Goal: Information Seeking & Learning: Compare options

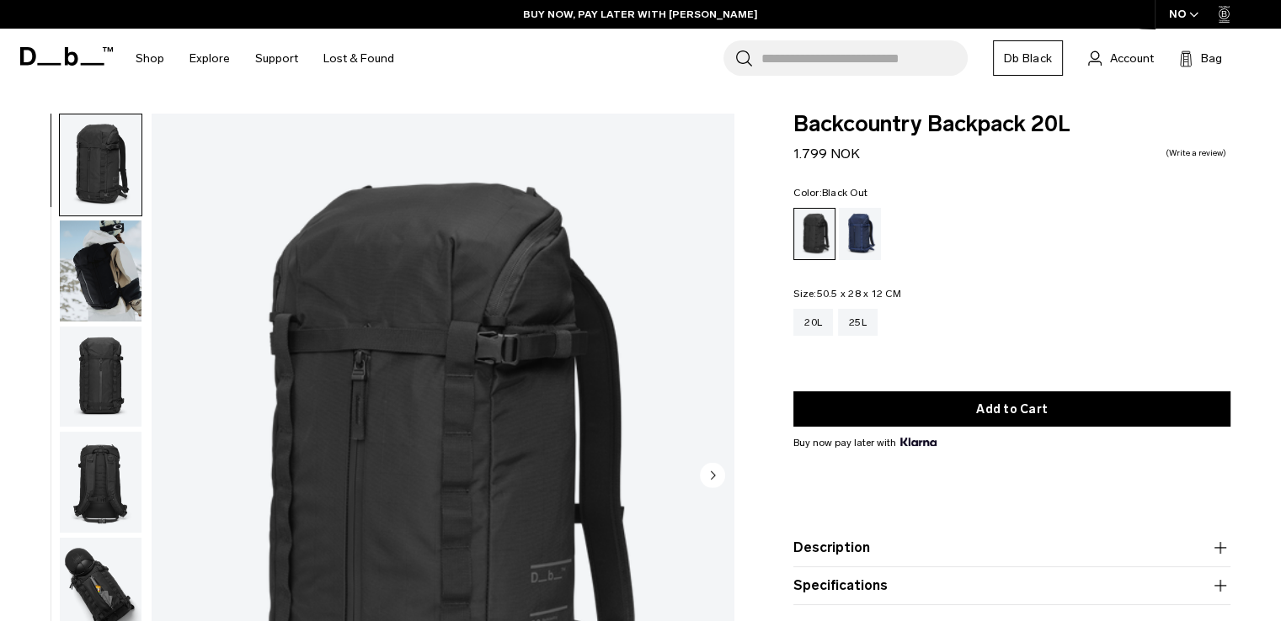
click at [977, 179] on form "Backcountry Backpack 20L 1.799 NOK 0.0 star rating Write a review Color: Black …" at bounding box center [1011, 360] width 437 height 492
click at [785, 121] on div "Backcountry Backpack 20L 1.799 NOK 0.0 star rating Write a review Color: Black …" at bounding box center [1012, 406] width 538 height 584
drag, startPoint x: 785, startPoint y: 121, endPoint x: 895, endPoint y: 115, distance: 110.5
click at [895, 115] on div "Backcountry Backpack 20L 1.799 NOK 0.0 star rating Write a review Color: Black …" at bounding box center [1012, 406] width 538 height 584
click at [895, 115] on span "Backcountry Backpack 20L" at bounding box center [1011, 125] width 437 height 22
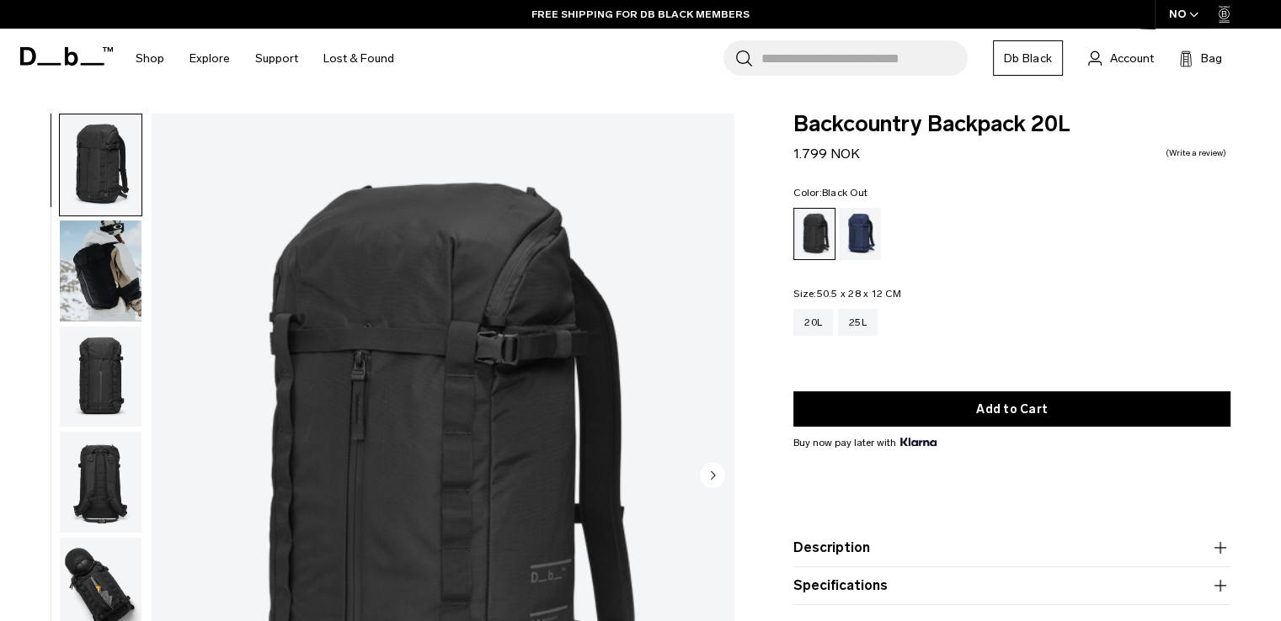
click at [860, 117] on span "Backcountry Backpack 20L" at bounding box center [1011, 125] width 437 height 22
click at [950, 117] on span "Backcountry Backpack 20L" at bounding box center [1011, 125] width 437 height 22
click at [1042, 146] on div "Backcountry Backpack 20L 1.799 NOK 0.0 star rating Write a review" at bounding box center [1011, 139] width 437 height 51
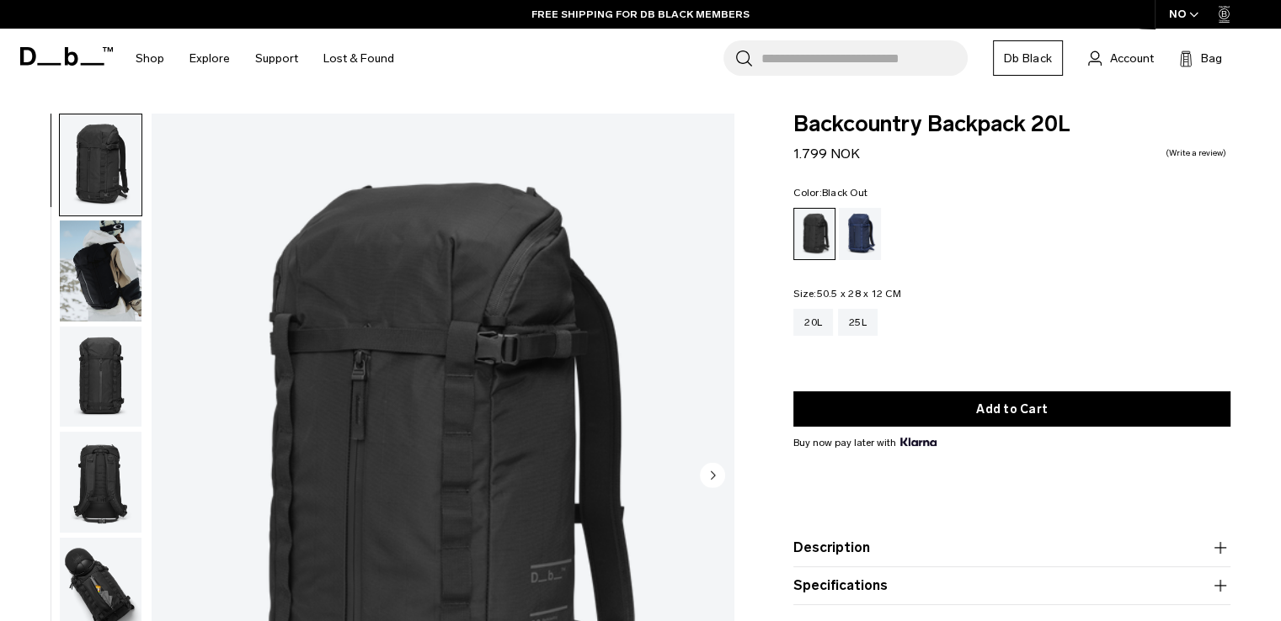
click at [1048, 129] on span "Backcountry Backpack 20L" at bounding box center [1011, 125] width 437 height 22
click at [1028, 159] on div "Backcountry Backpack 20L 1.799 NOK 0.0 star rating Write a review" at bounding box center [1011, 139] width 437 height 51
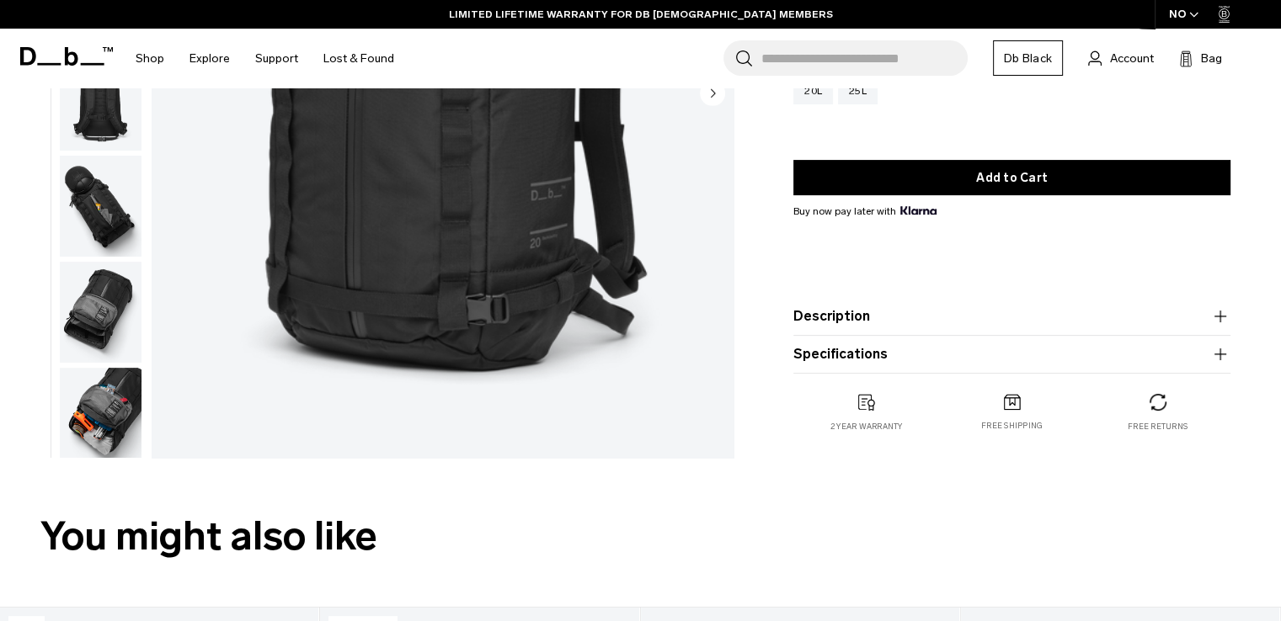
scroll to position [421, 0]
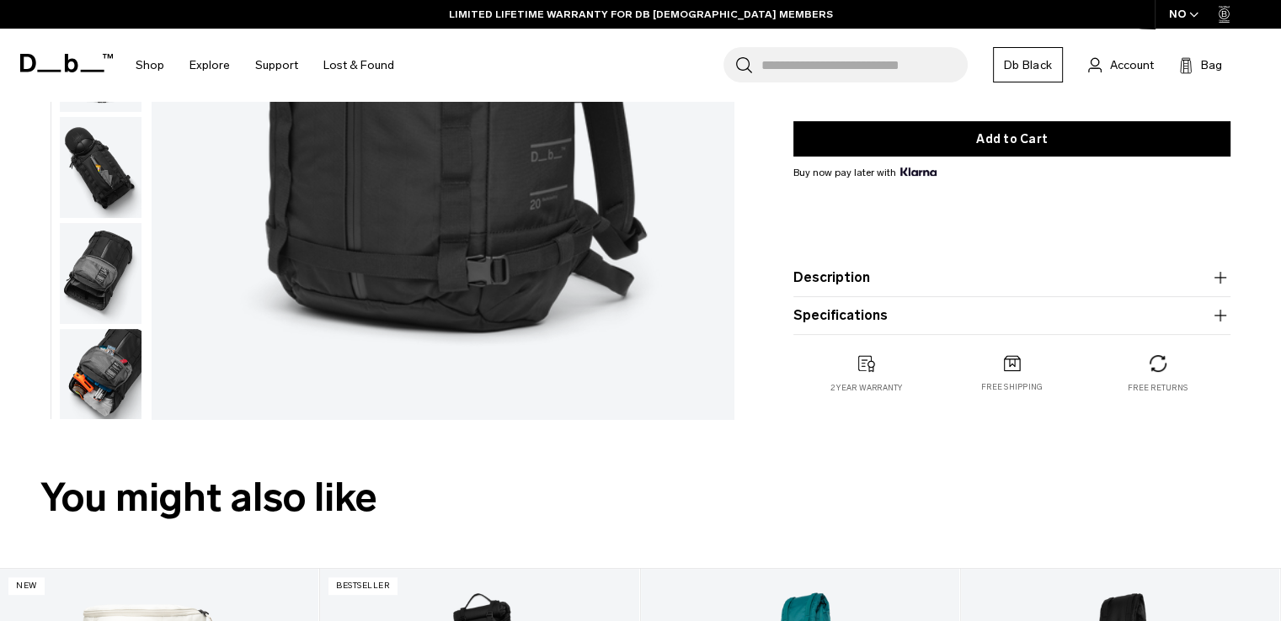
click at [947, 271] on button "Description" at bounding box center [1011, 278] width 437 height 20
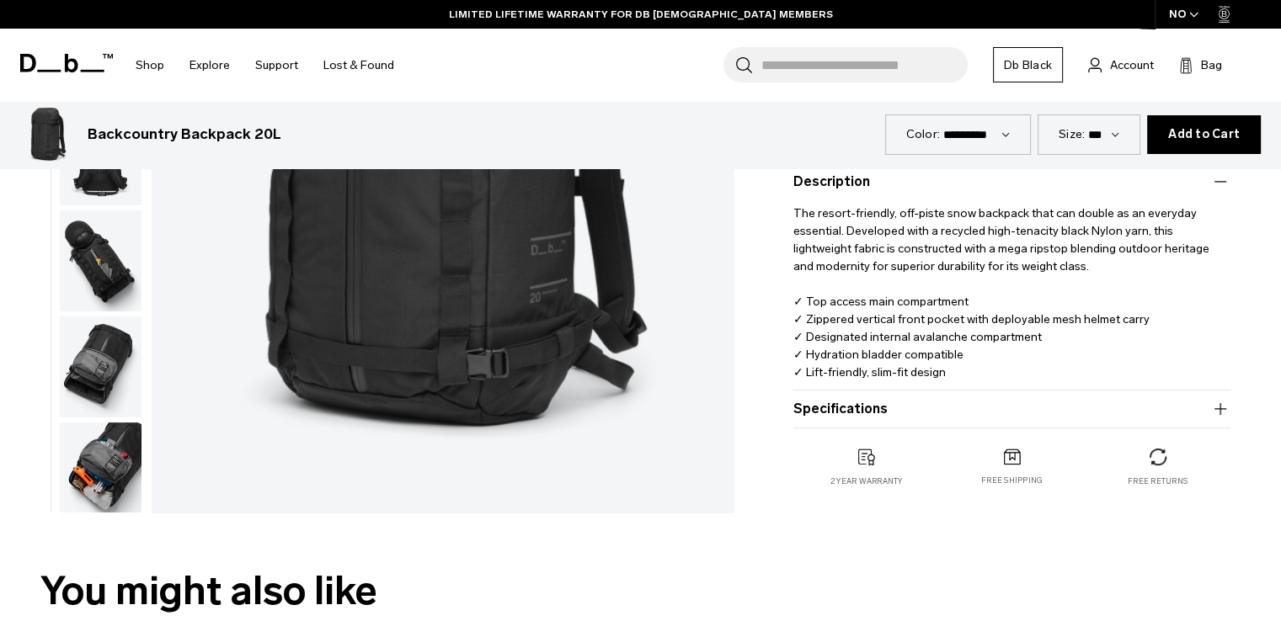
scroll to position [337, 0]
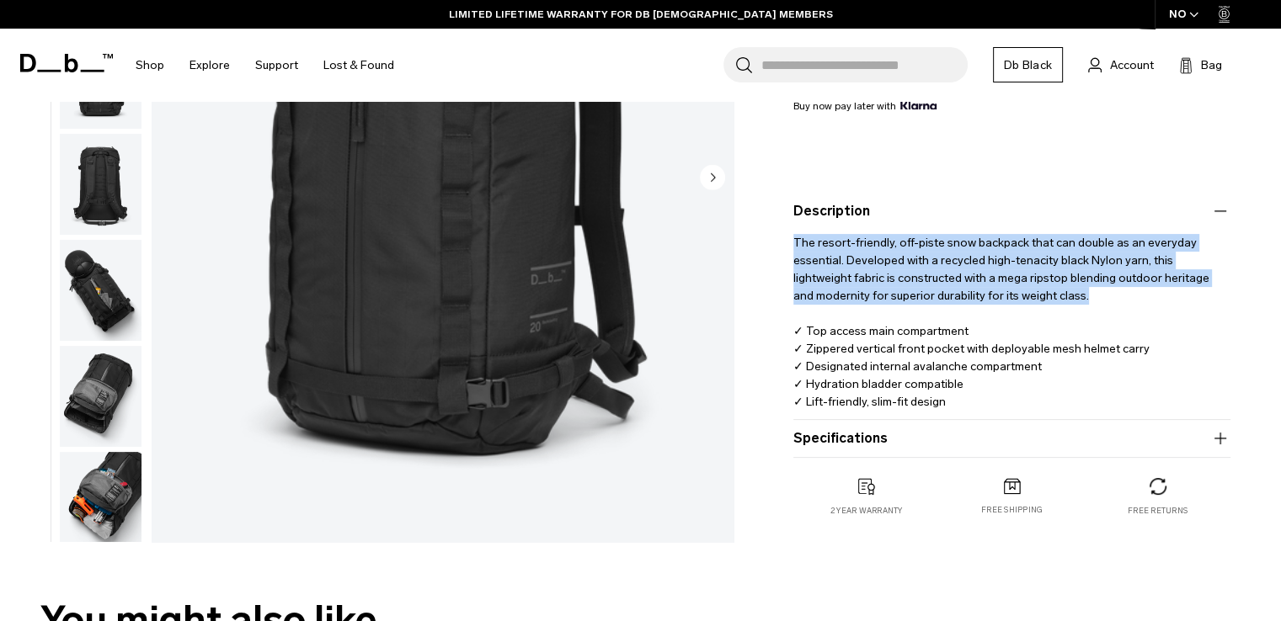
drag, startPoint x: 1023, startPoint y: 300, endPoint x: 787, endPoint y: 245, distance: 242.1
click at [787, 245] on div "Backcountry Backpack 20L 1.799 NOK 0.0 star rating Write a review Color: Black …" at bounding box center [1012, 164] width 538 height 774
copy p "The resort-friendly, off-piste snow backpack that can double as an everyday ess…"
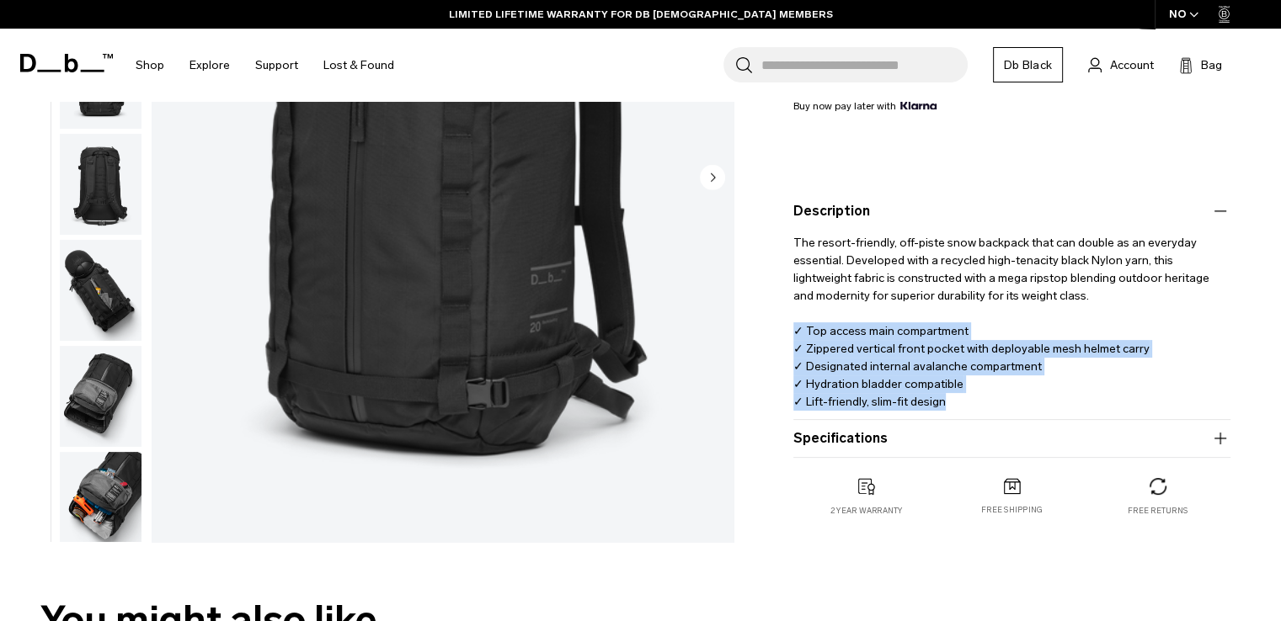
drag, startPoint x: 973, startPoint y: 402, endPoint x: 773, endPoint y: 331, distance: 212.5
click at [773, 331] on div "Backcountry Backpack 20L 1.799 NOK 0.0 star rating Write a review Color: Black …" at bounding box center [1012, 164] width 538 height 774
copy p "✓ Top access main compartment ✓ Zippered vertical front pocket with deployable …"
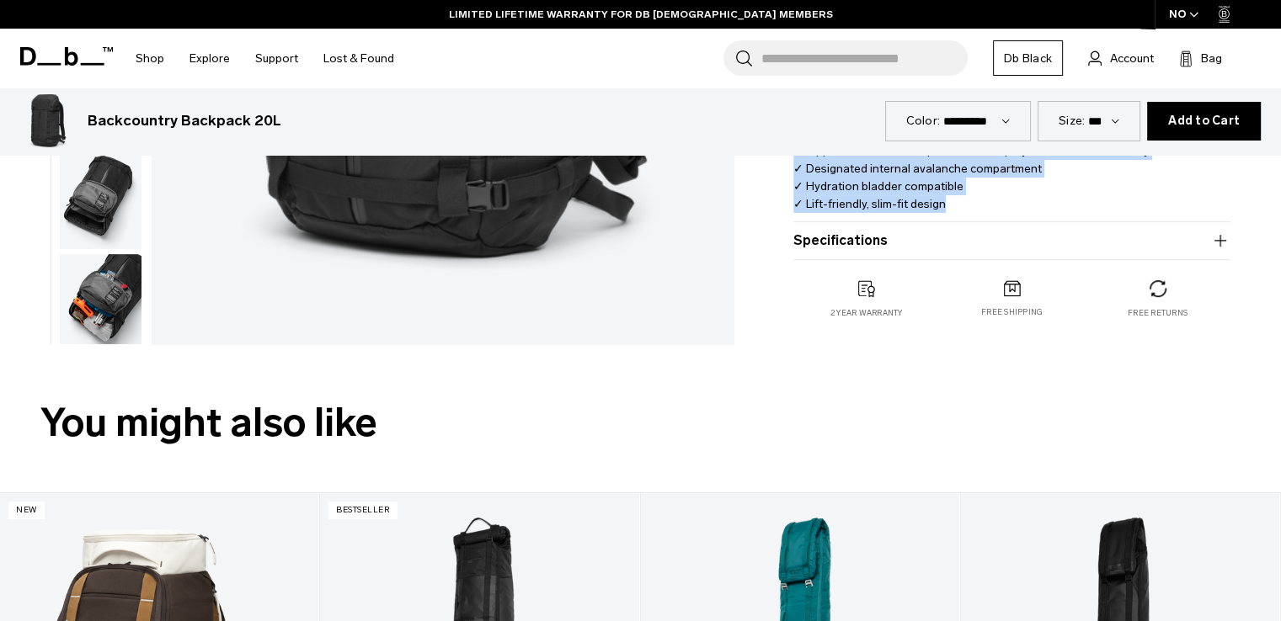
scroll to position [505, 0]
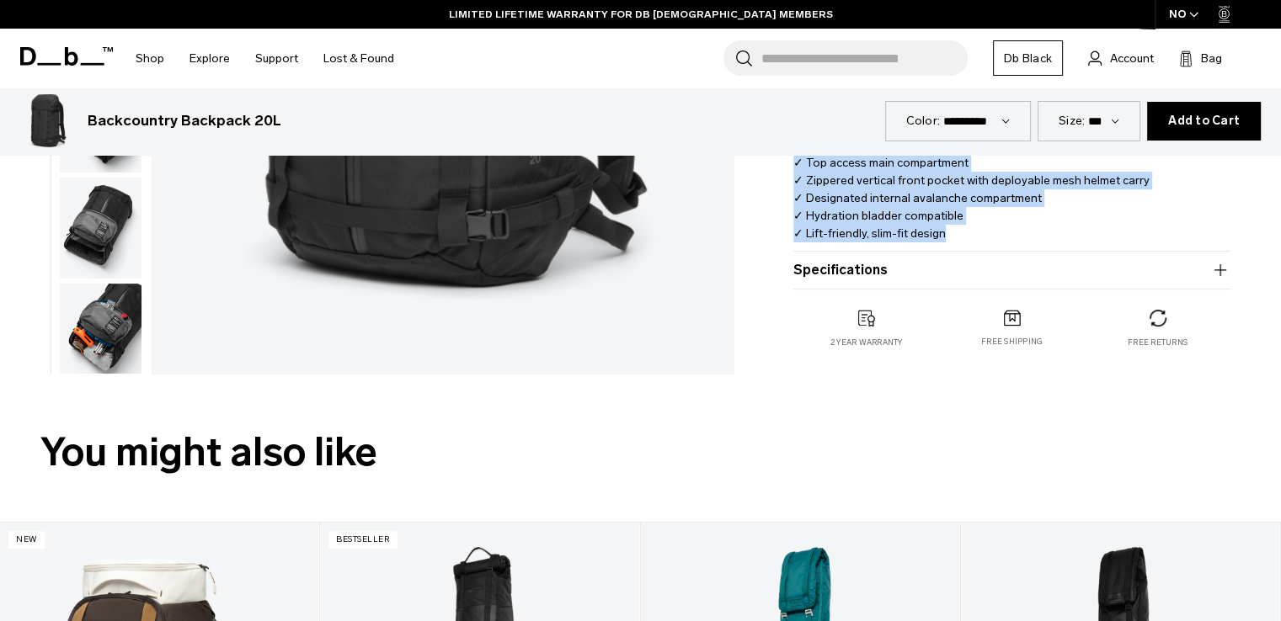
click at [888, 268] on button "Specifications" at bounding box center [1011, 270] width 437 height 20
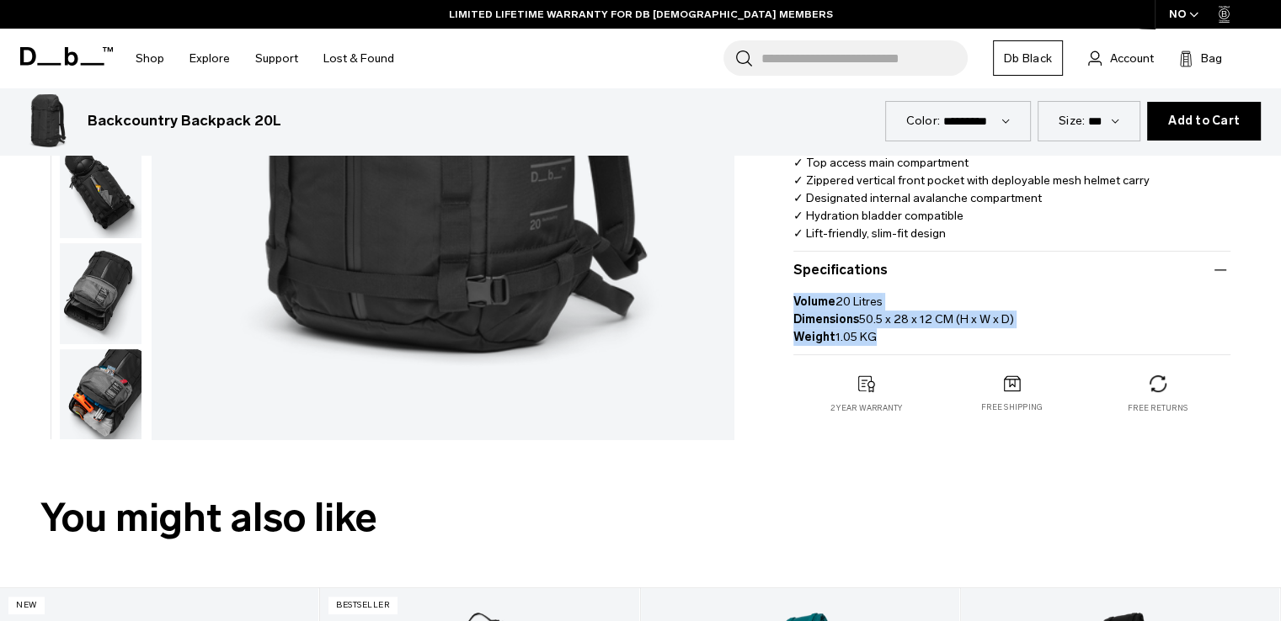
drag, startPoint x: 881, startPoint y: 331, endPoint x: 785, endPoint y: 303, distance: 99.9
click at [785, 303] on div "Backcountry Backpack 20L 1.799 NOK 0.0 star rating Write a review Color: Black …" at bounding box center [1012, 28] width 538 height 840
copy p "Volume 20 Litres Dimensions 50.5 x 28 x 12 CM (H x W x D) Weight 1.05 KG"
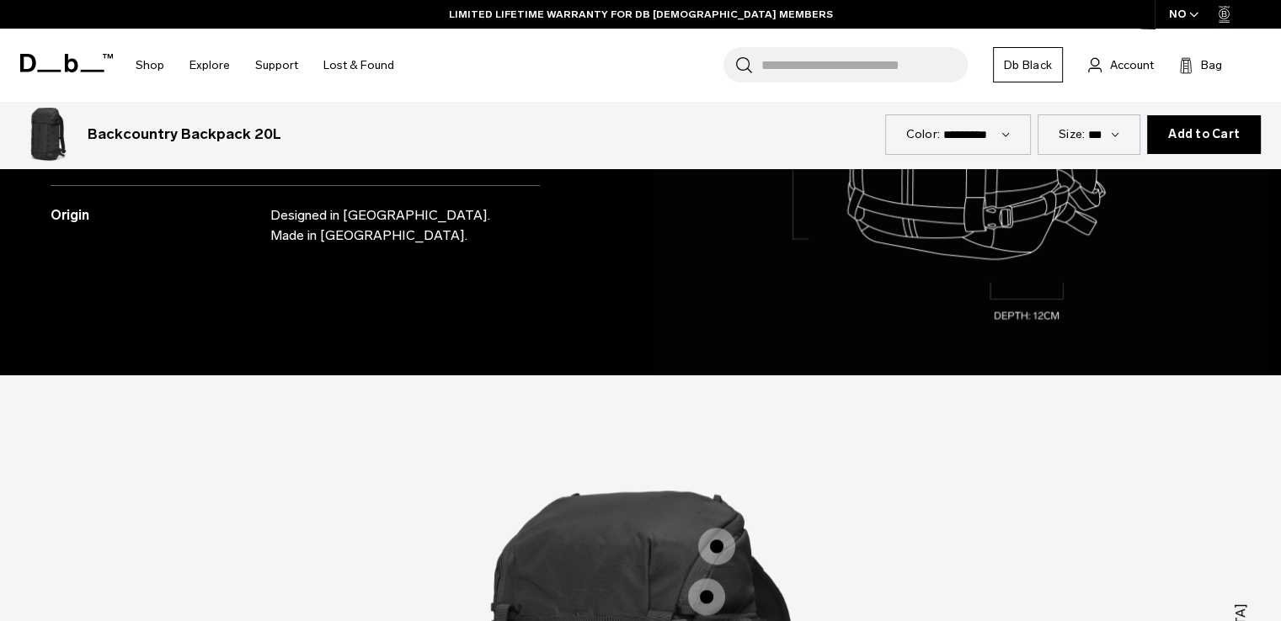
scroll to position [1684, 0]
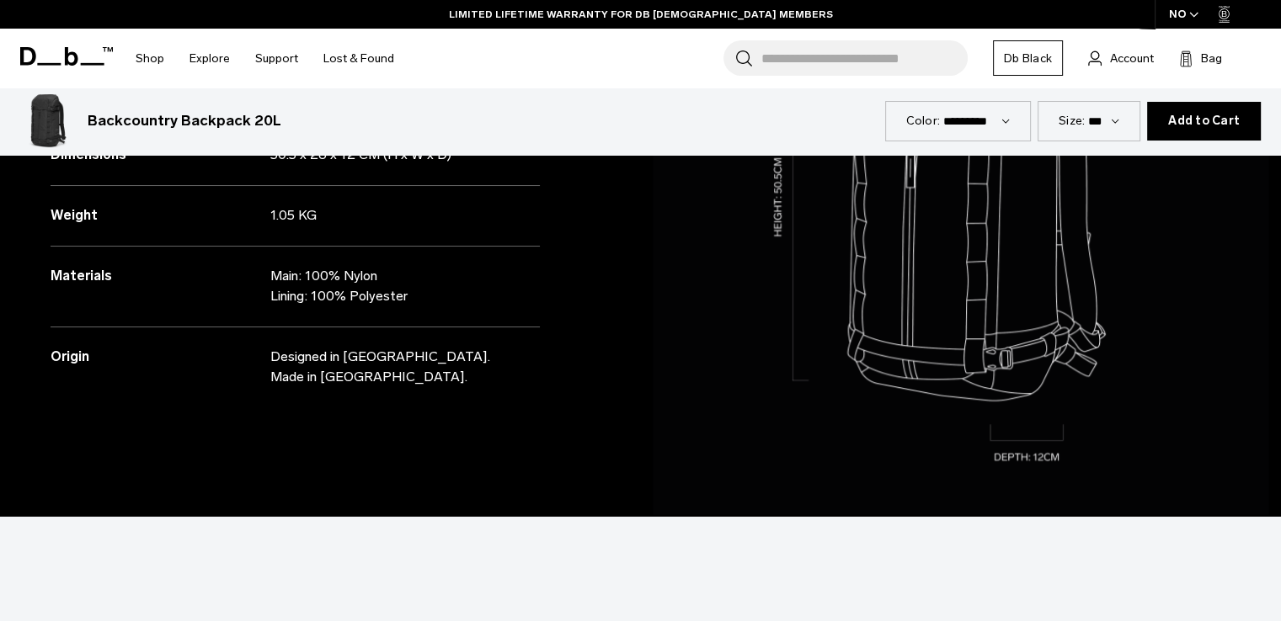
drag, startPoint x: 428, startPoint y: 286, endPoint x: 134, endPoint y: 279, distance: 294.0
click at [134, 279] on div "Materials Main: 100% Nylon Lining: 100% Polyester" at bounding box center [295, 287] width 489 height 81
click at [54, 260] on div "Materials Main: 100% Nylon Lining: 100% Polyester" at bounding box center [295, 287] width 489 height 81
drag, startPoint x: 31, startPoint y: 267, endPoint x: 449, endPoint y: 293, distance: 418.5
click at [449, 293] on div "Specifications Volume 20 Litres Dimensions 50.5 x 28 x 12 CM (H x W x D) Weight" at bounding box center [320, 207] width 641 height 620
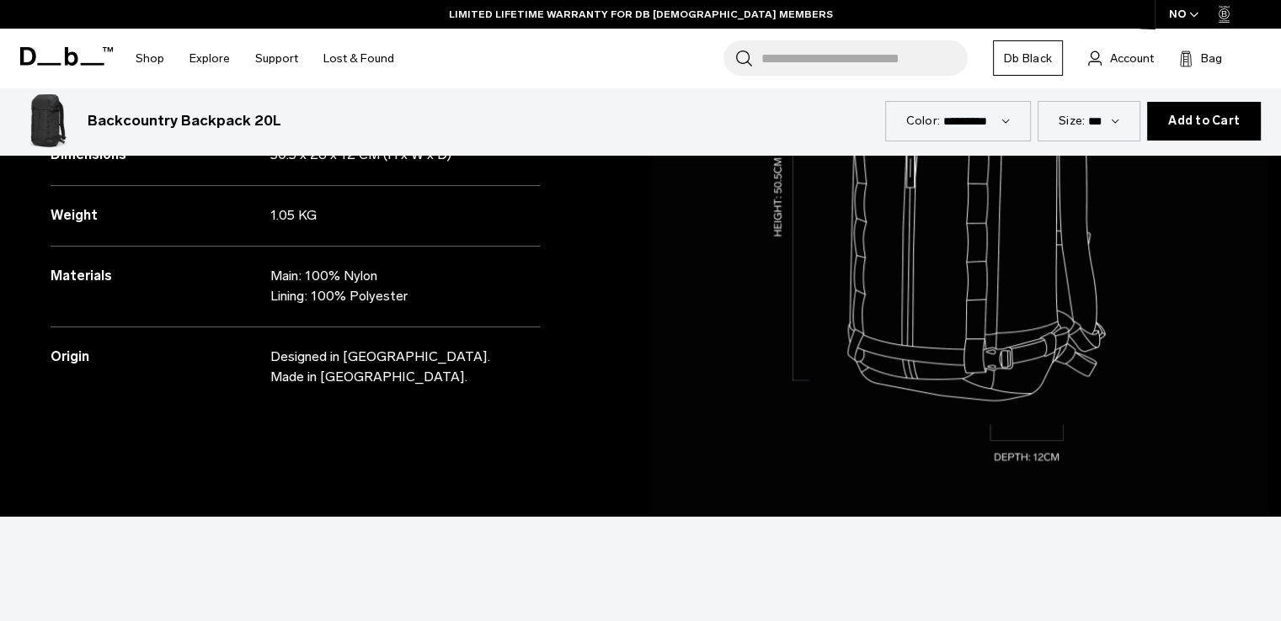
copy div "Materials Main: 100% Nylon Lining: 100% Polyester"
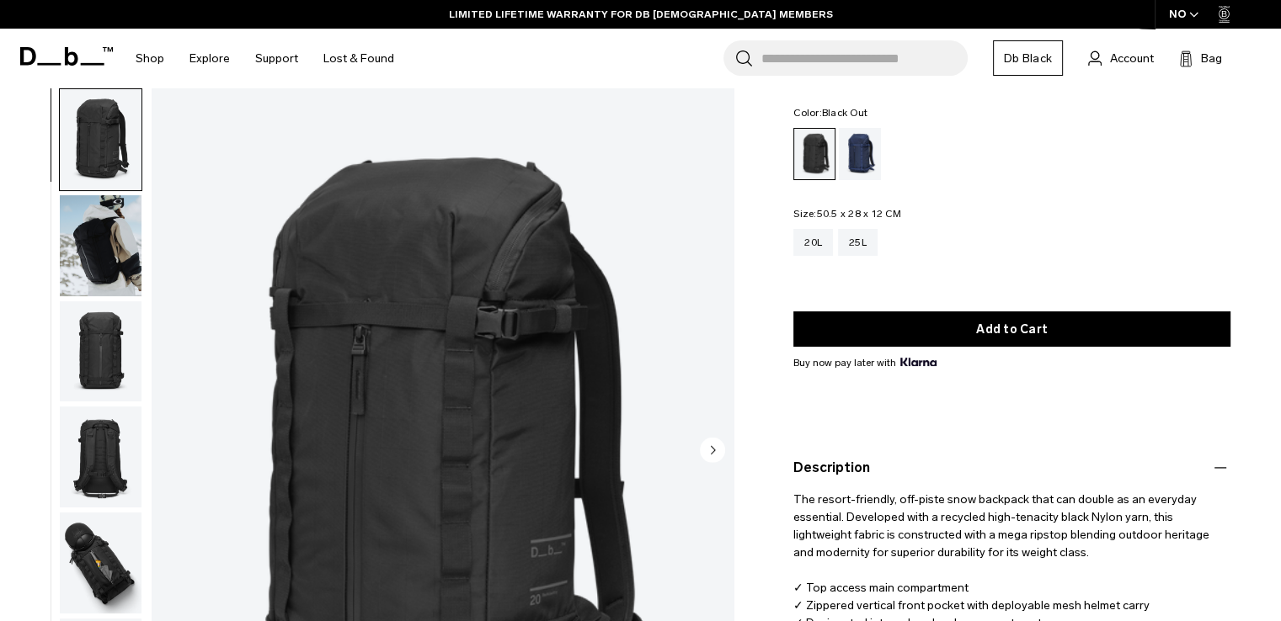
scroll to position [0, 0]
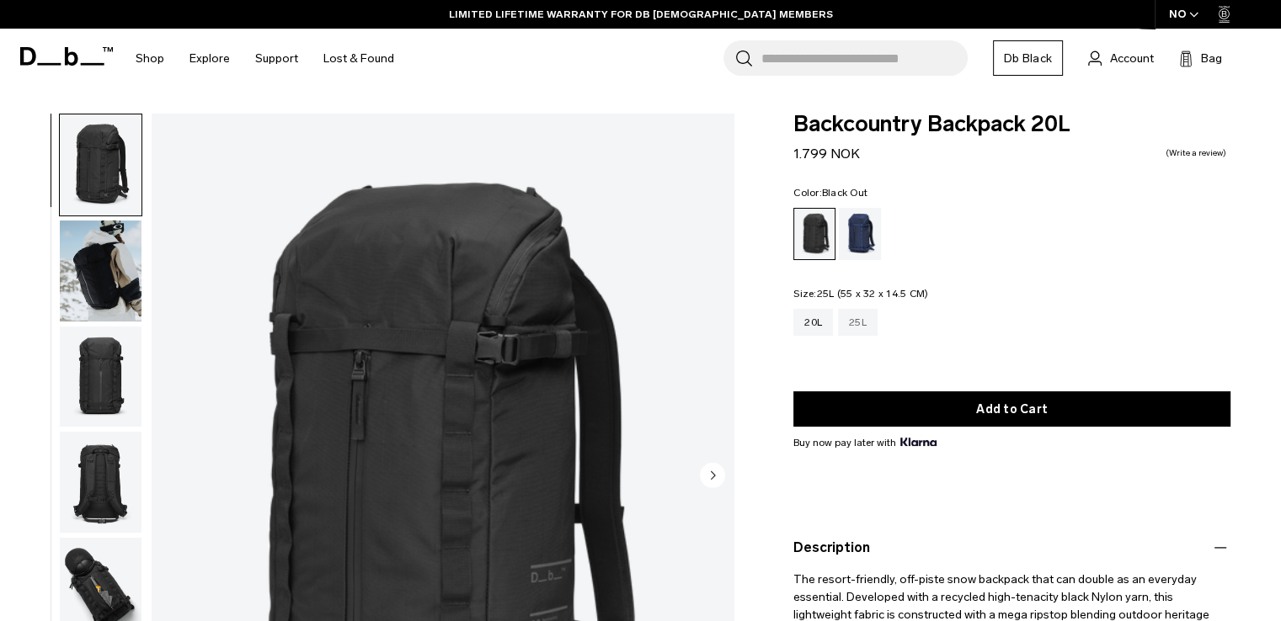
click at [866, 319] on div "25L" at bounding box center [858, 322] width 40 height 27
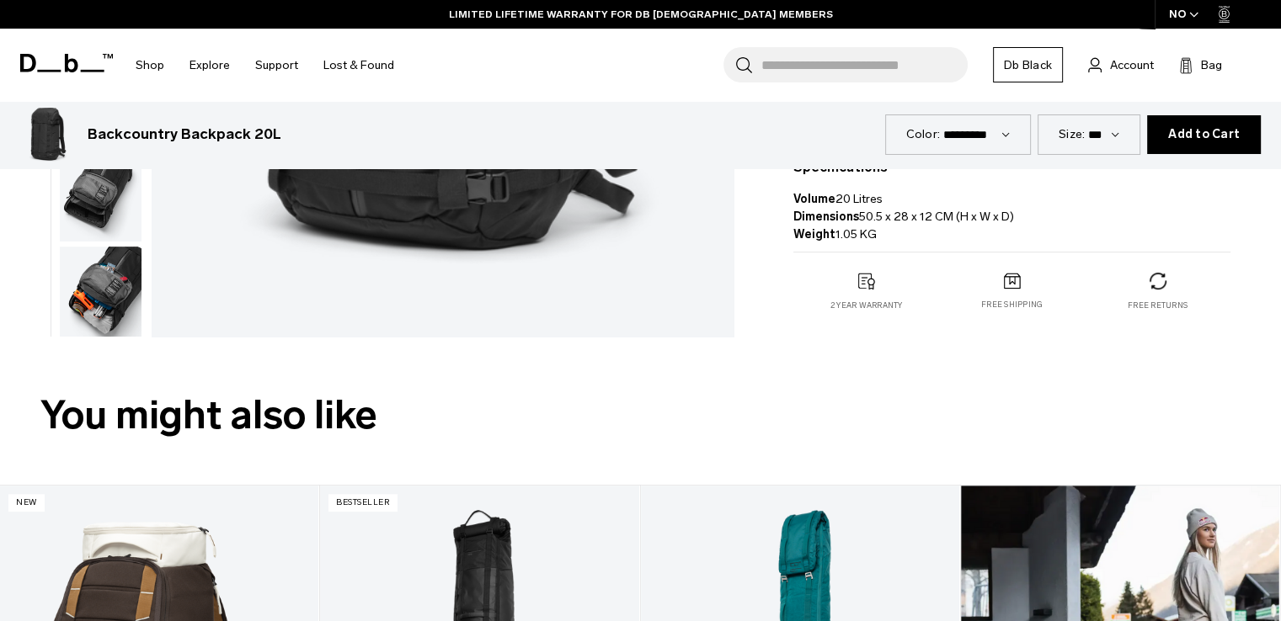
scroll to position [880, 0]
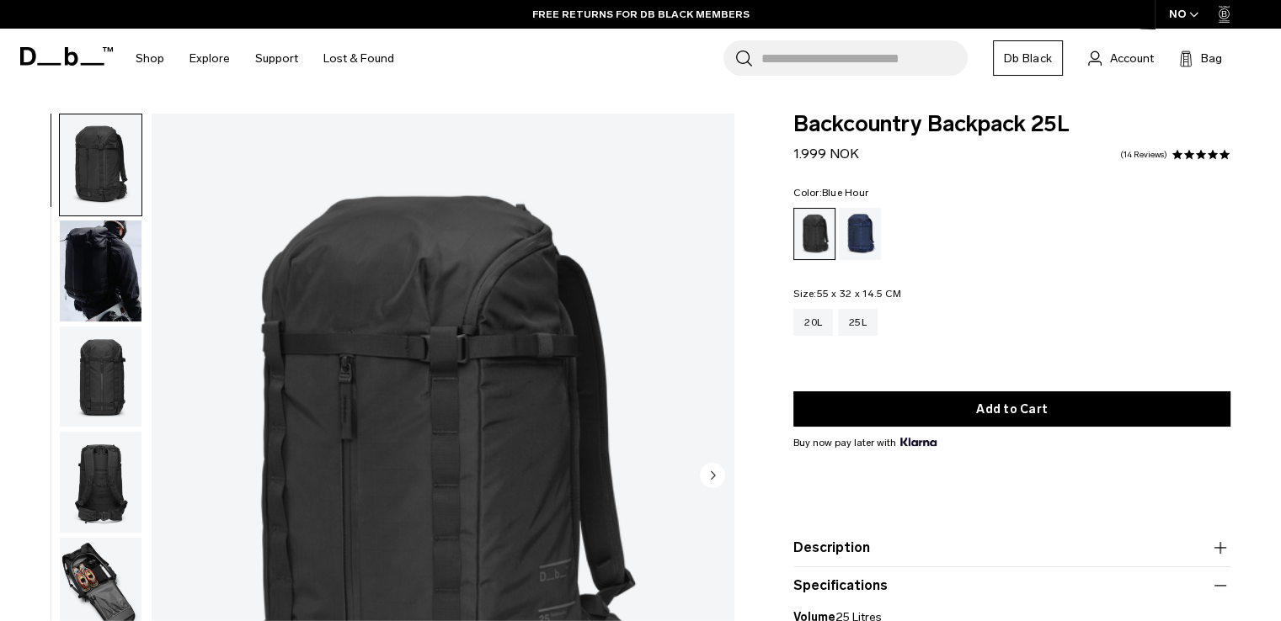
click at [852, 233] on div "Blue Hour" at bounding box center [860, 234] width 43 height 52
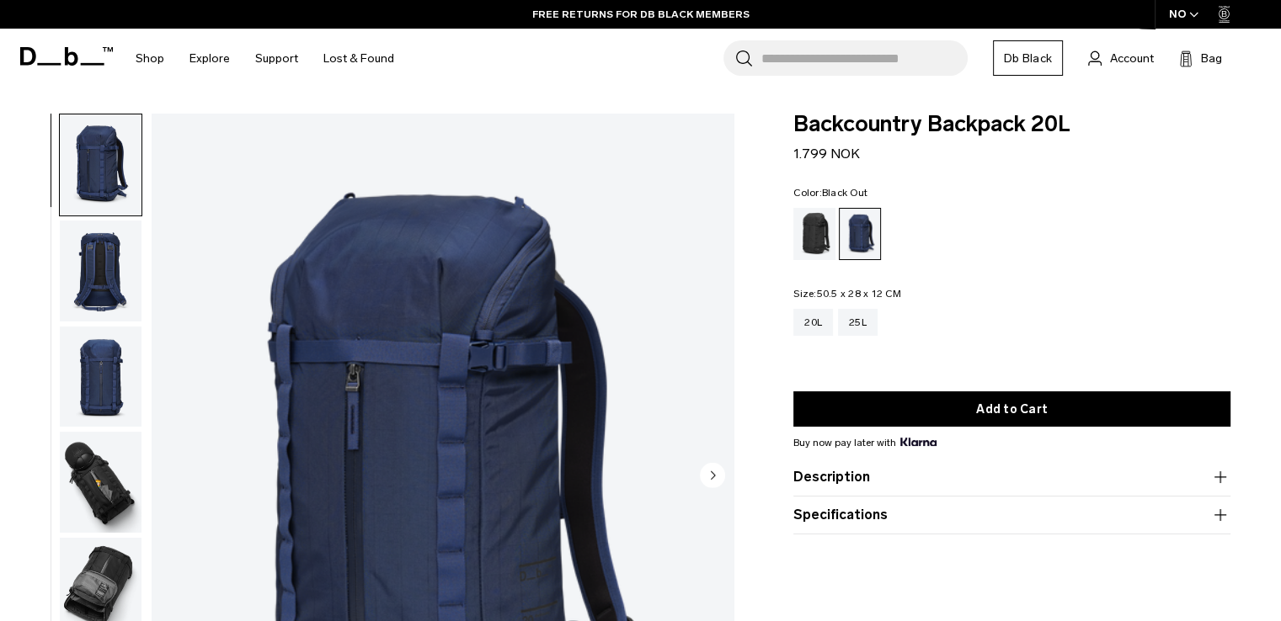
click at [806, 240] on div "Black Out" at bounding box center [814, 234] width 43 height 52
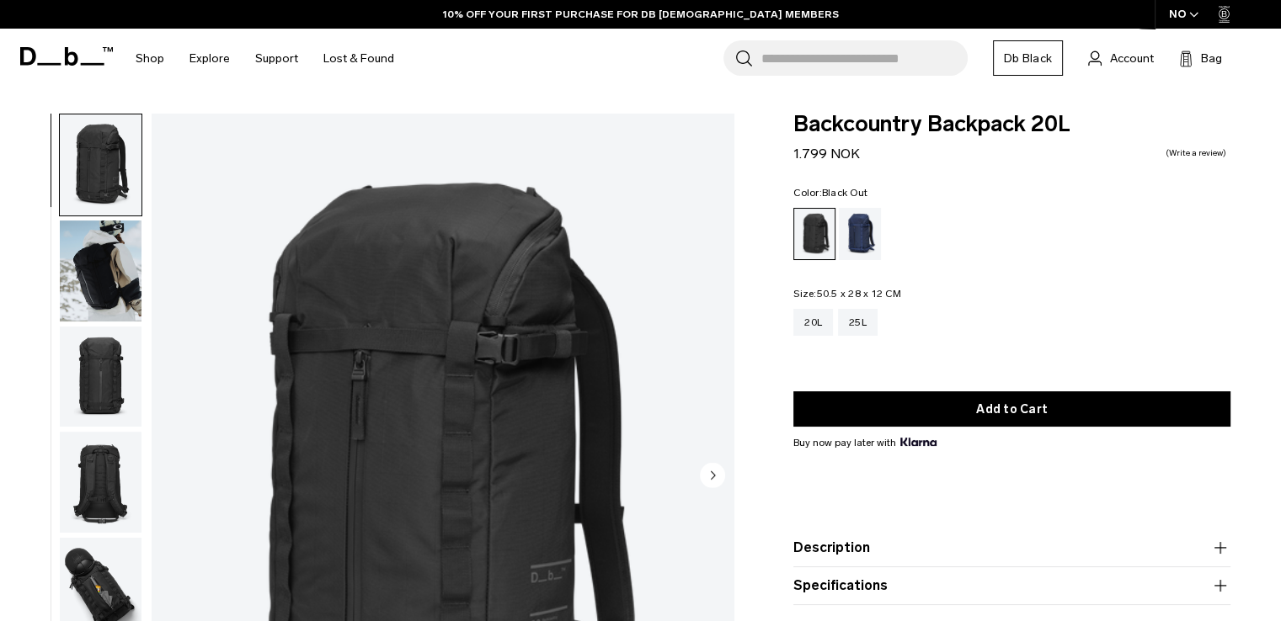
click at [384, 365] on img "1 / 10" at bounding box center [443, 477] width 582 height 727
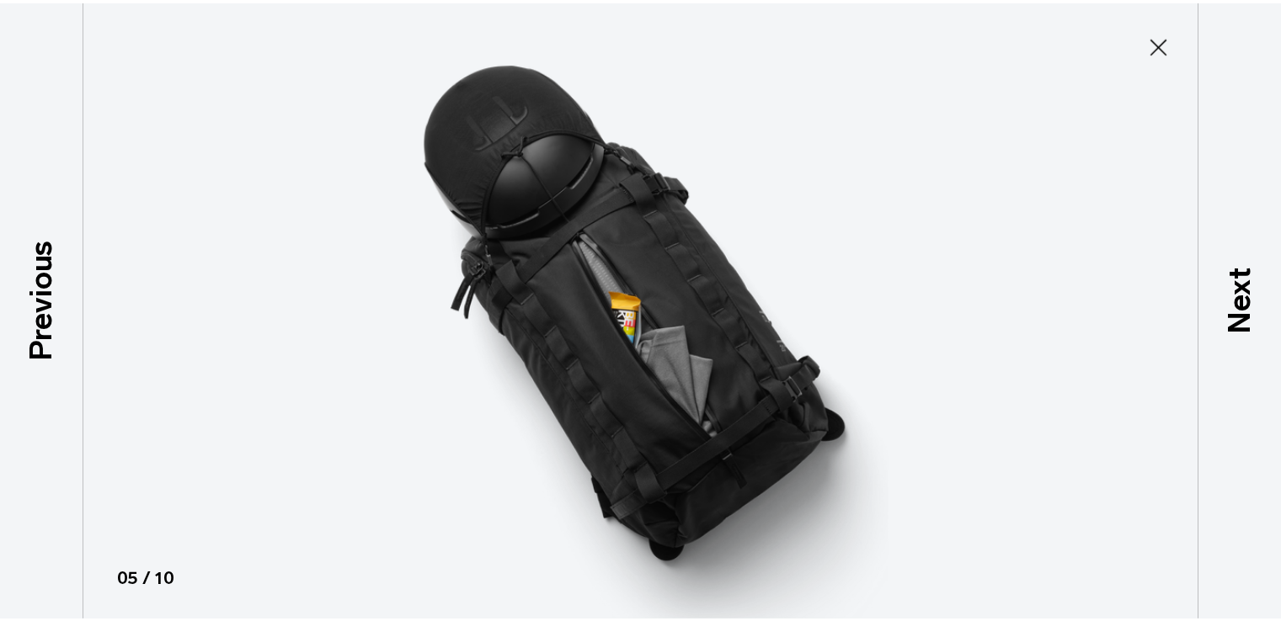
scroll to position [320, 0]
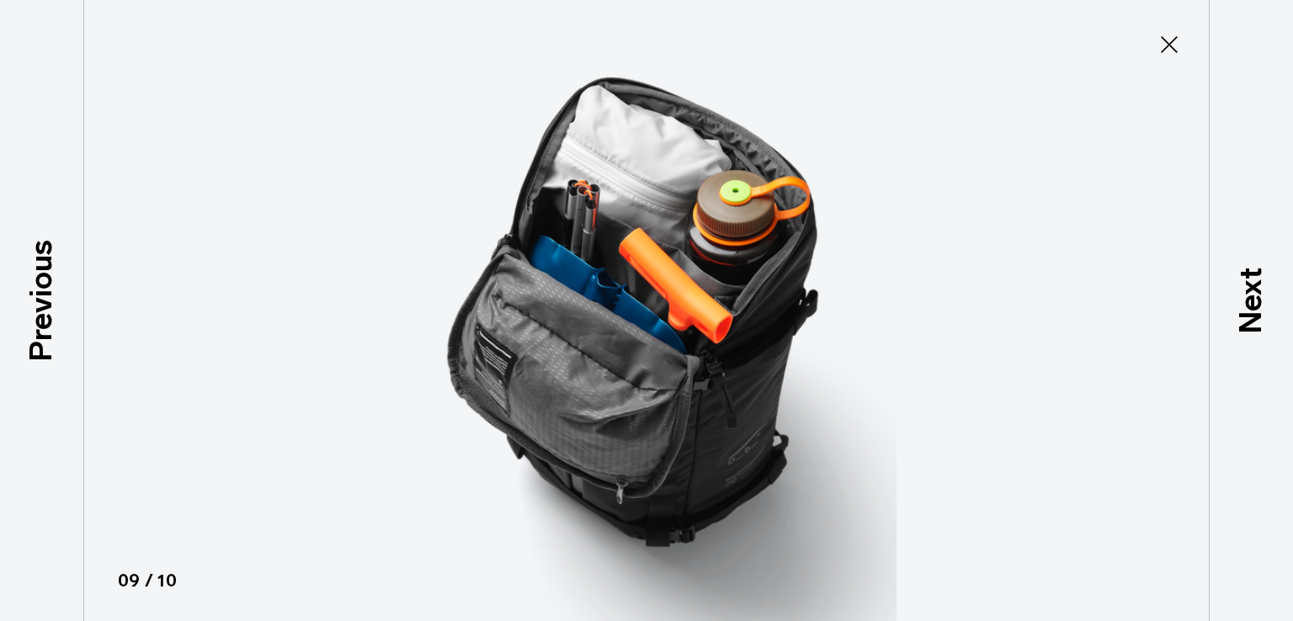
click at [1179, 39] on icon at bounding box center [1169, 44] width 27 height 27
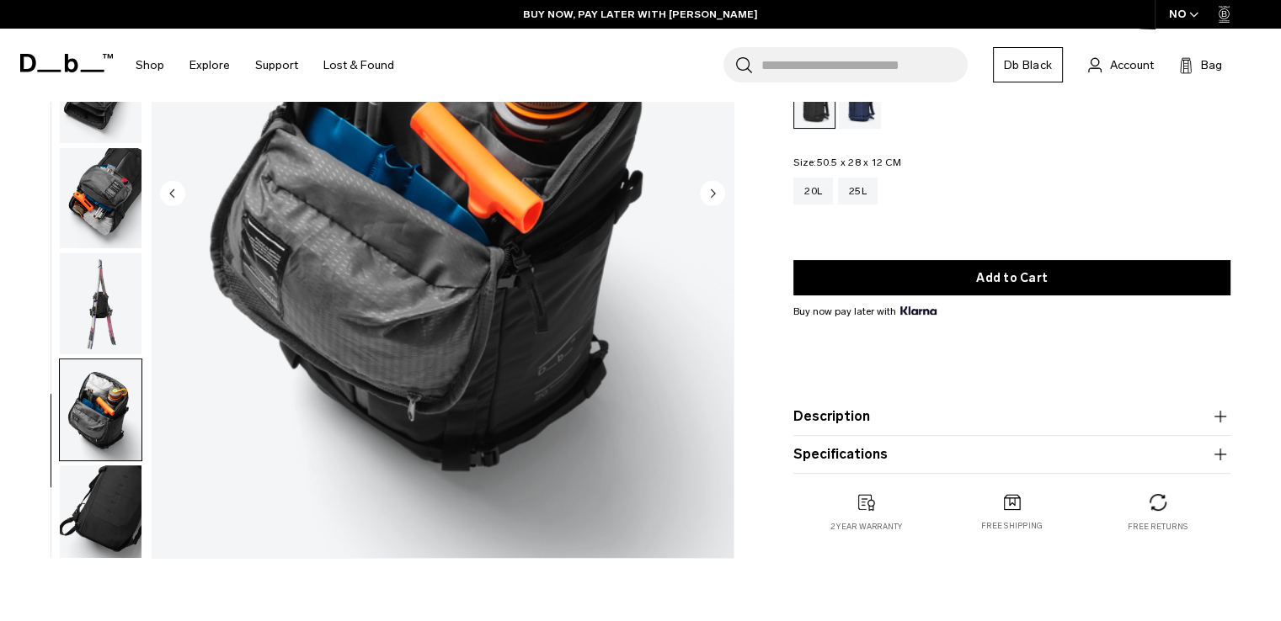
scroll to position [84, 0]
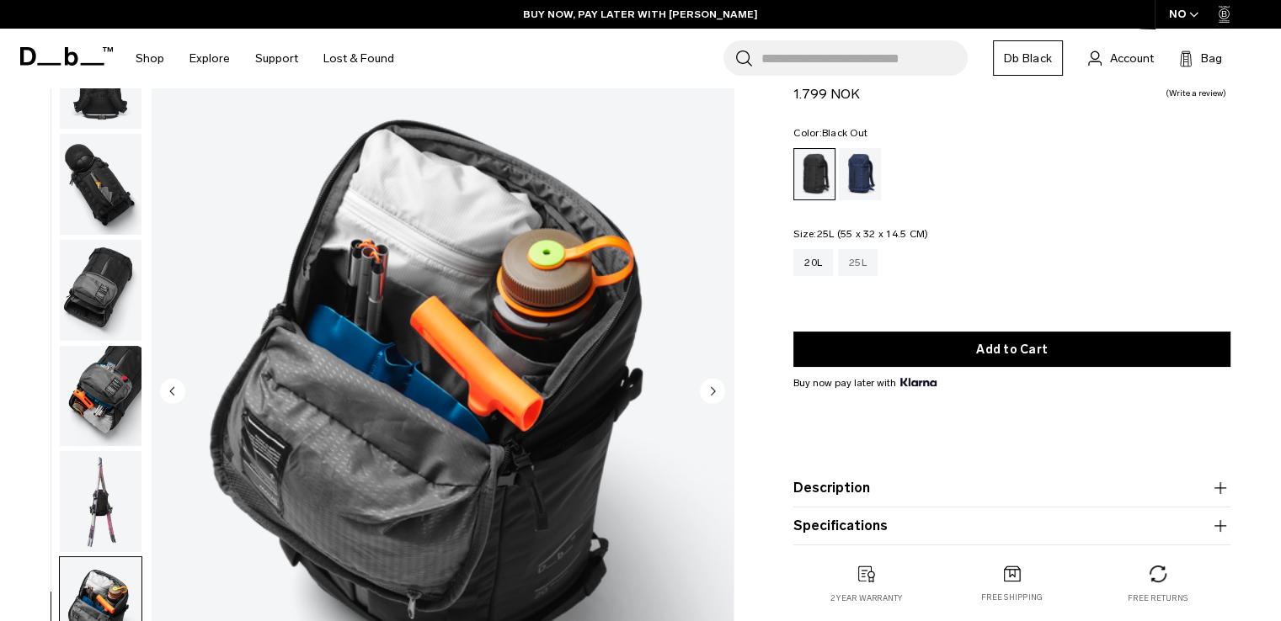
click at [860, 255] on div "25L" at bounding box center [858, 262] width 40 height 27
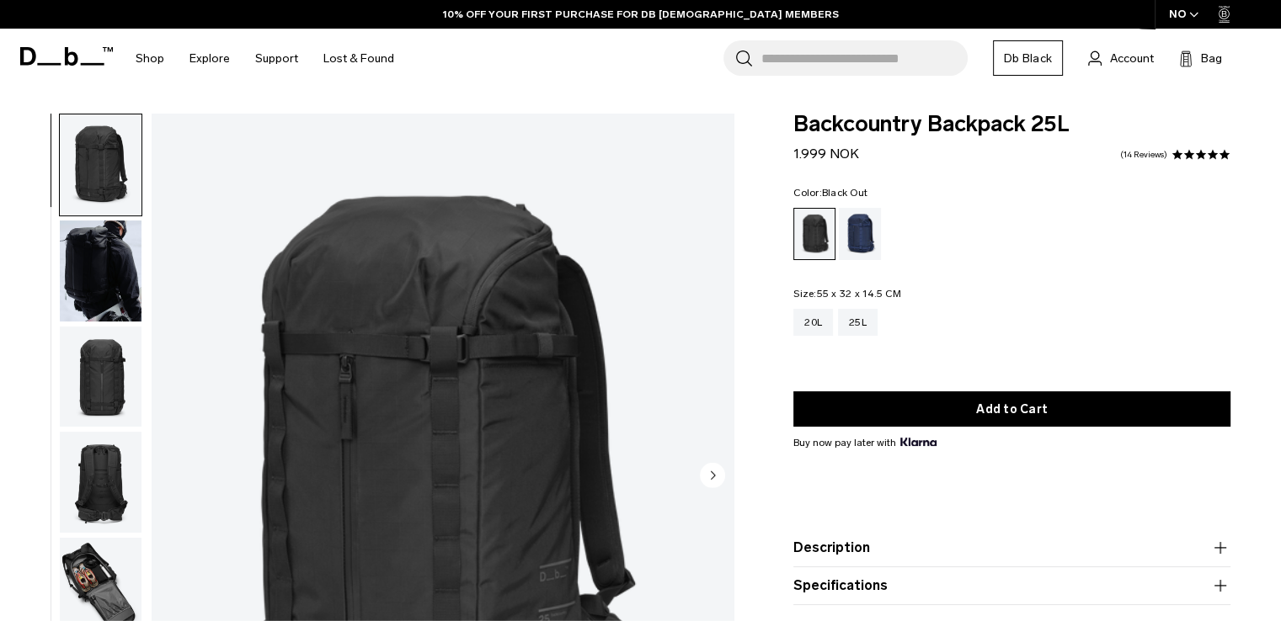
click at [965, 268] on div "Color: Black Out Out of stock Size: 55 x 32 x 14.5 CM Out of stock 20L 25L" at bounding box center [1011, 274] width 437 height 173
click at [863, 312] on div "25L" at bounding box center [858, 322] width 40 height 27
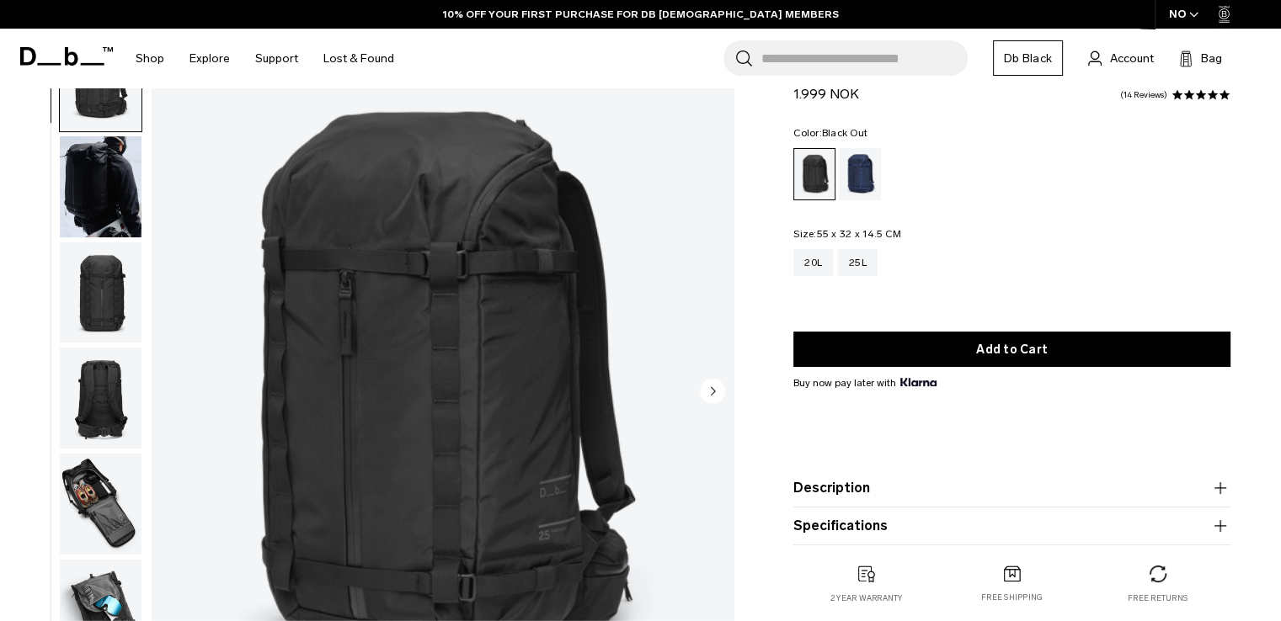
click at [100, 486] on img "button" at bounding box center [101, 504] width 82 height 101
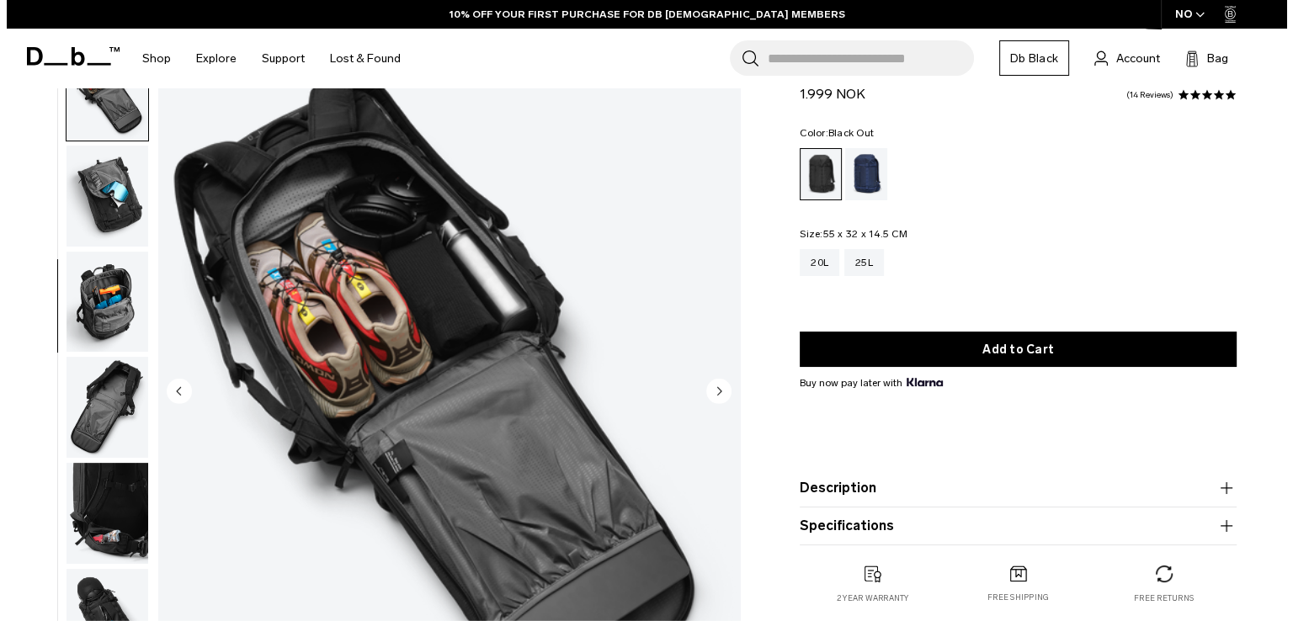
scroll to position [424, 0]
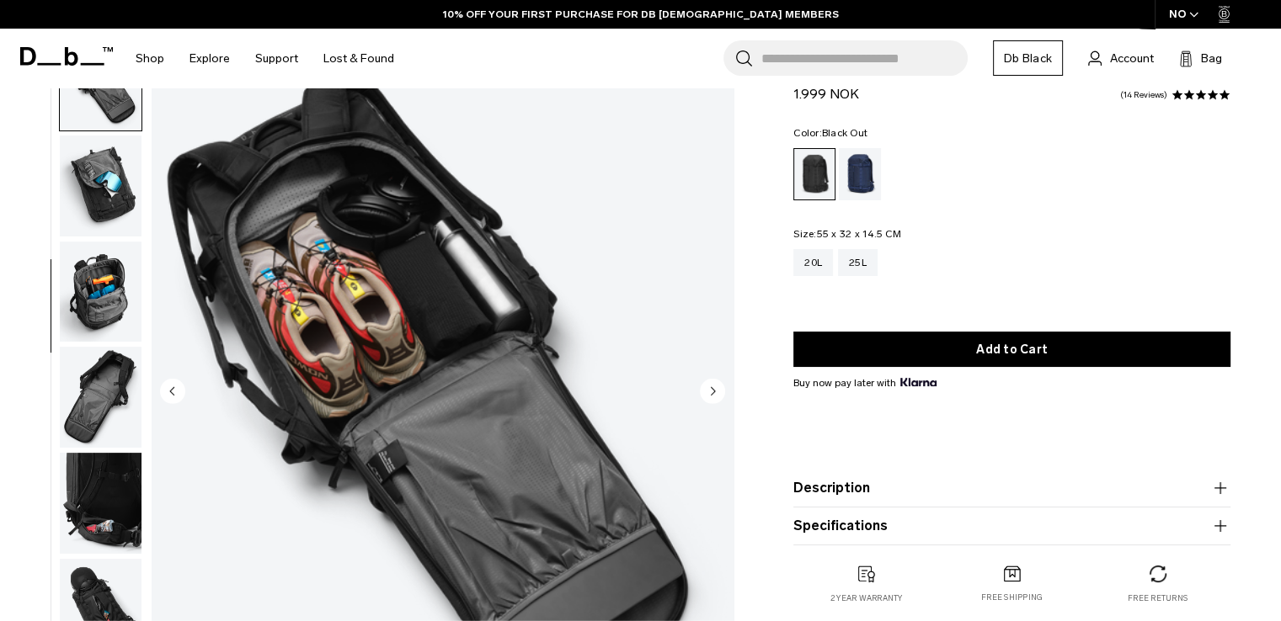
click at [457, 365] on img "5 / 12" at bounding box center [443, 392] width 582 height 727
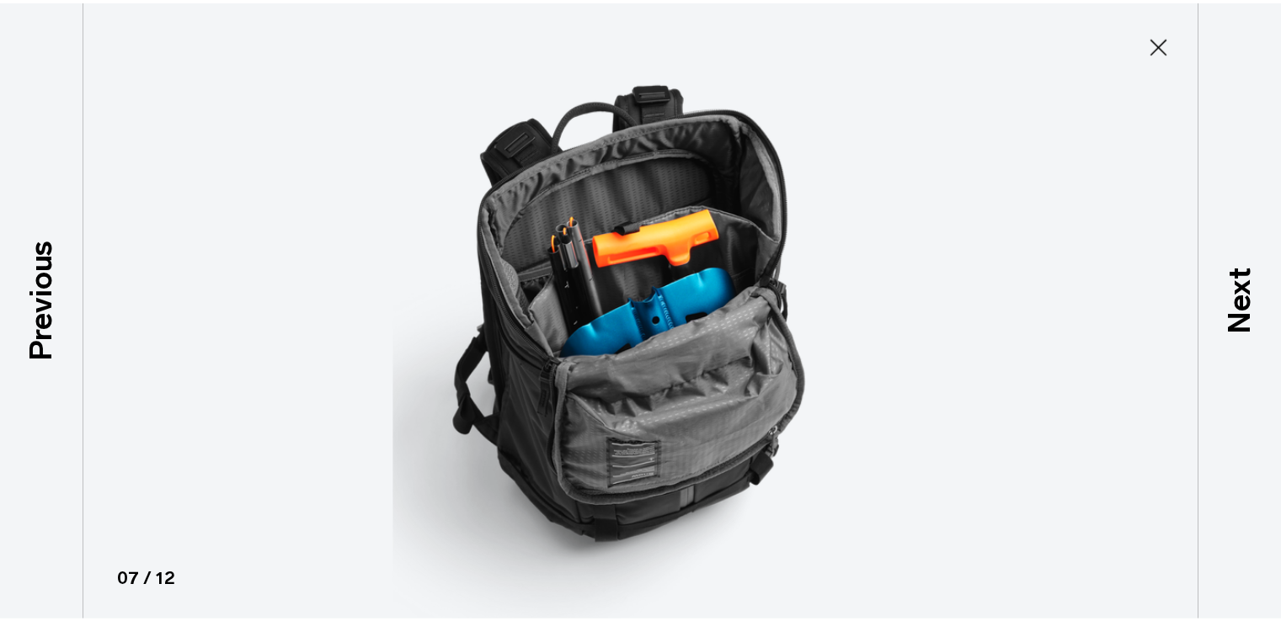
scroll to position [532, 0]
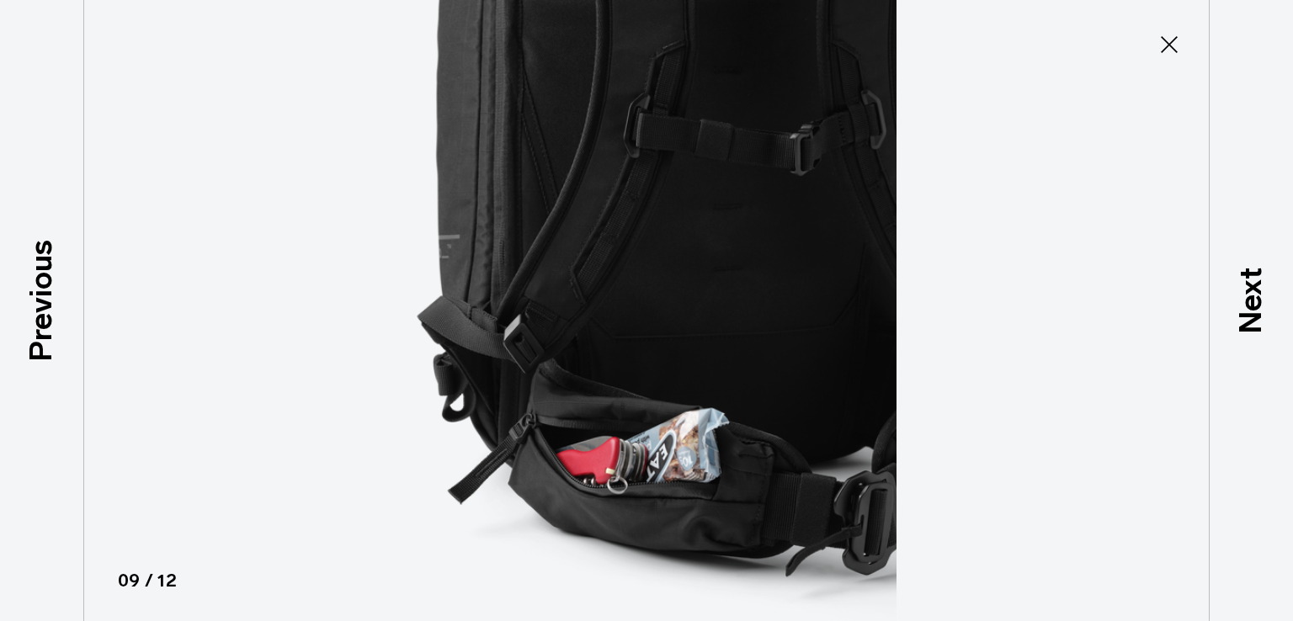
click at [1173, 41] on icon at bounding box center [1169, 44] width 27 height 27
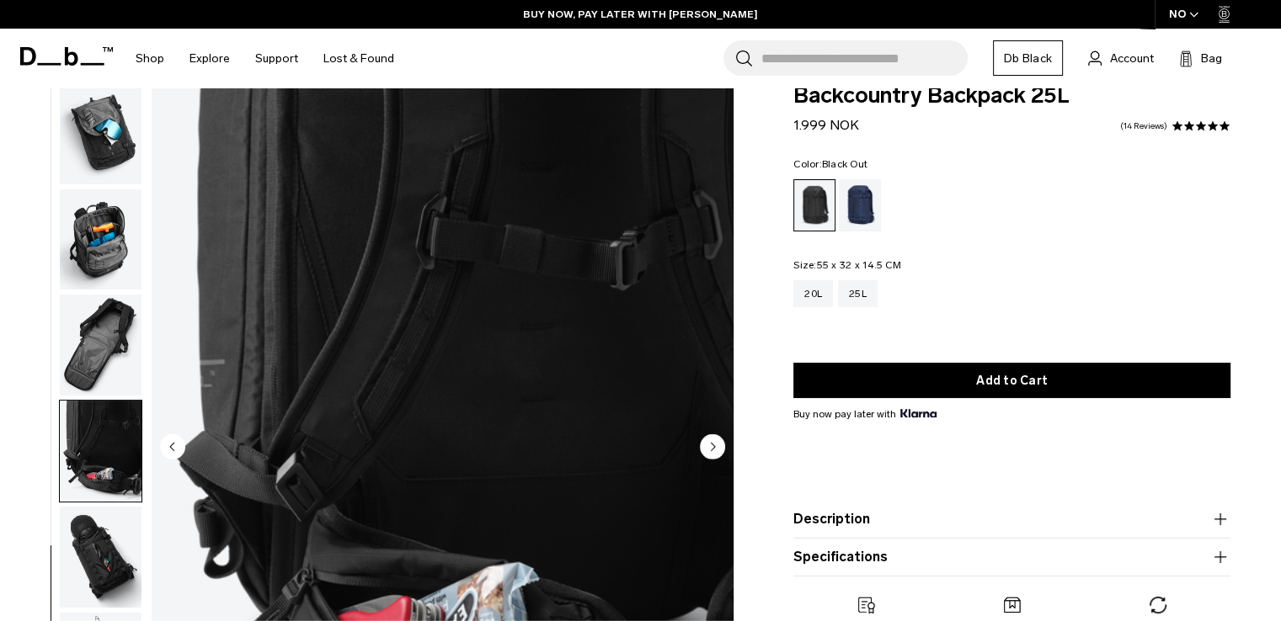
scroll to position [0, 0]
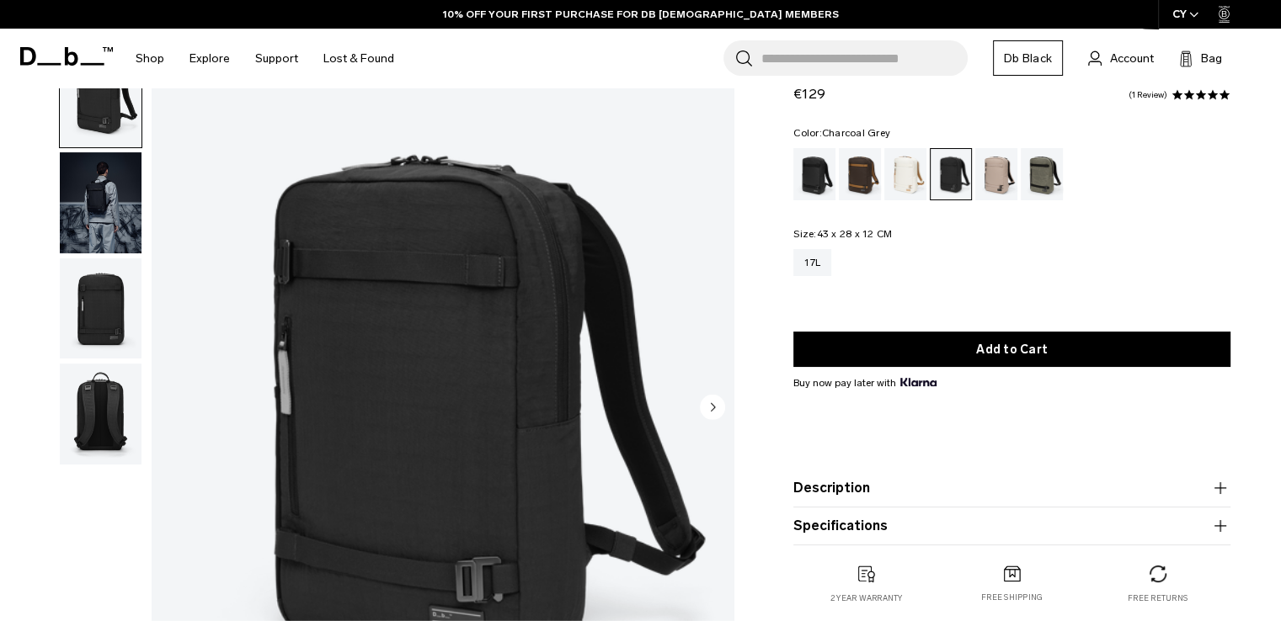
scroll to position [168, 0]
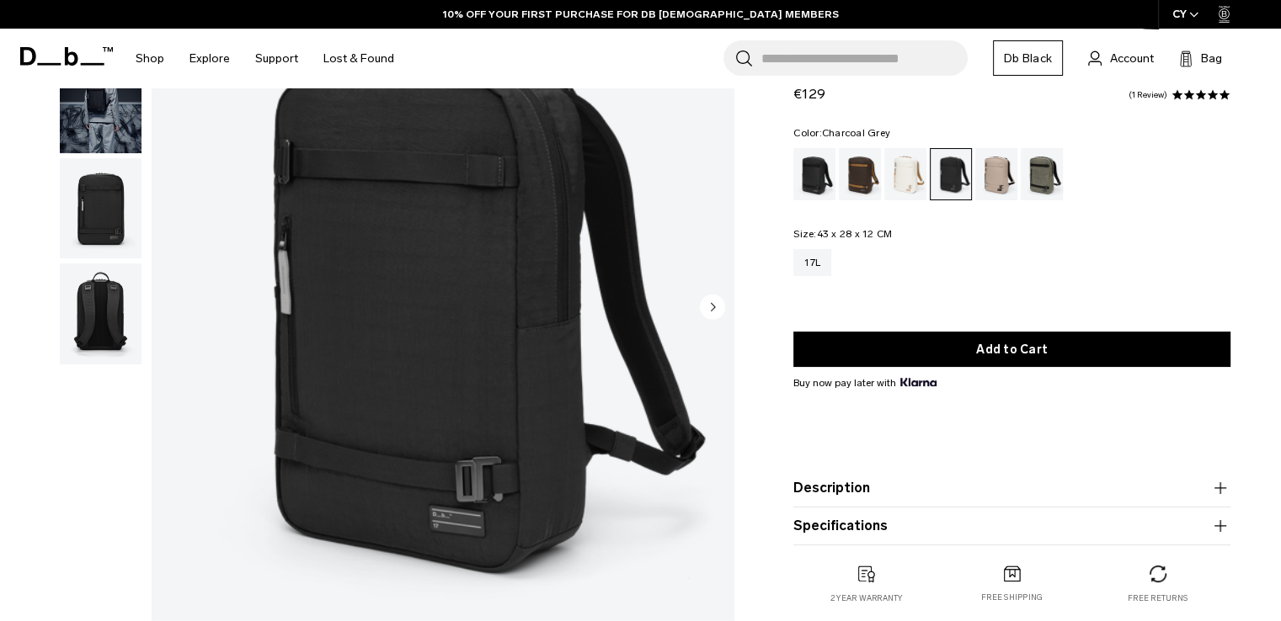
click at [1010, 493] on button "Description" at bounding box center [1011, 488] width 437 height 20
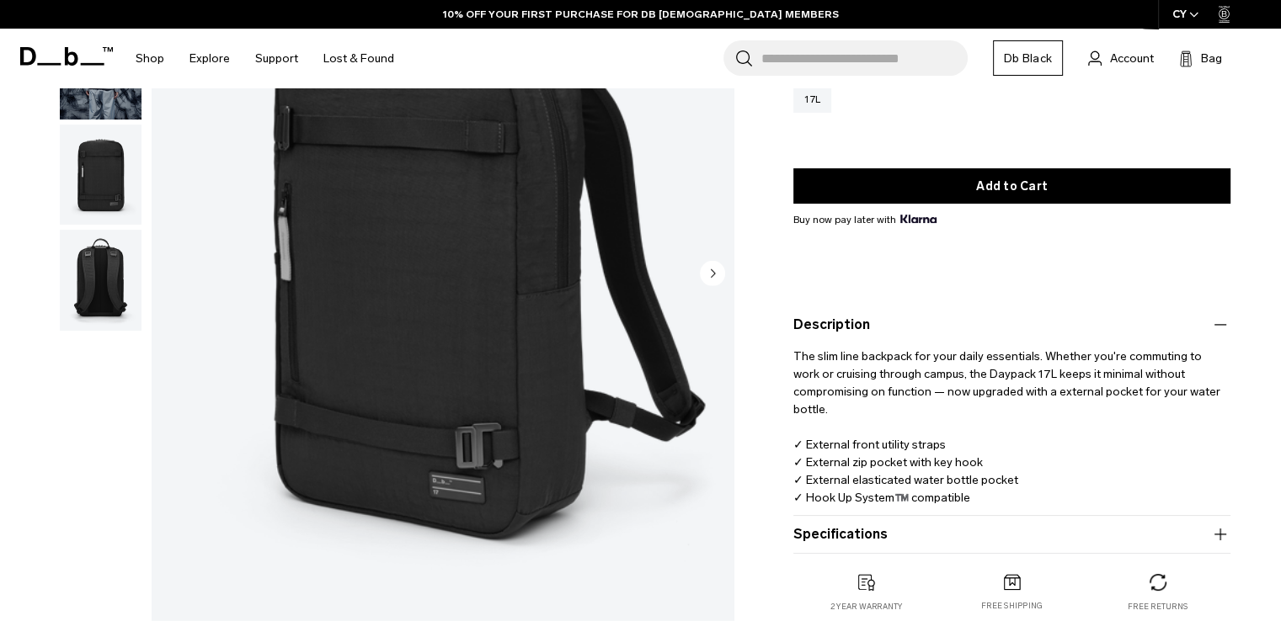
scroll to position [253, 0]
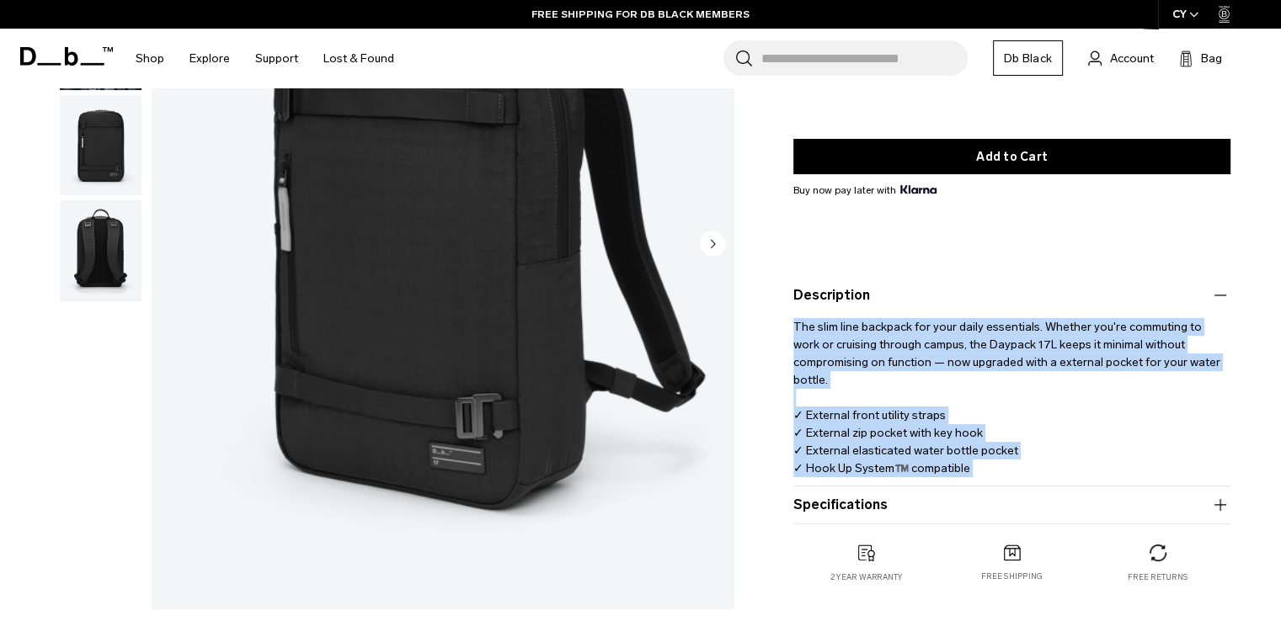
drag, startPoint x: 994, startPoint y: 462, endPoint x: 773, endPoint y: 323, distance: 261.2
click at [773, 323] on div "Daypack 17L €129 5.0 star rating 1 Review Color: Charcoal Grey Out of stock Siz…" at bounding box center [1012, 239] width 538 height 756
copy p "The slim line backpack for your daily essentials. Whether you're commuting to w…"
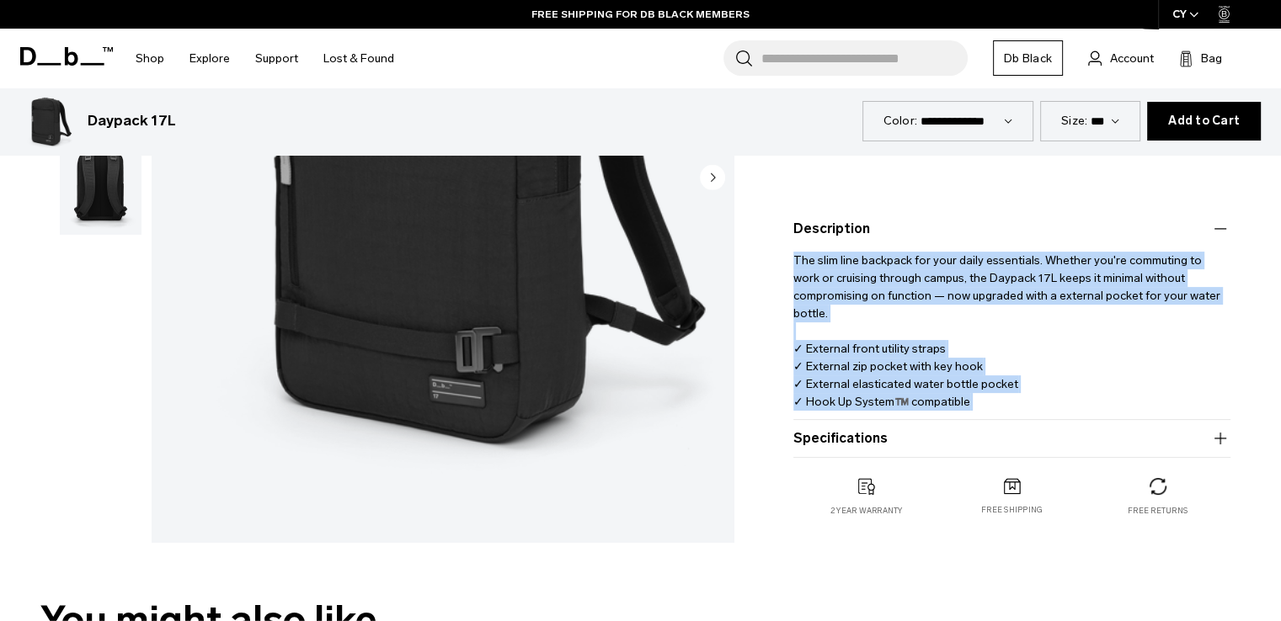
scroll to position [589, 0]
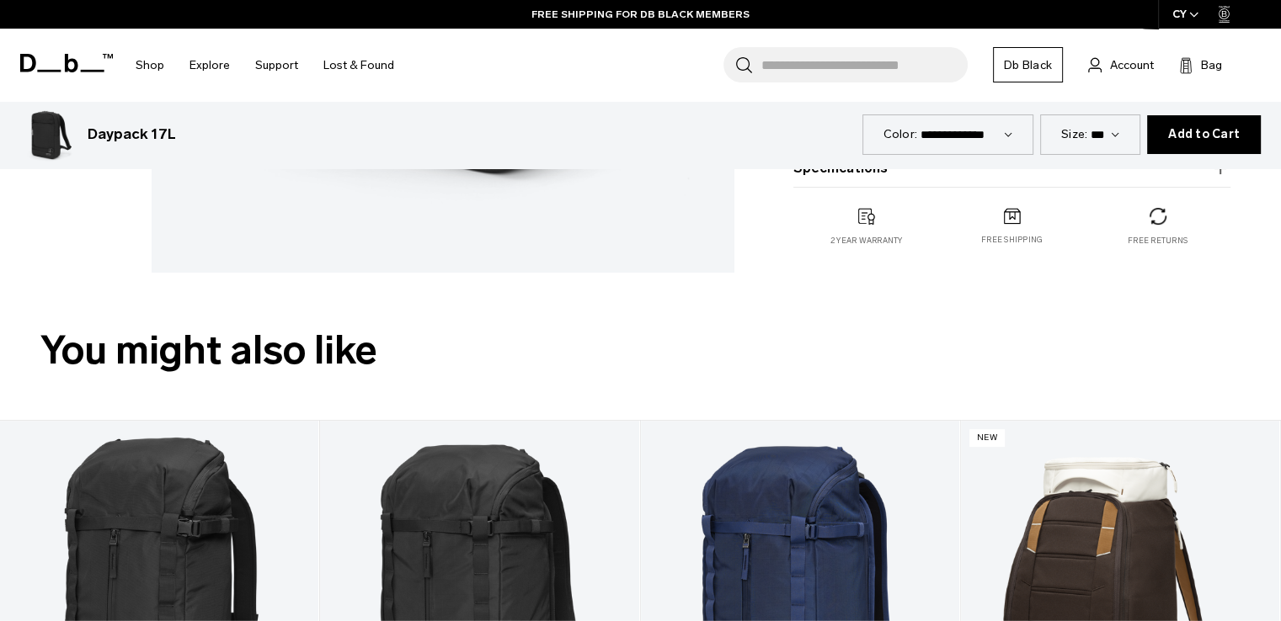
click at [905, 173] on button "Specifications" at bounding box center [1011, 168] width 437 height 20
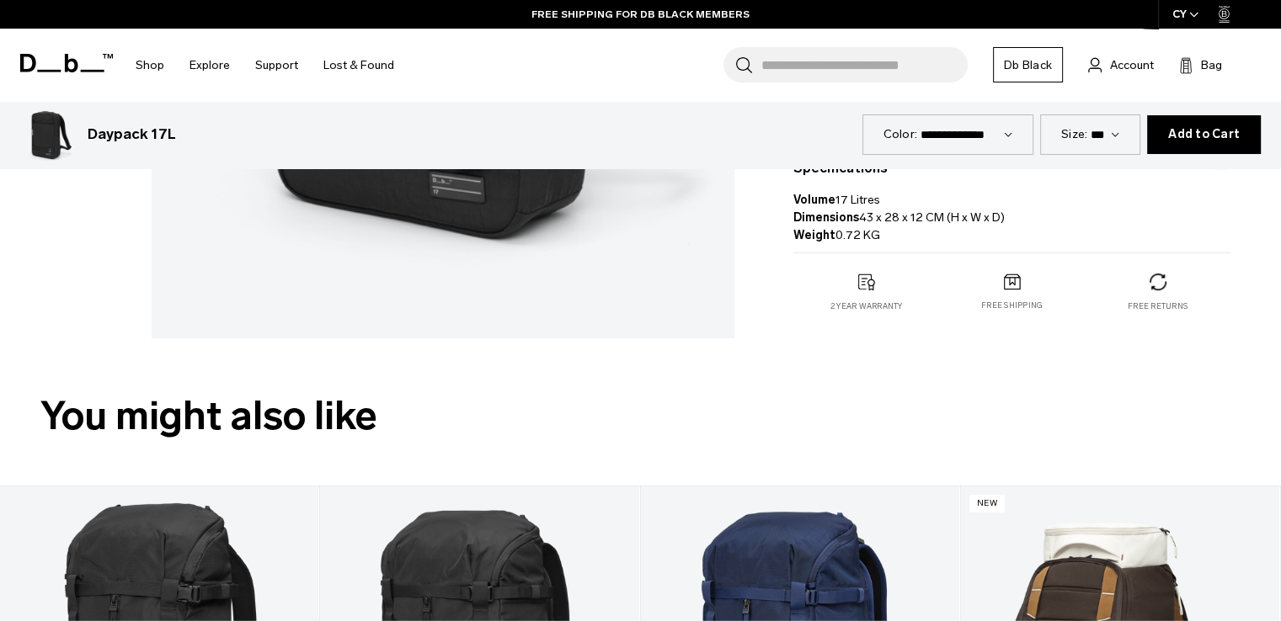
scroll to position [505, 0]
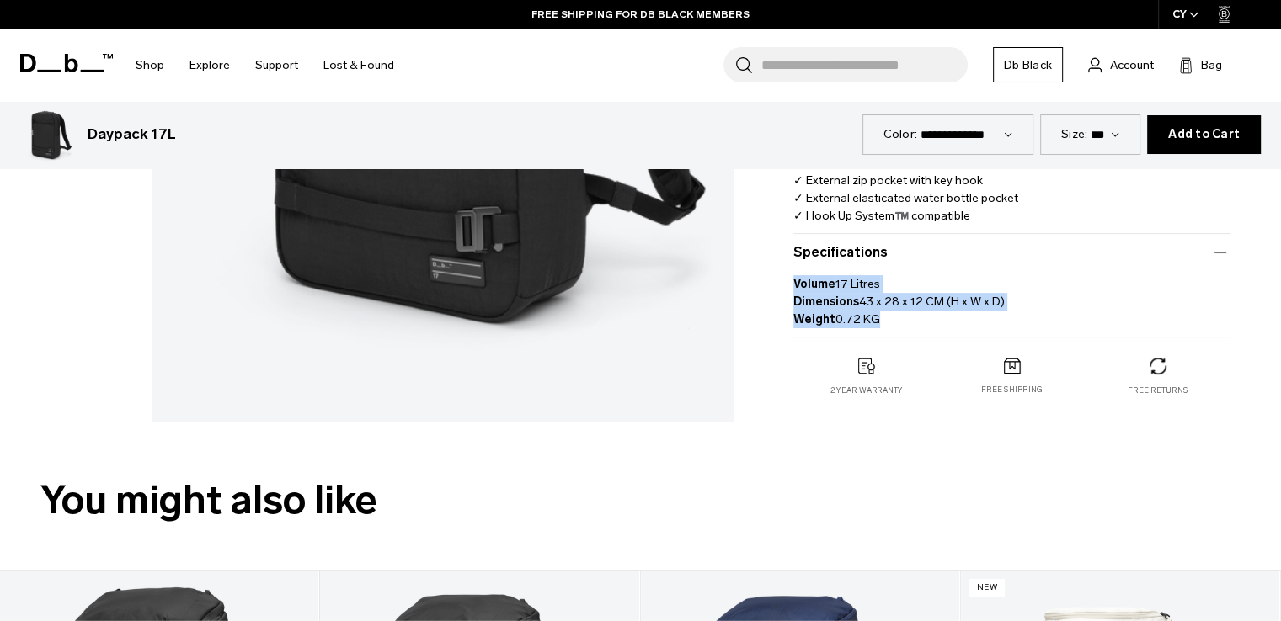
drag, startPoint x: 979, startPoint y: 323, endPoint x: 793, endPoint y: 273, distance: 192.0
click at [793, 273] on p "Volume 17 Litres Dimensions 43 x 28 x 12 CM (H x W x D) Weight 0.72 KG" at bounding box center [1011, 296] width 437 height 66
copy p "Volume 17 Litres Dimensions 43 x 28 x 12 CM (H x W x D) Weight 0.72 KG"
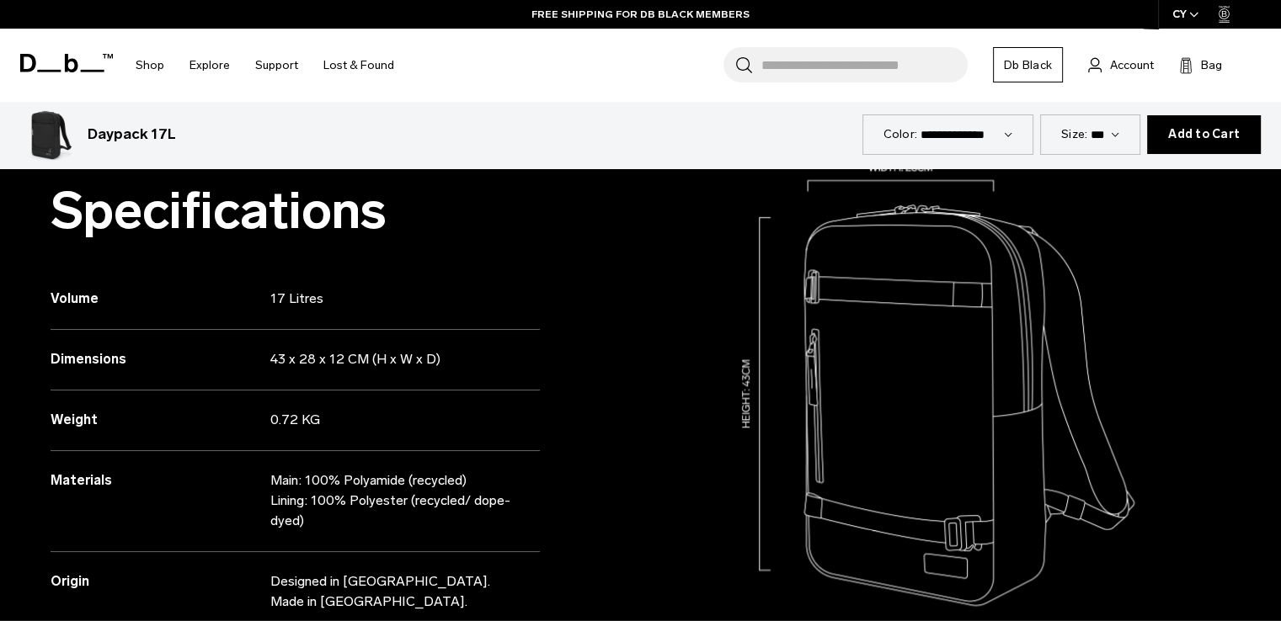
scroll to position [1600, 0]
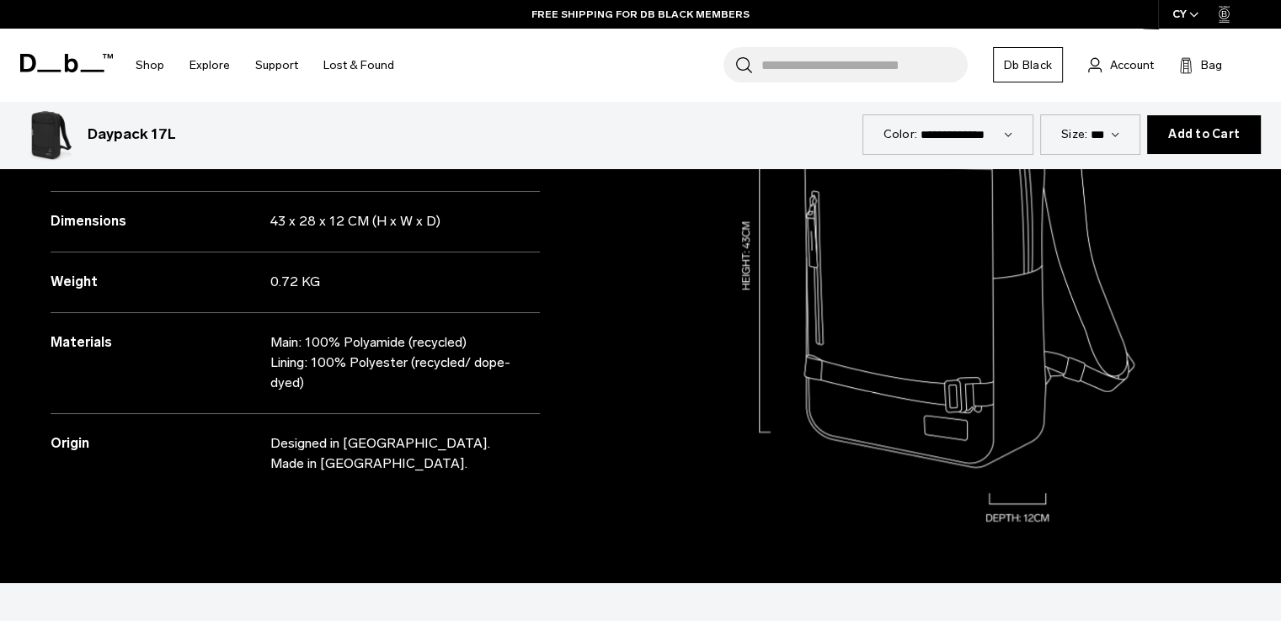
copy div "Materials Main: 100% Polyamide (recycled) Lining: 100% Polyester (recycled/ dop…"
drag, startPoint x: 374, startPoint y: 392, endPoint x: 37, endPoint y: 359, distance: 338.5
click at [37, 359] on div "Specifications Volume 17 Litres Dimensions 43 x 28 x 12 CM (H x W x D) Weight" at bounding box center [320, 274] width 641 height 620
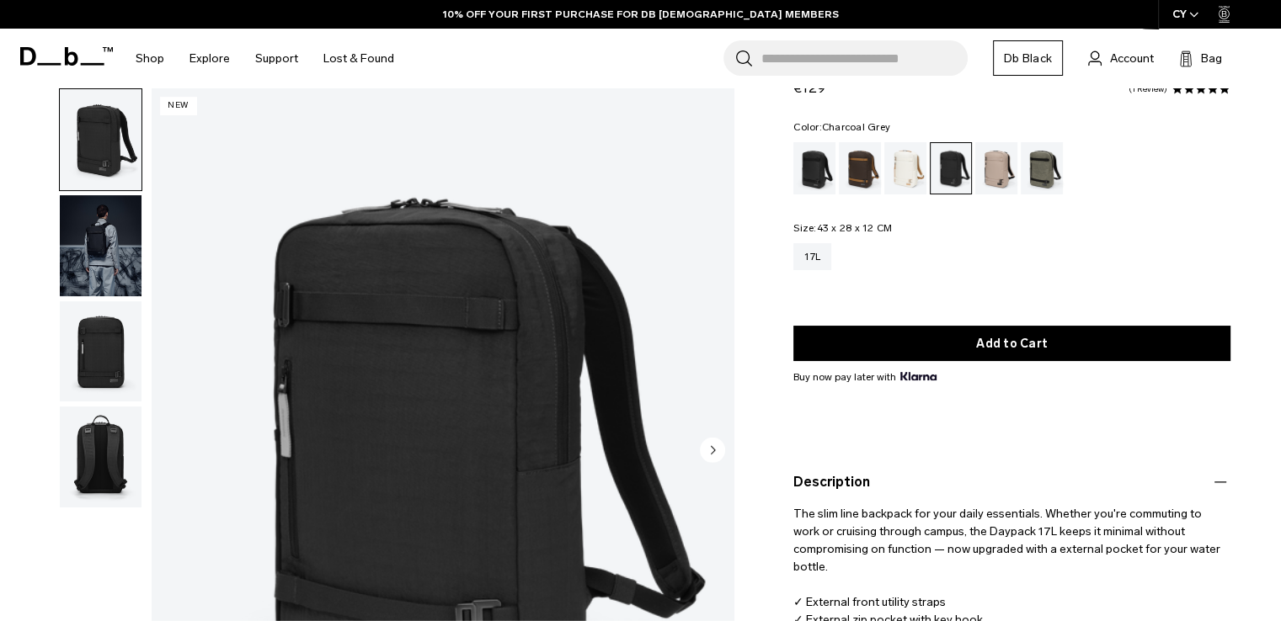
scroll to position [0, 0]
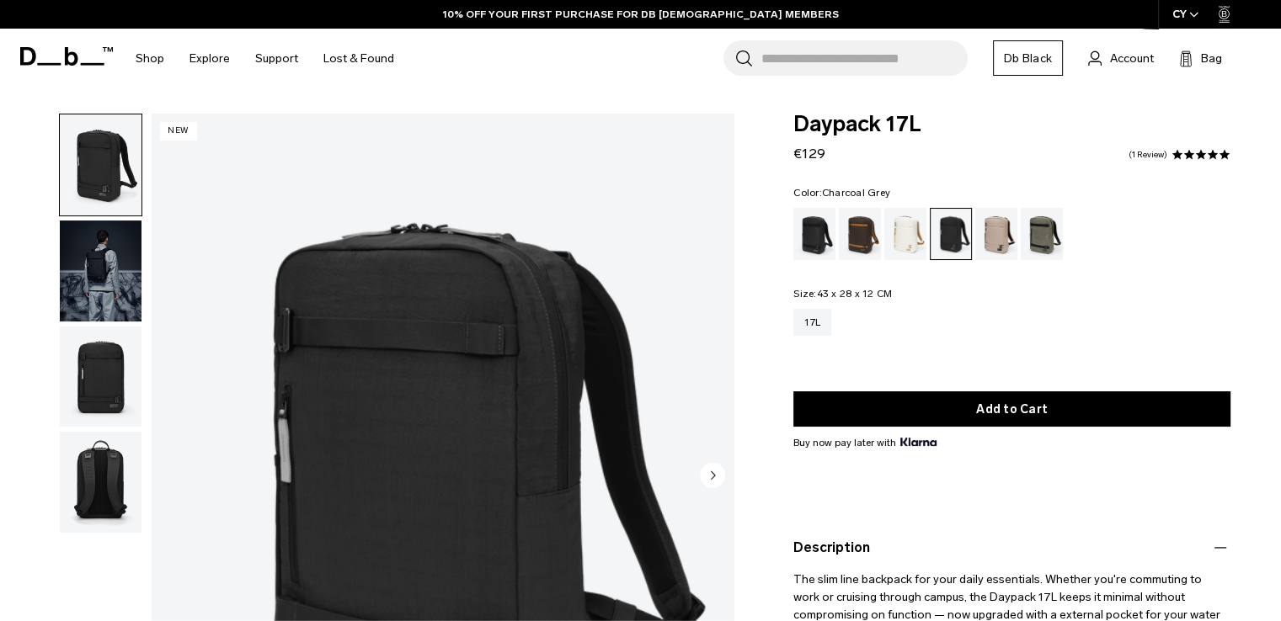
click at [948, 237] on div "Charcoal Grey" at bounding box center [951, 234] width 41 height 51
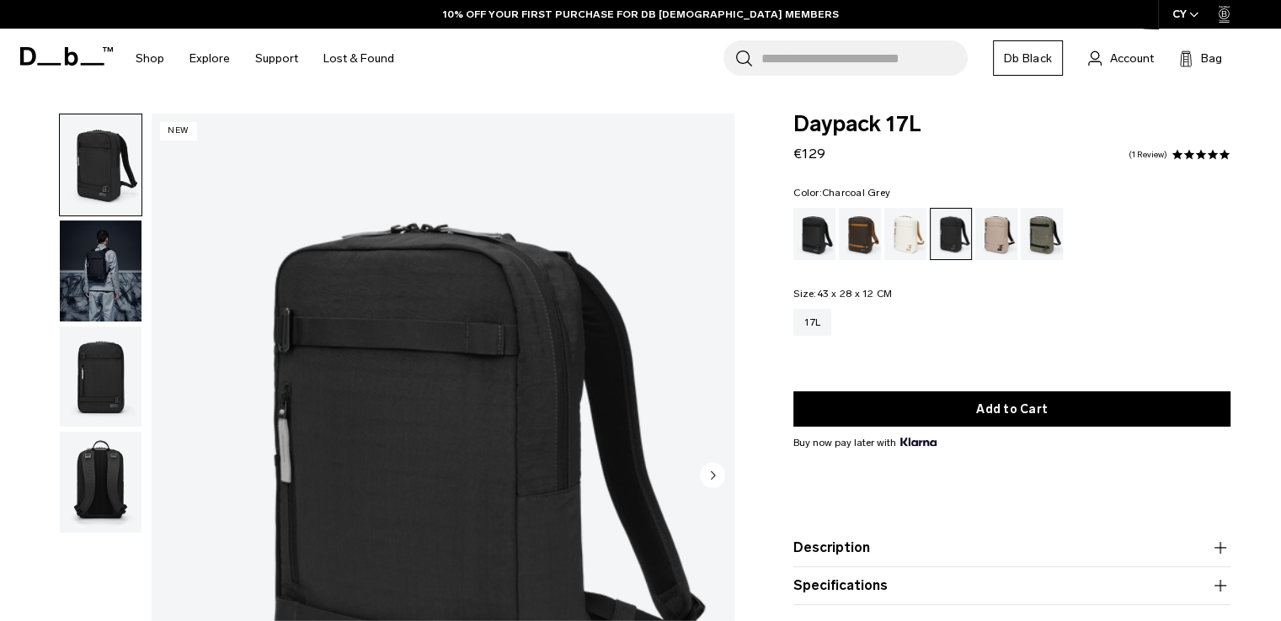
click at [488, 390] on img "1 / 4" at bounding box center [443, 477] width 582 height 727
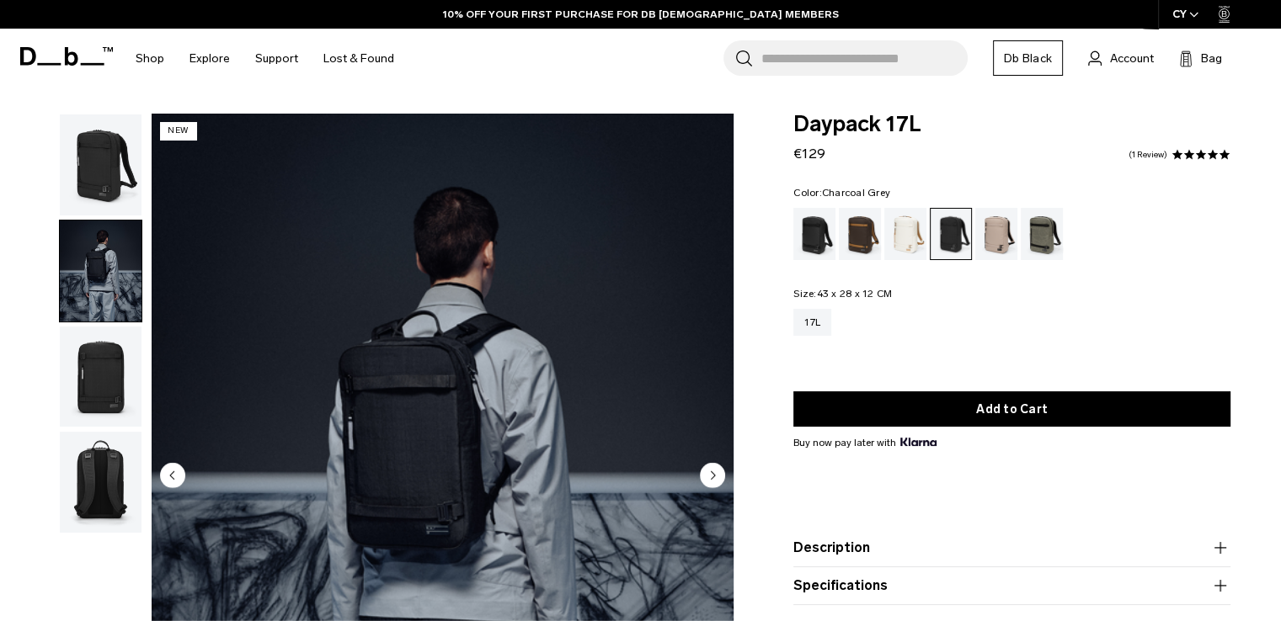
click at [105, 173] on img "button" at bounding box center [101, 165] width 82 height 101
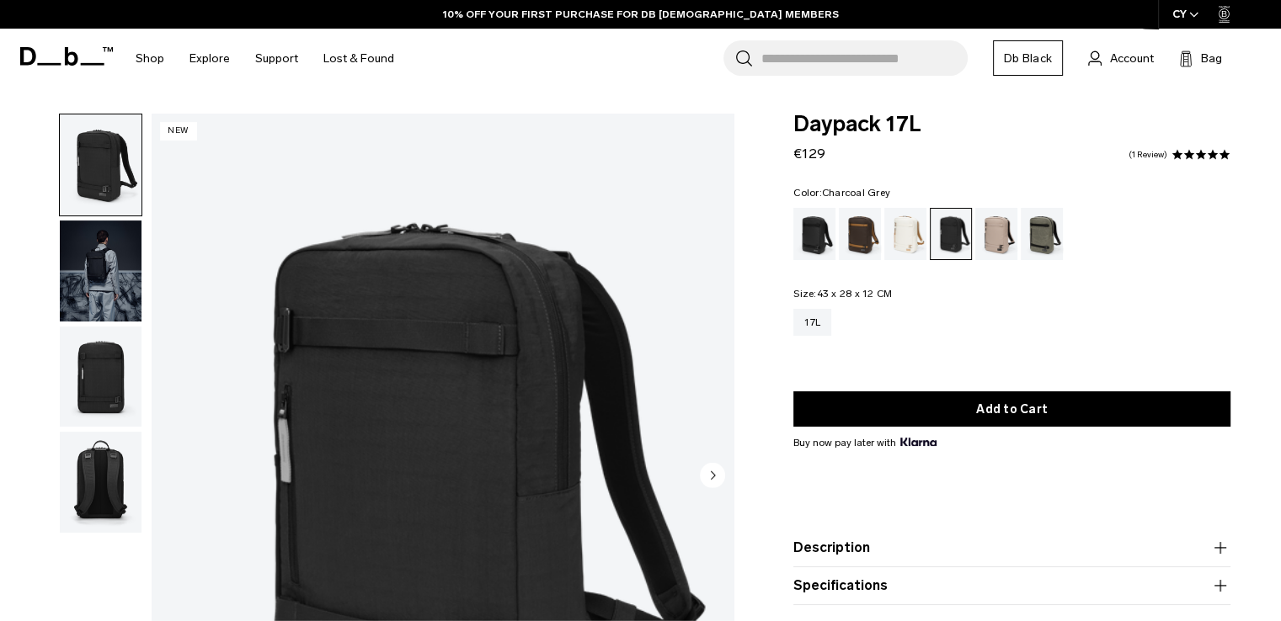
click at [411, 332] on img "1 / 4" at bounding box center [443, 477] width 582 height 727
click at [468, 381] on img "1 / 4" at bounding box center [443, 477] width 582 height 727
click at [469, 381] on img "1 / 4" at bounding box center [443, 477] width 582 height 727
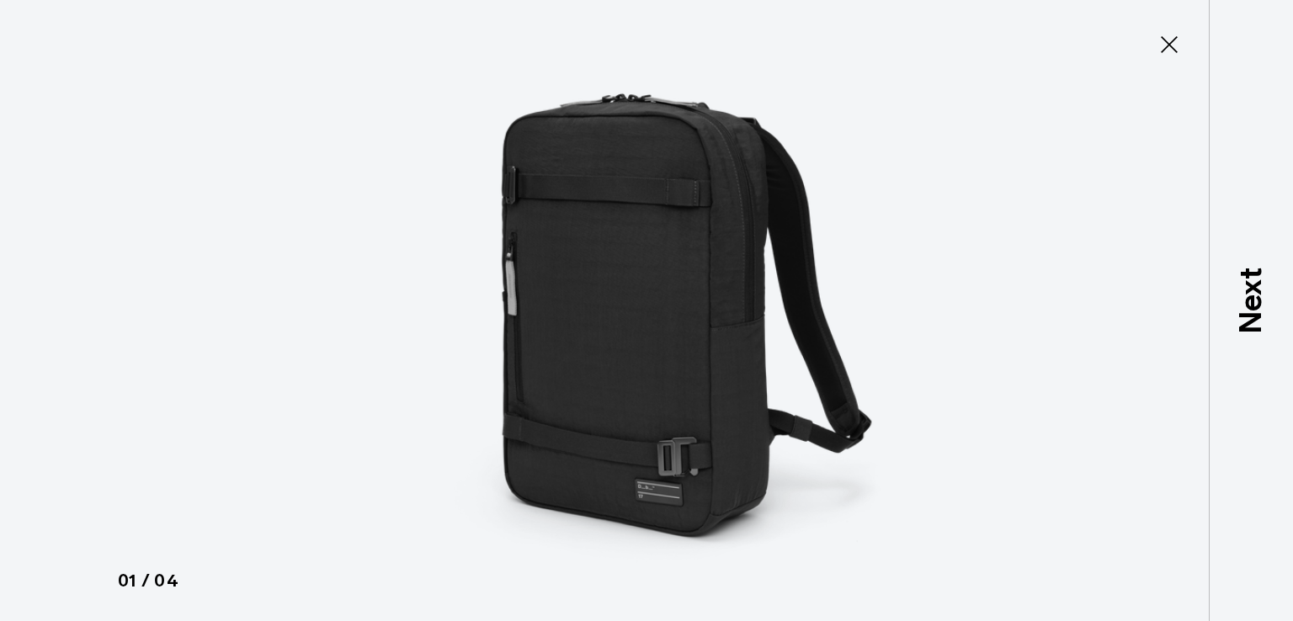
click at [469, 381] on img at bounding box center [647, 310] width 758 height 621
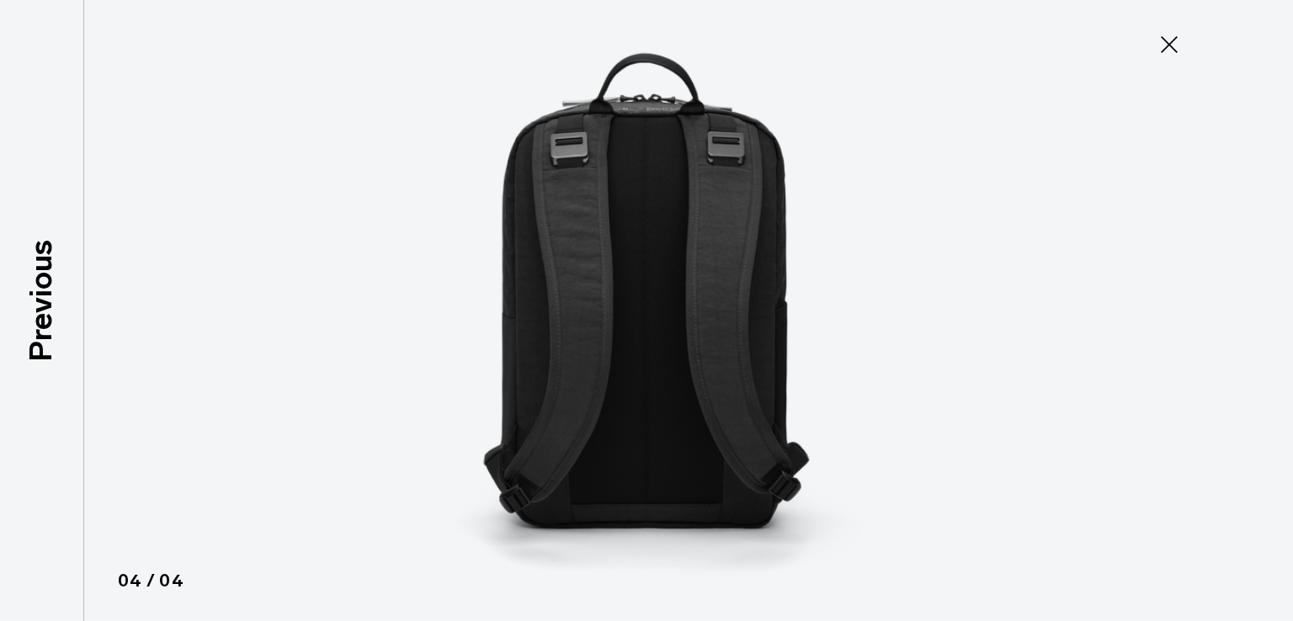
click at [1176, 50] on icon at bounding box center [1169, 44] width 17 height 17
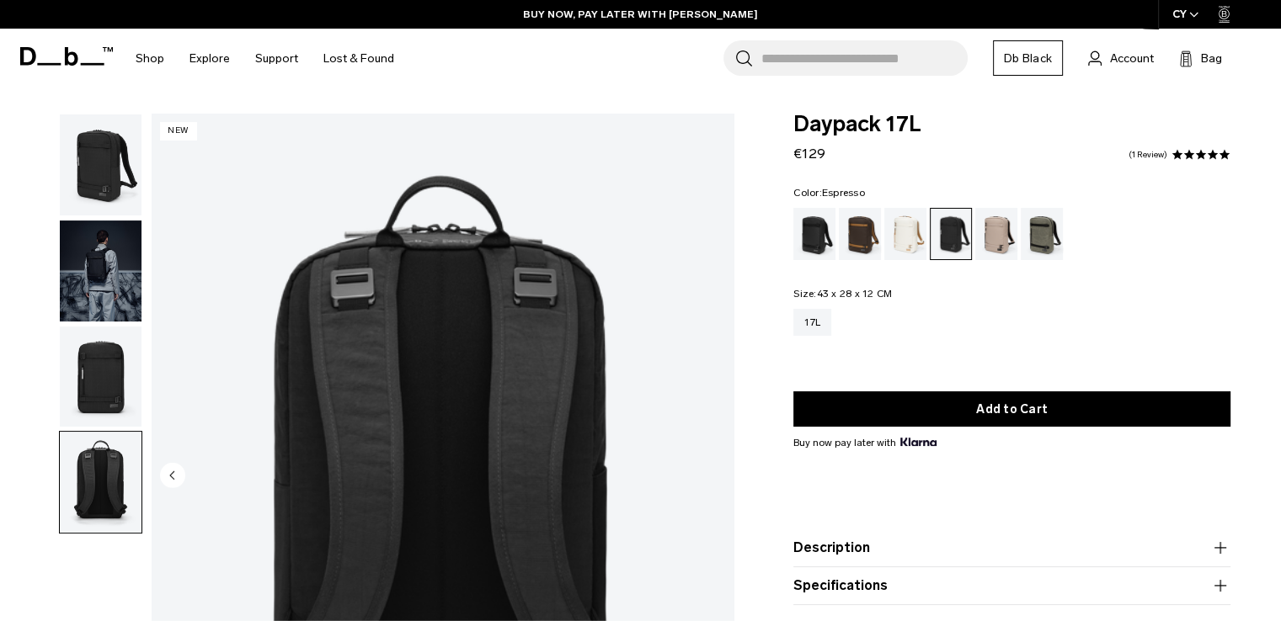
click at [866, 232] on div "Espresso" at bounding box center [860, 234] width 43 height 52
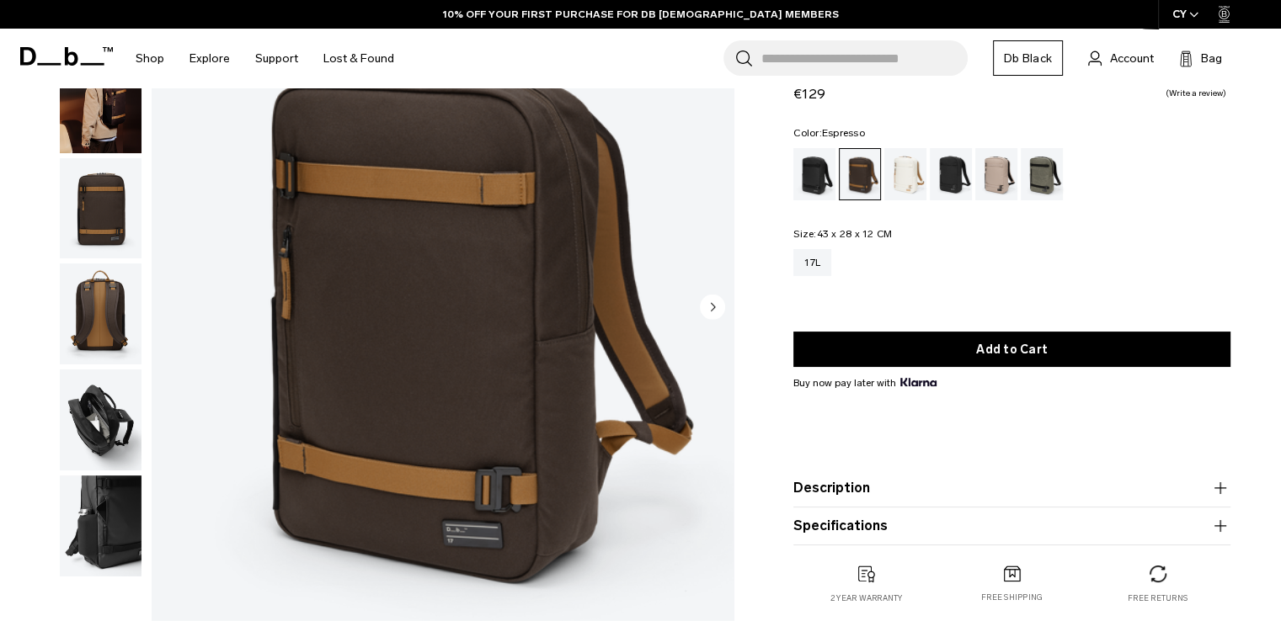
click at [117, 425] on img "button" at bounding box center [101, 420] width 82 height 101
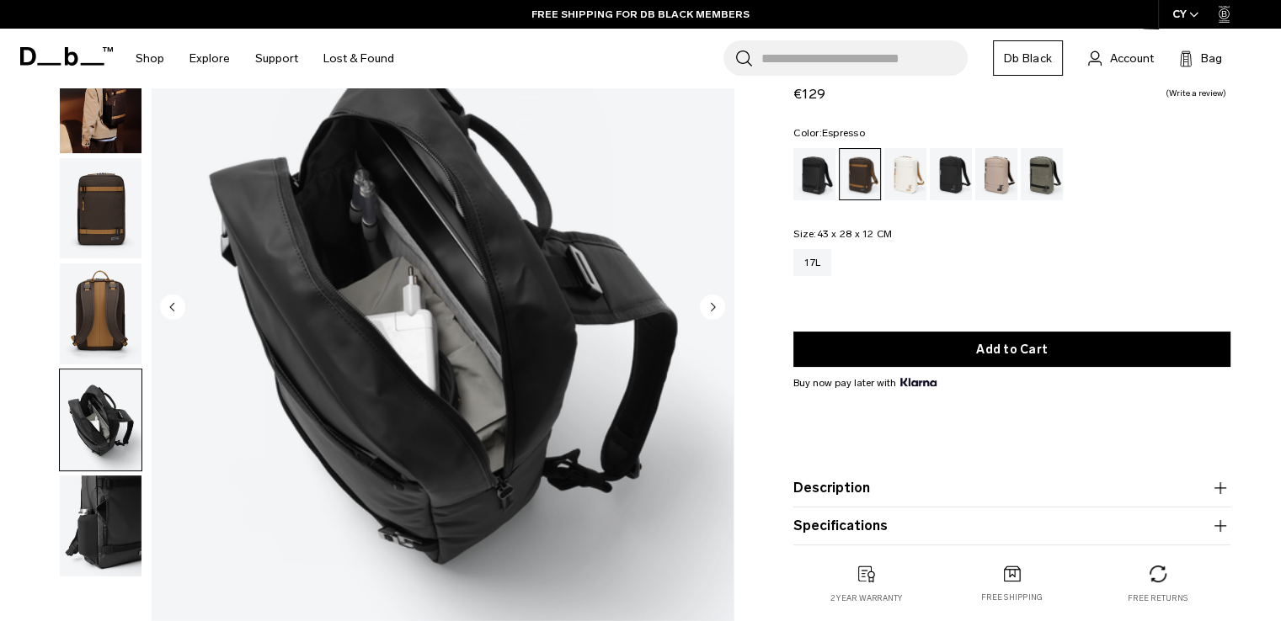
click at [435, 247] on img "5 / 6" at bounding box center [443, 308] width 582 height 727
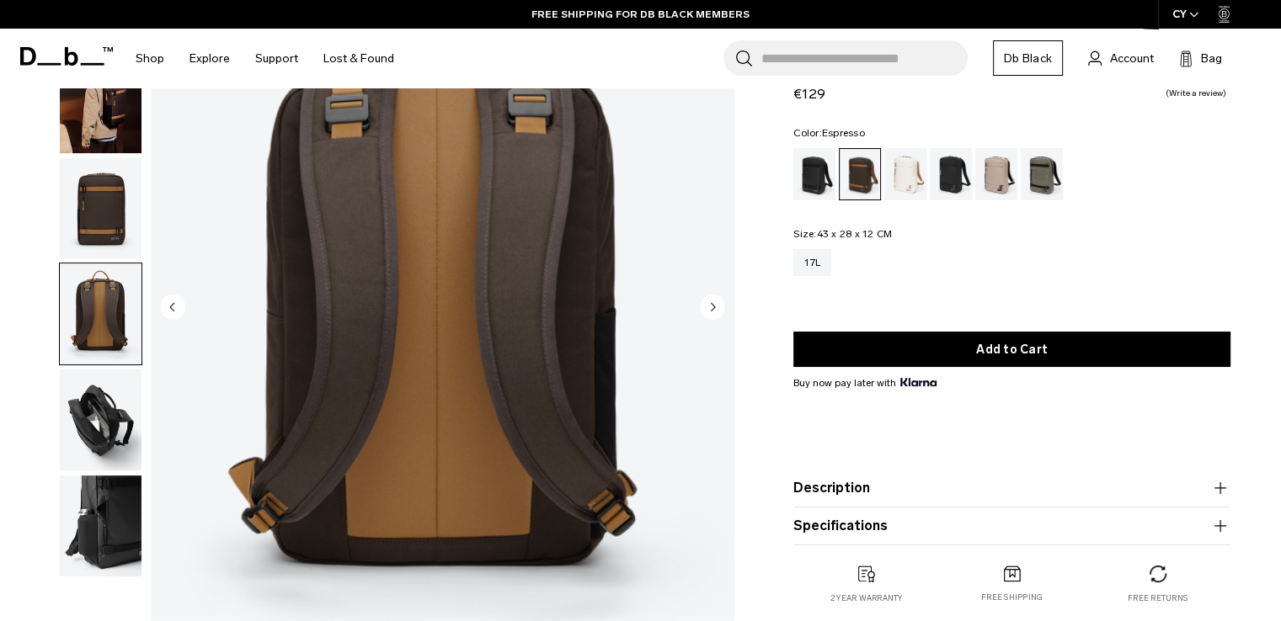
click at [112, 429] on img "button" at bounding box center [101, 420] width 82 height 101
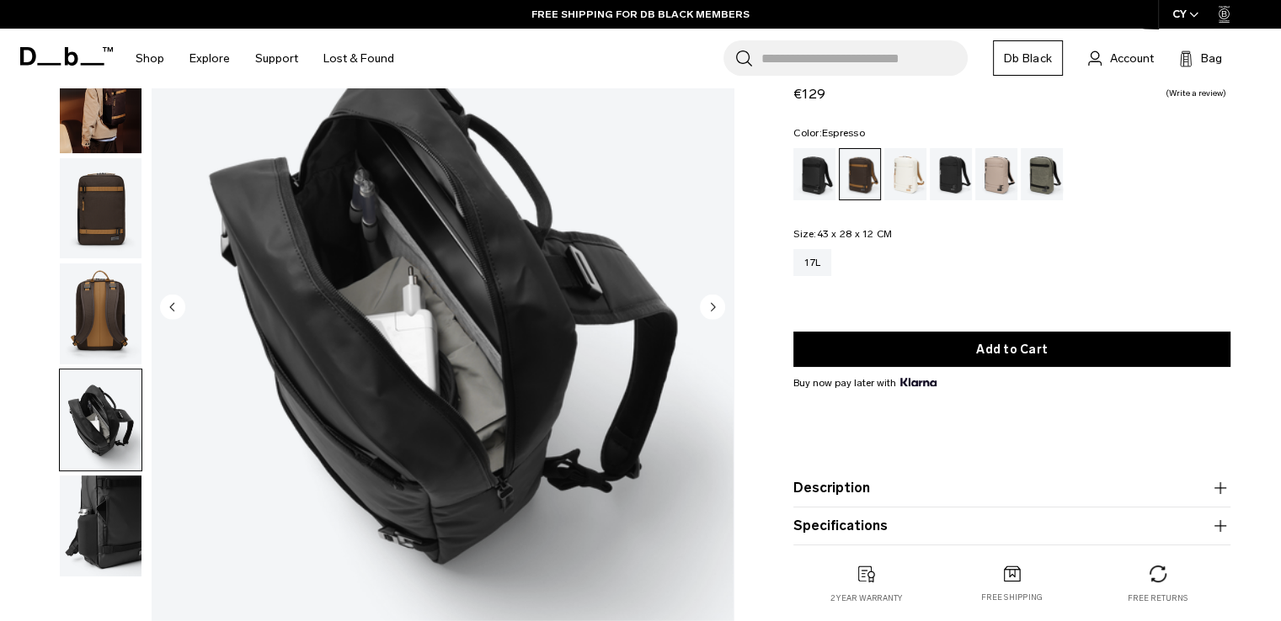
click at [488, 374] on img "5 / 6" at bounding box center [443, 308] width 582 height 727
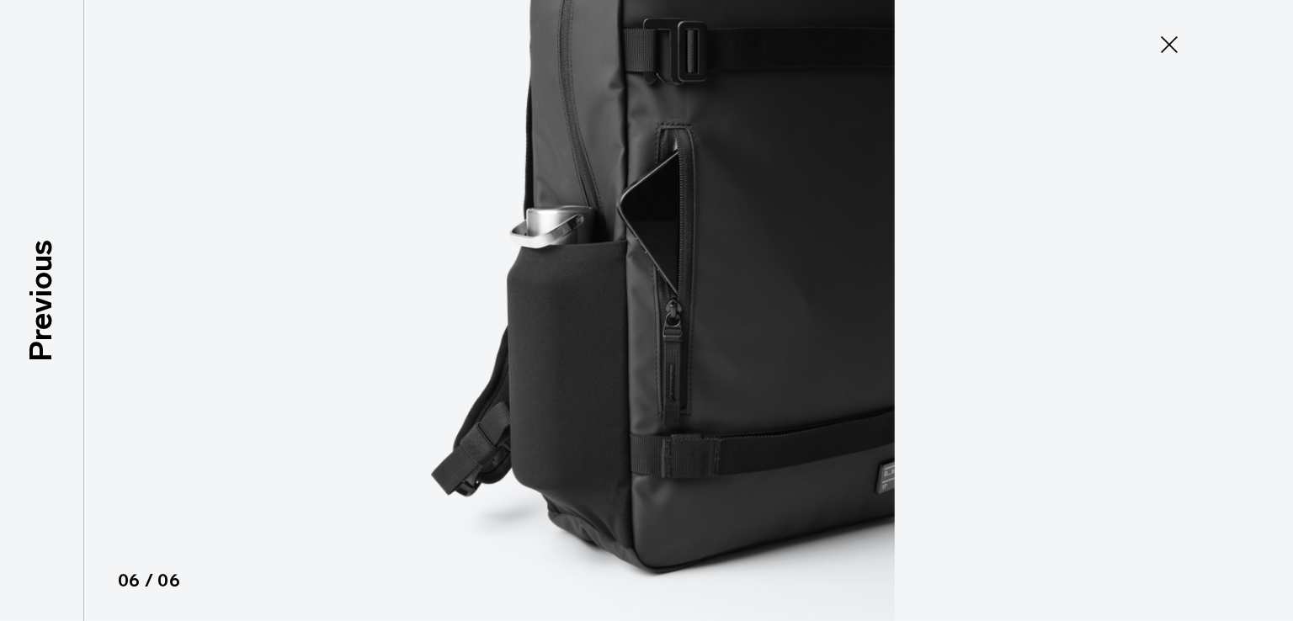
click at [1167, 47] on icon at bounding box center [1169, 44] width 17 height 17
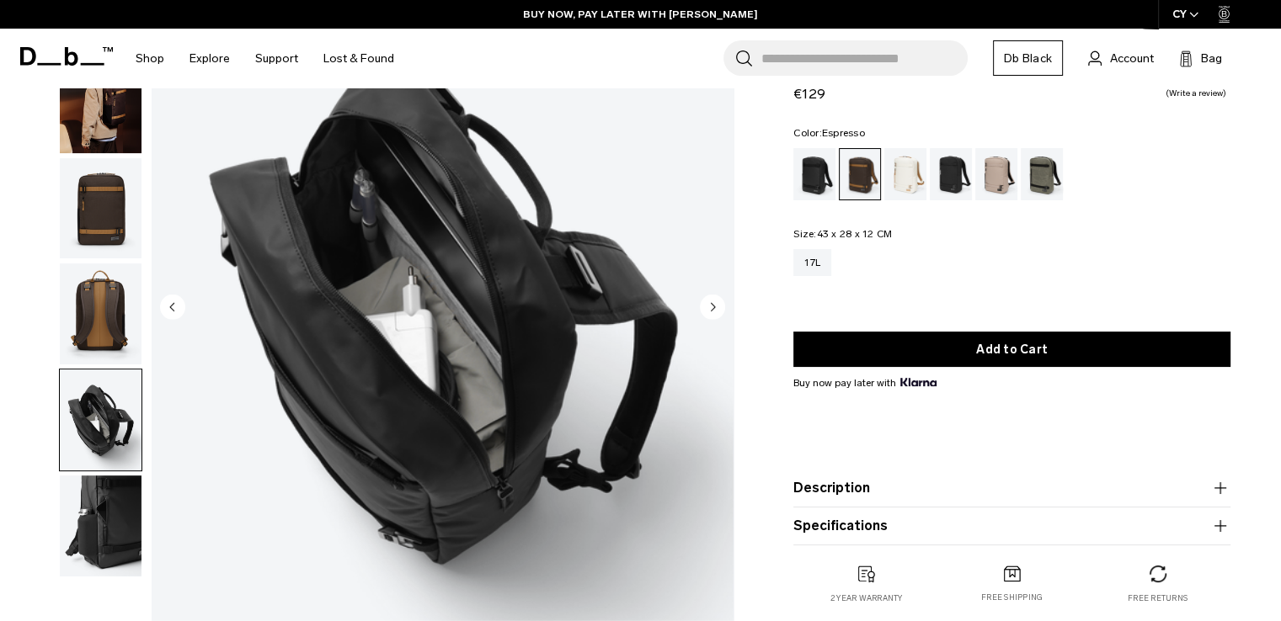
click at [855, 173] on div "Espresso" at bounding box center [860, 174] width 41 height 51
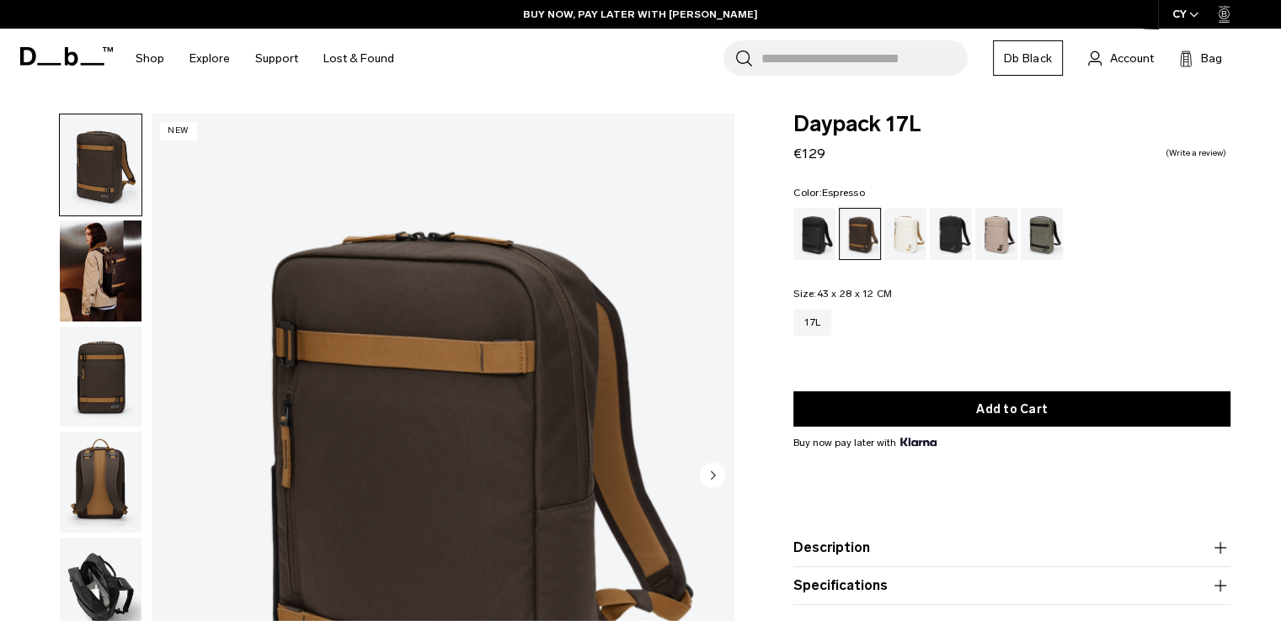
click at [468, 328] on img "1 / 6" at bounding box center [443, 477] width 582 height 727
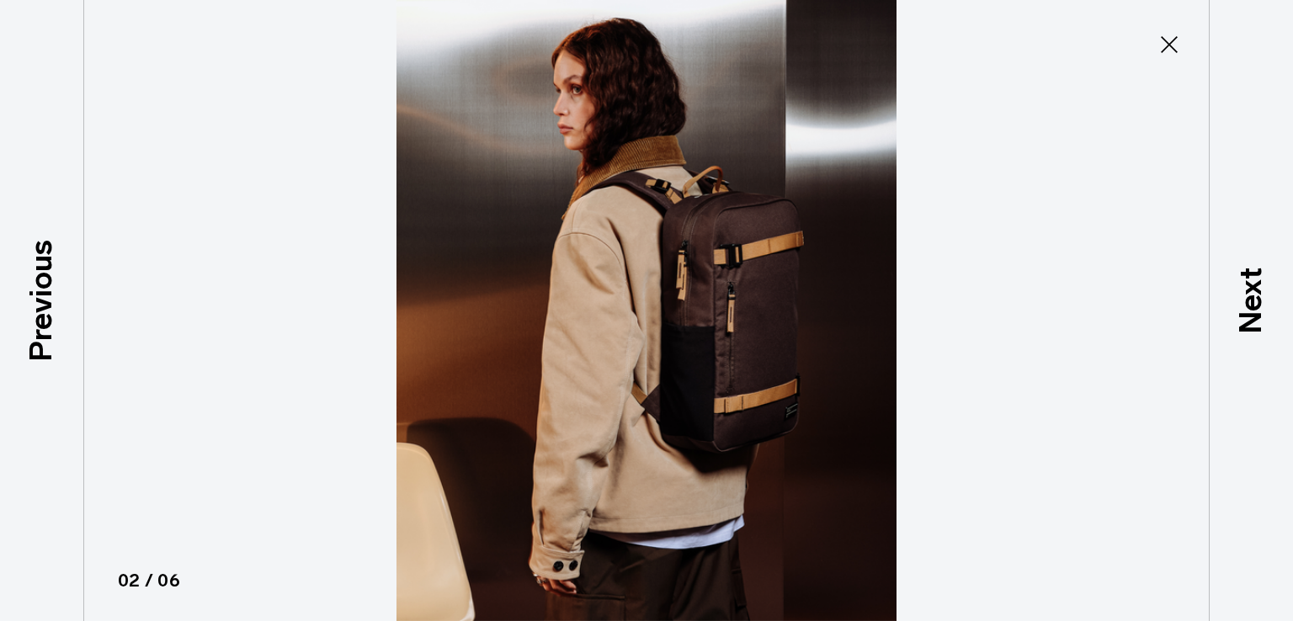
click at [617, 285] on img at bounding box center [647, 310] width 758 height 621
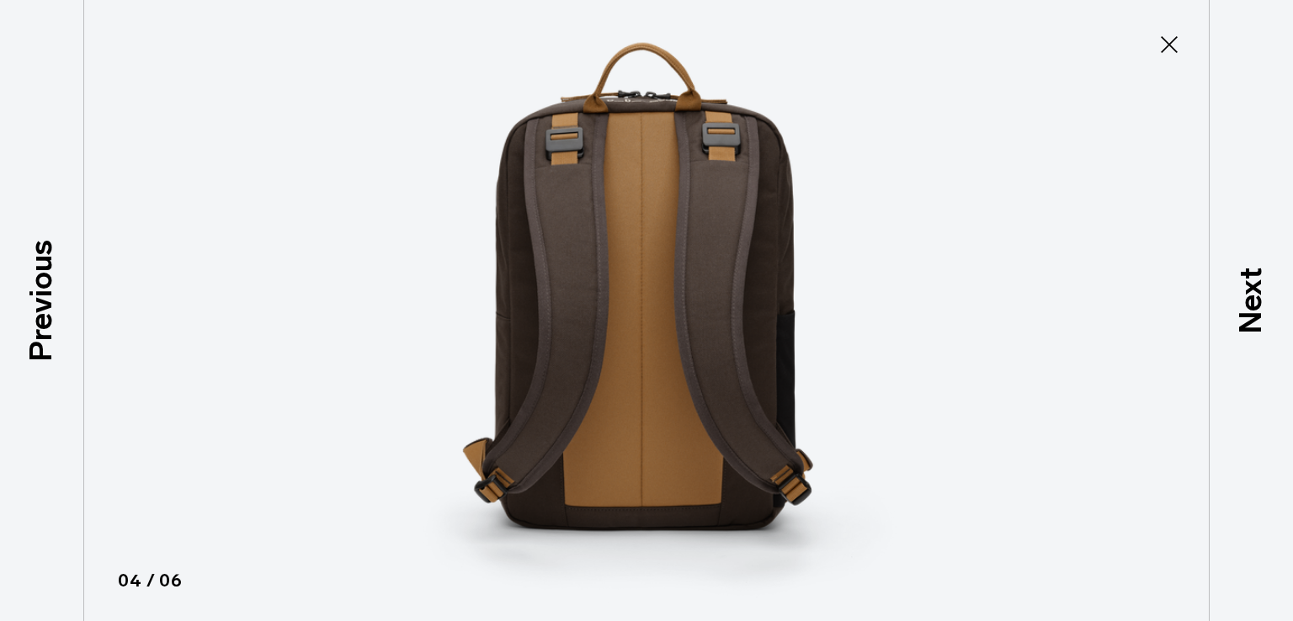
click at [1159, 45] on icon at bounding box center [1169, 44] width 27 height 27
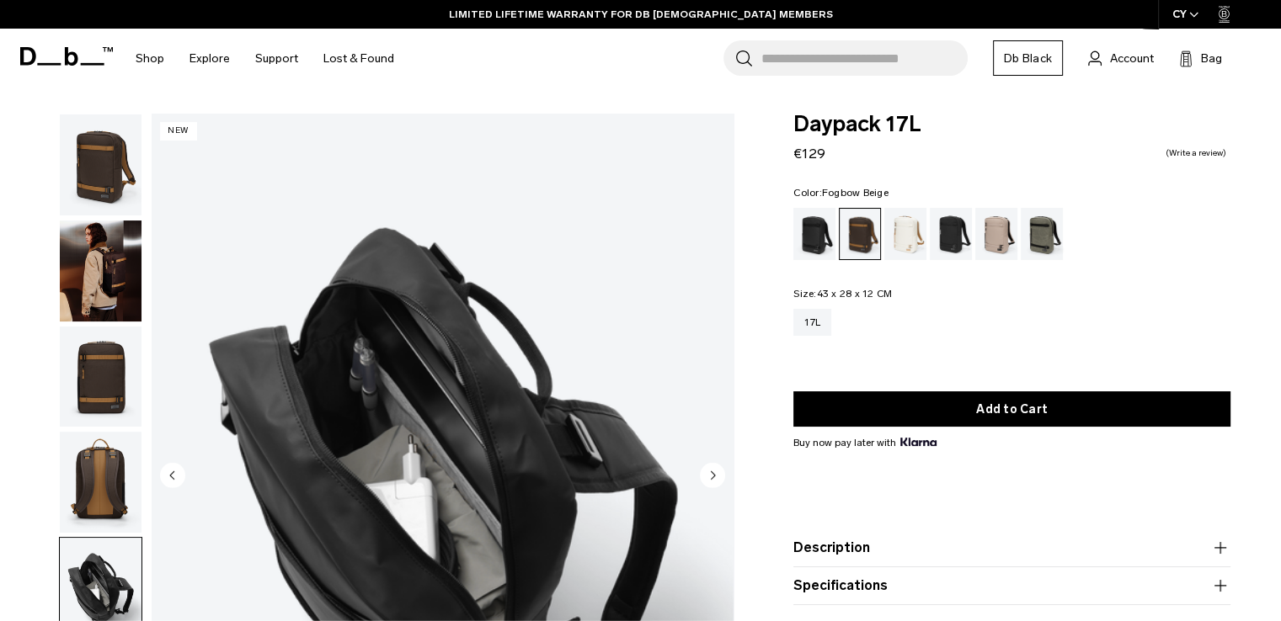
click at [990, 228] on div "Fogbow Beige" at bounding box center [996, 234] width 43 height 52
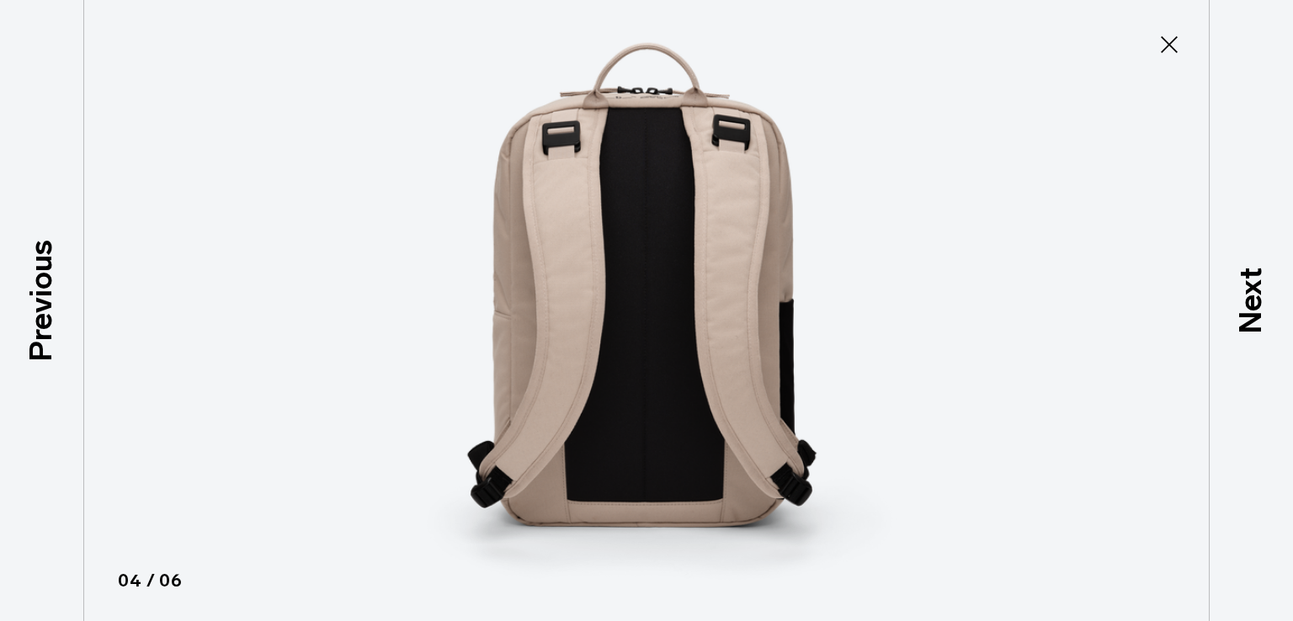
click at [1185, 28] on button "Close" at bounding box center [1170, 44] width 56 height 35
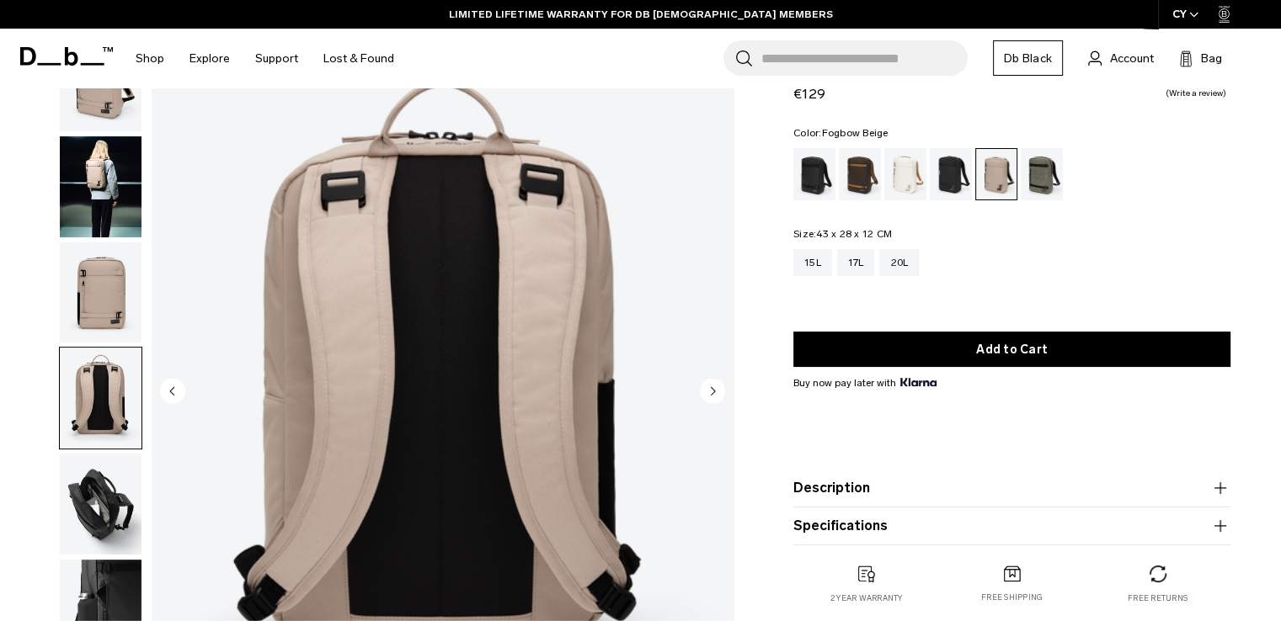
click at [1177, 40] on div "Search for Bags, Luggage... Search Close Trending Products All Products Hugger …" at bounding box center [837, 59] width 861 height 60
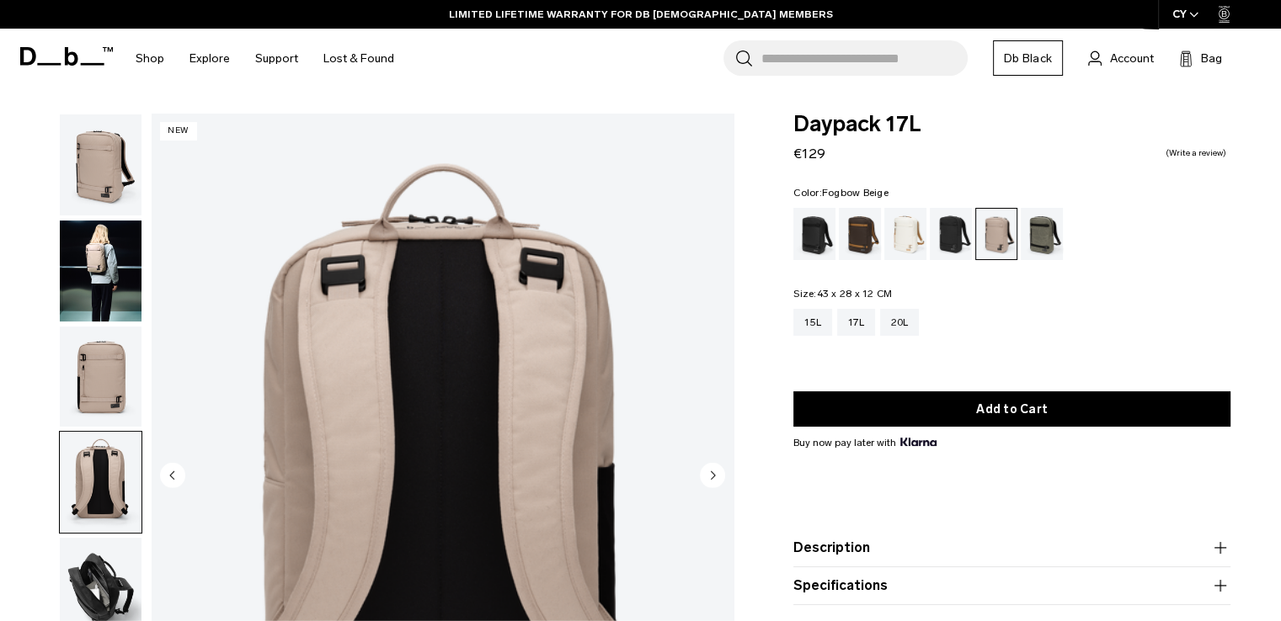
click at [104, 277] on img "button" at bounding box center [101, 271] width 82 height 101
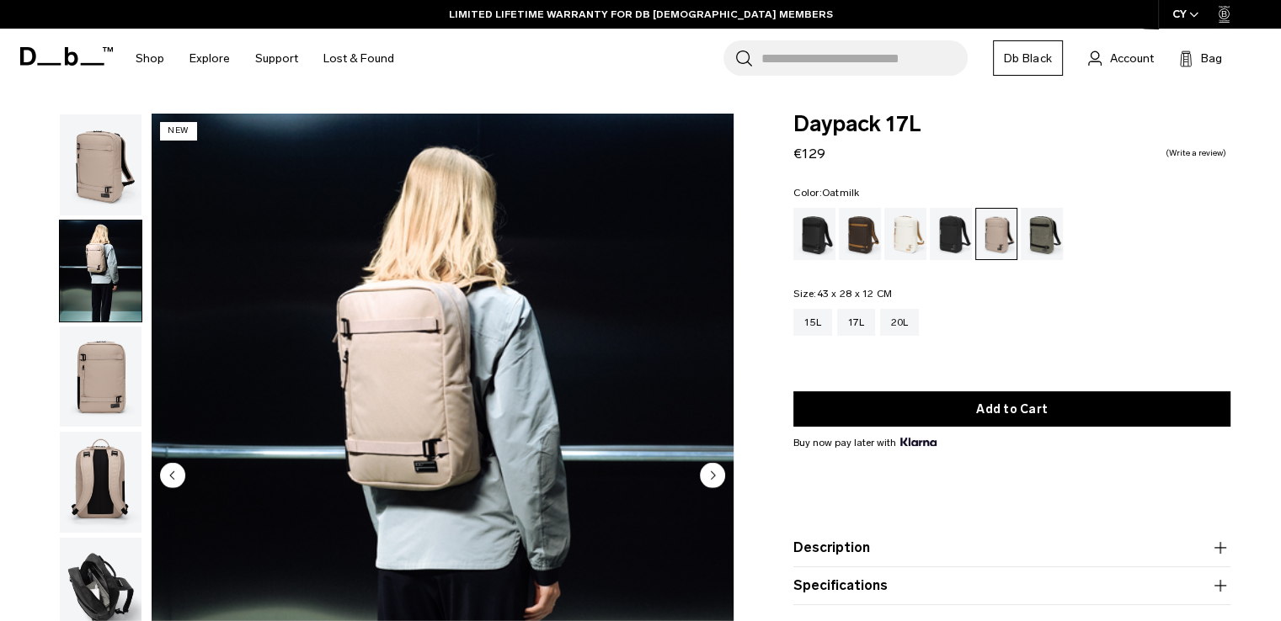
click at [898, 243] on div "Oatmilk" at bounding box center [905, 234] width 43 height 52
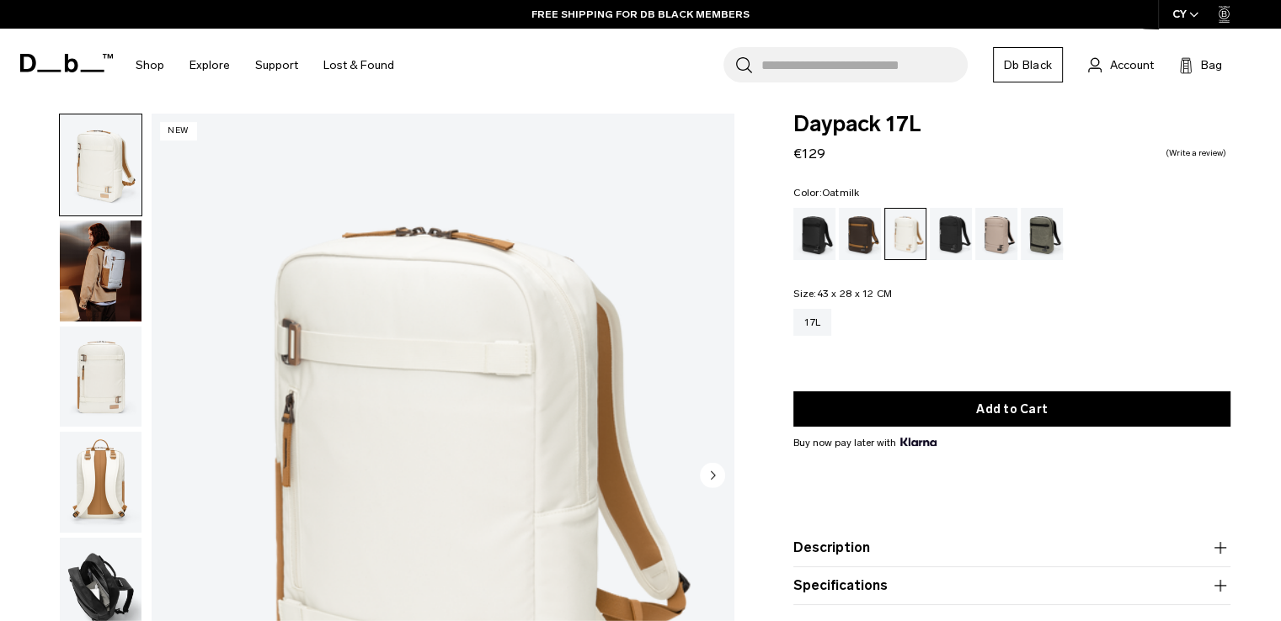
click at [505, 339] on img "1 / 6" at bounding box center [443, 477] width 582 height 727
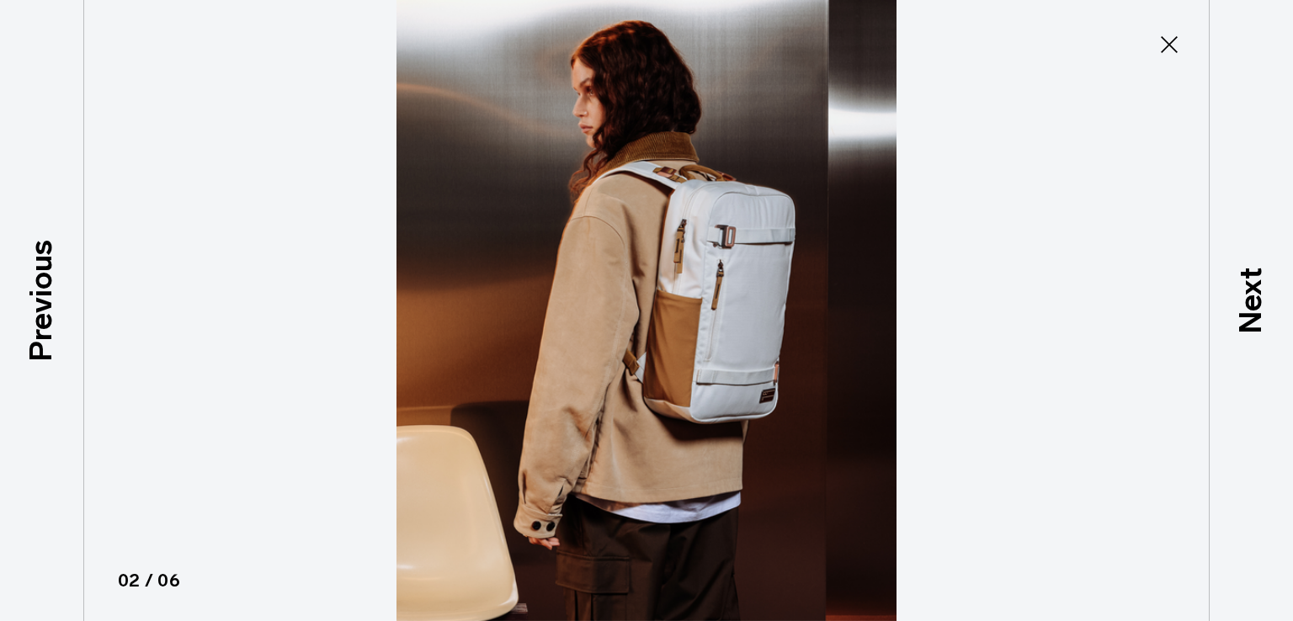
click at [680, 280] on img at bounding box center [647, 310] width 758 height 621
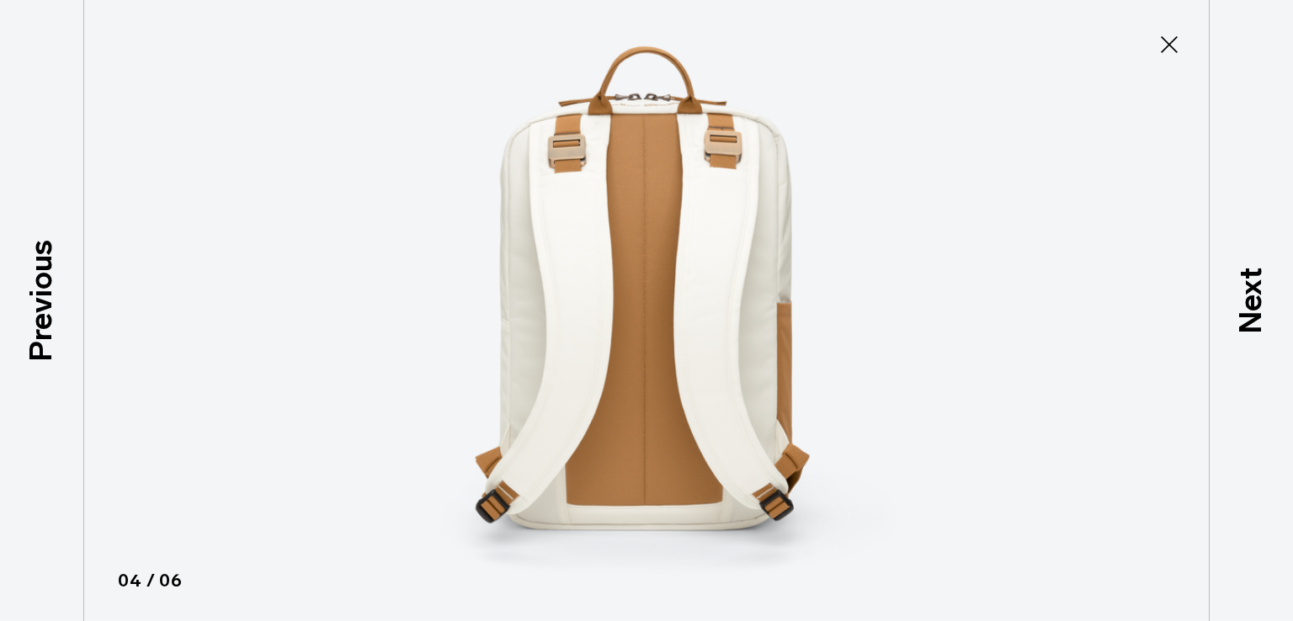
click at [1155, 49] on button "Close" at bounding box center [1170, 44] width 56 height 35
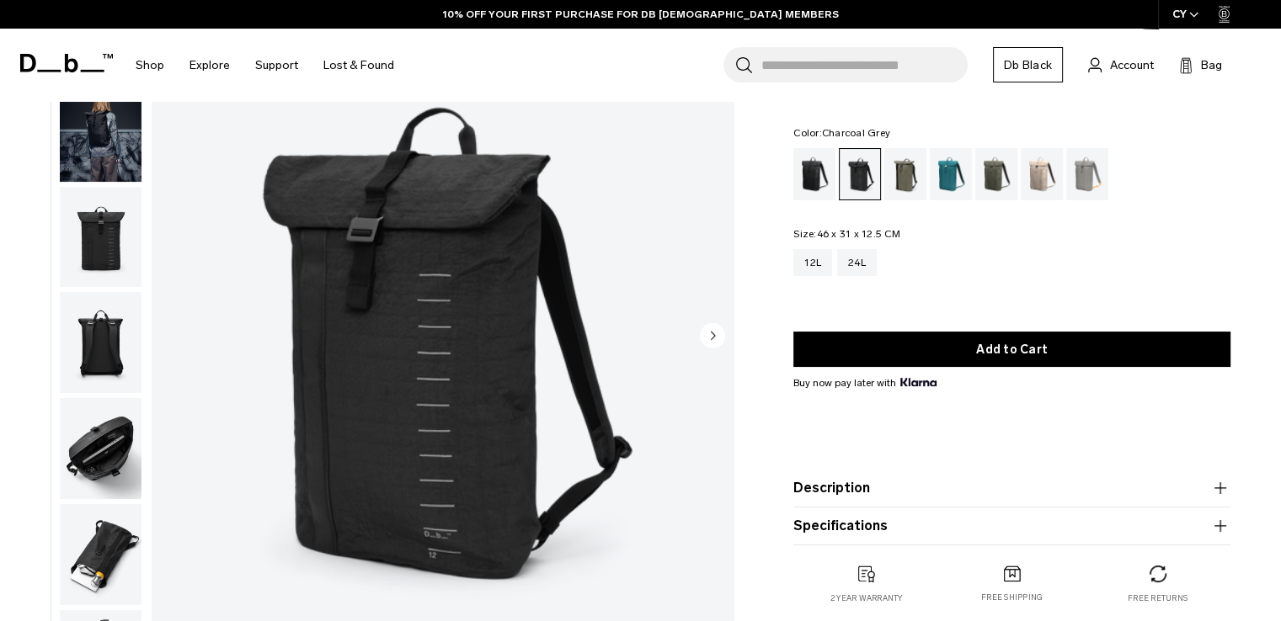
scroll to position [168, 0]
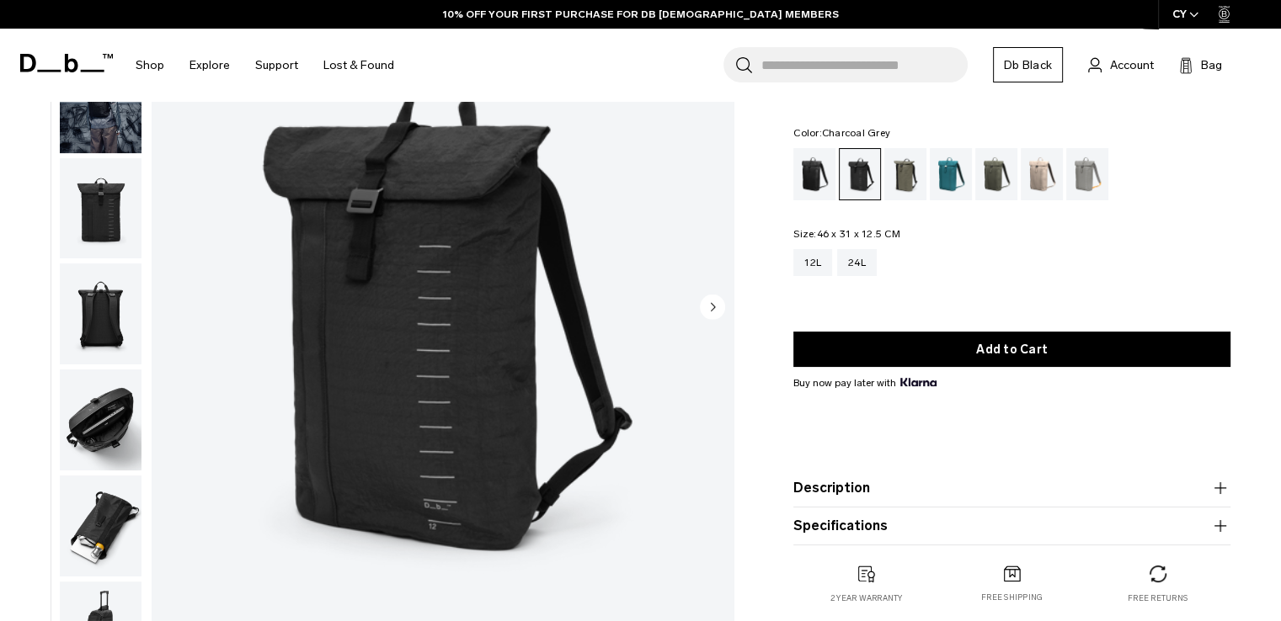
click at [952, 485] on button "Description" at bounding box center [1011, 488] width 437 height 20
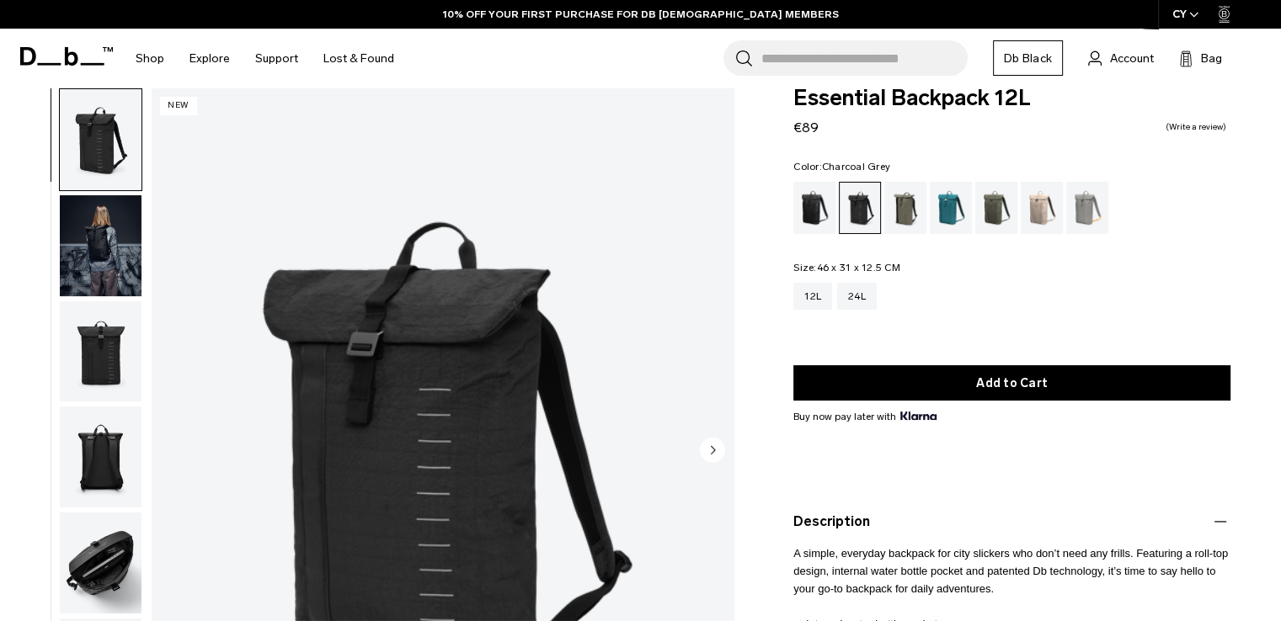
scroll to position [0, 0]
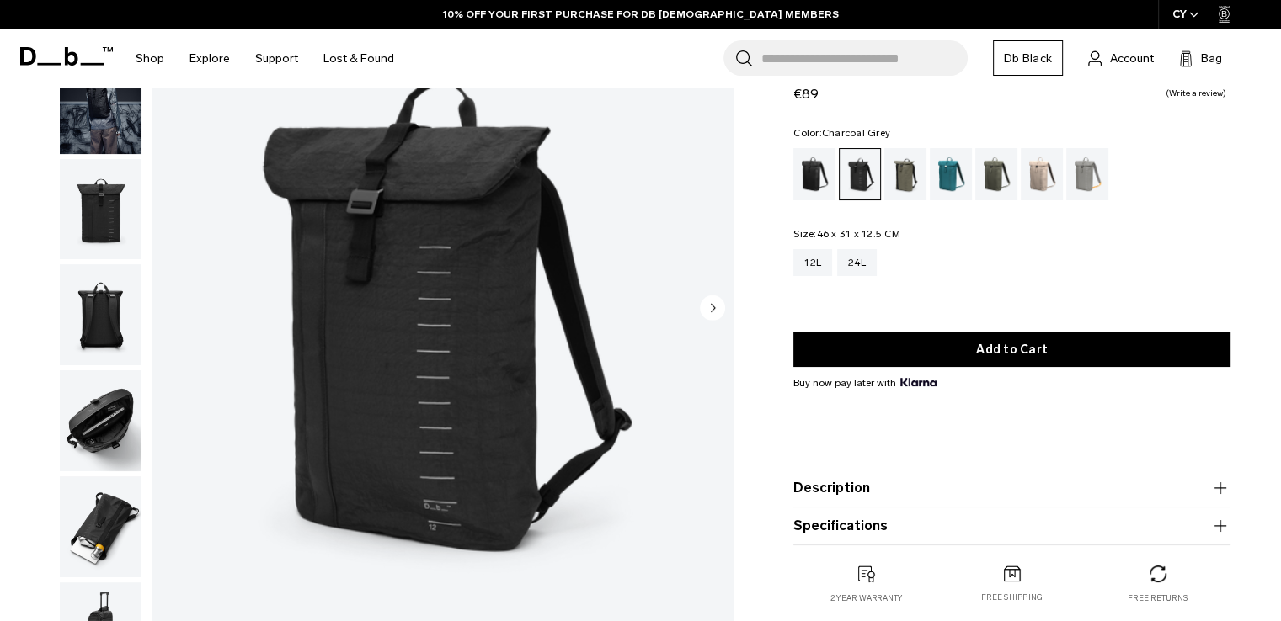
scroll to position [168, 0]
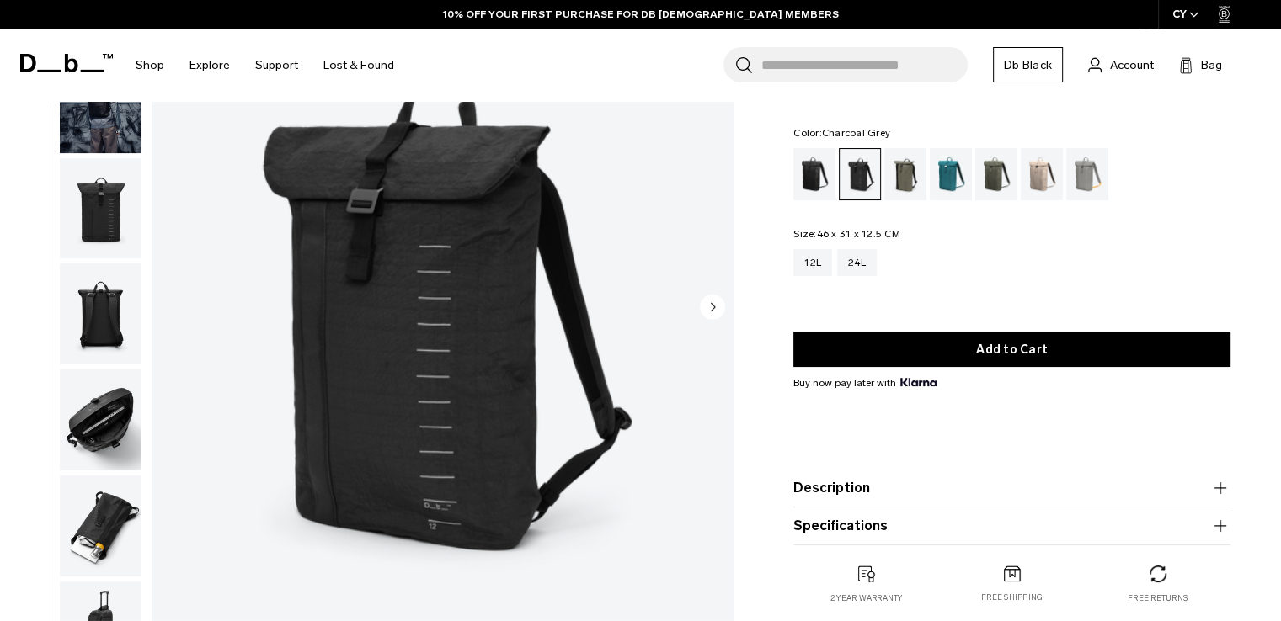
click at [915, 485] on button "Description" at bounding box center [1011, 488] width 437 height 20
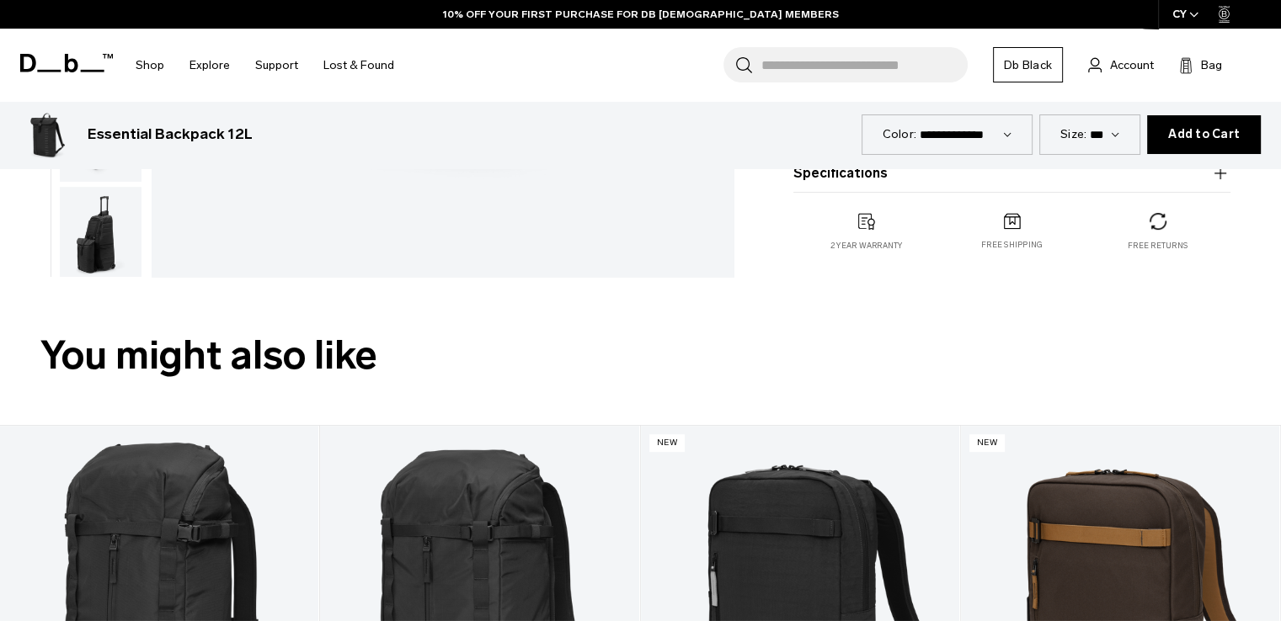
scroll to position [337, 0]
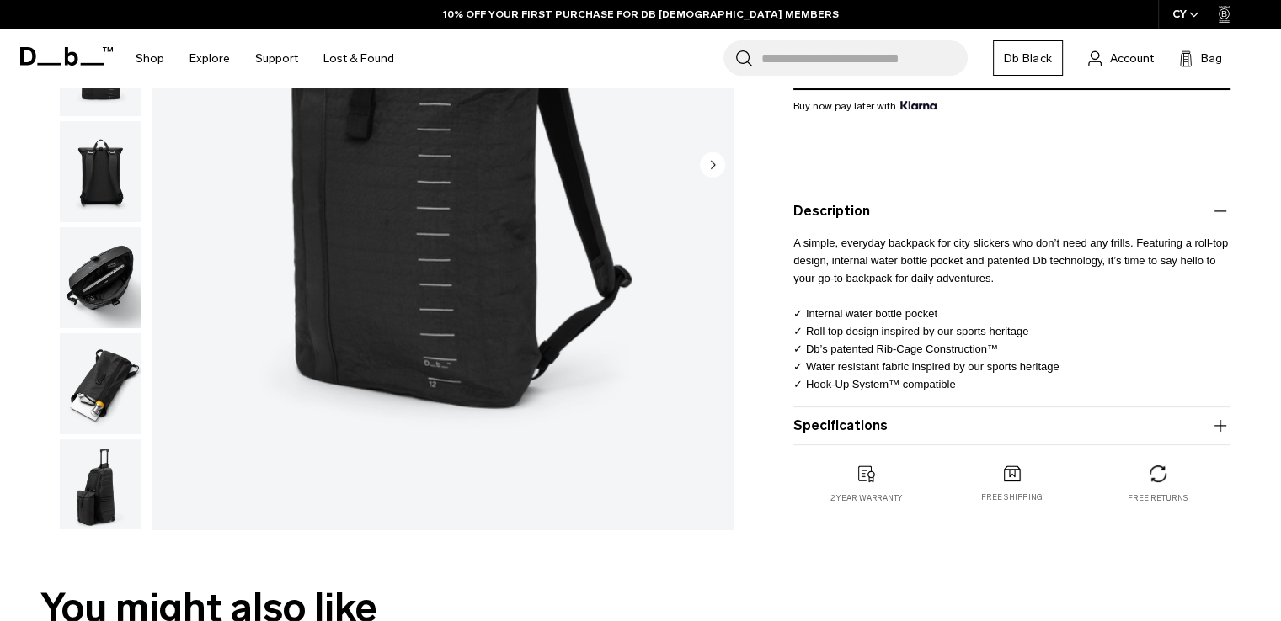
click at [923, 429] on button "Specifications" at bounding box center [1011, 426] width 437 height 20
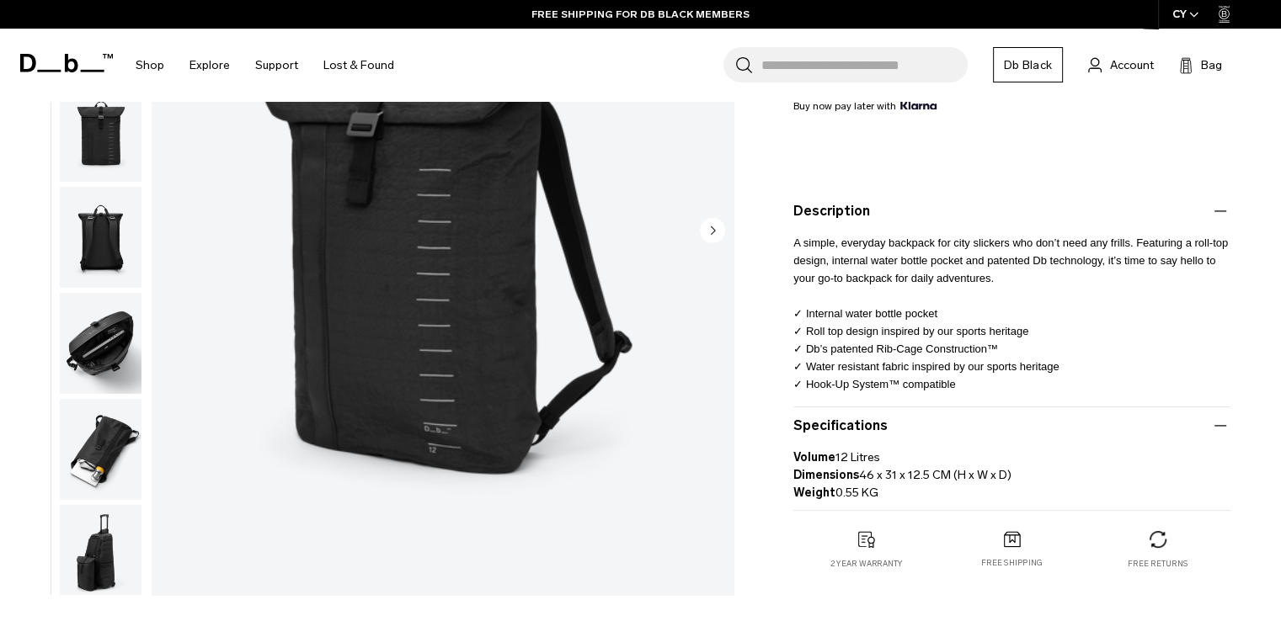
drag, startPoint x: 862, startPoint y: 472, endPoint x: 1011, endPoint y: 472, distance: 148.2
click at [1011, 472] on p "Volume 12 Litres Dimensions 46 x 31 x 12.5 CM (H x W x D) Weight 0.55 KG" at bounding box center [1011, 469] width 437 height 66
copy p "46 x 31 x 12.5 CM (H x W x D)"
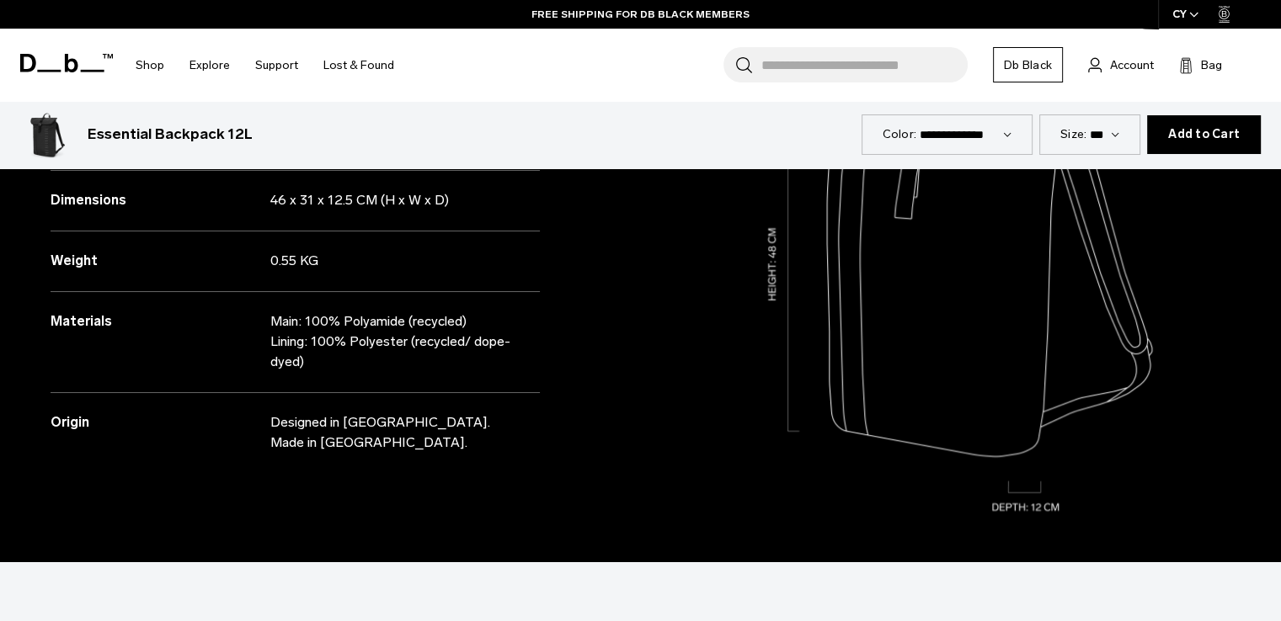
scroll to position [1600, 0]
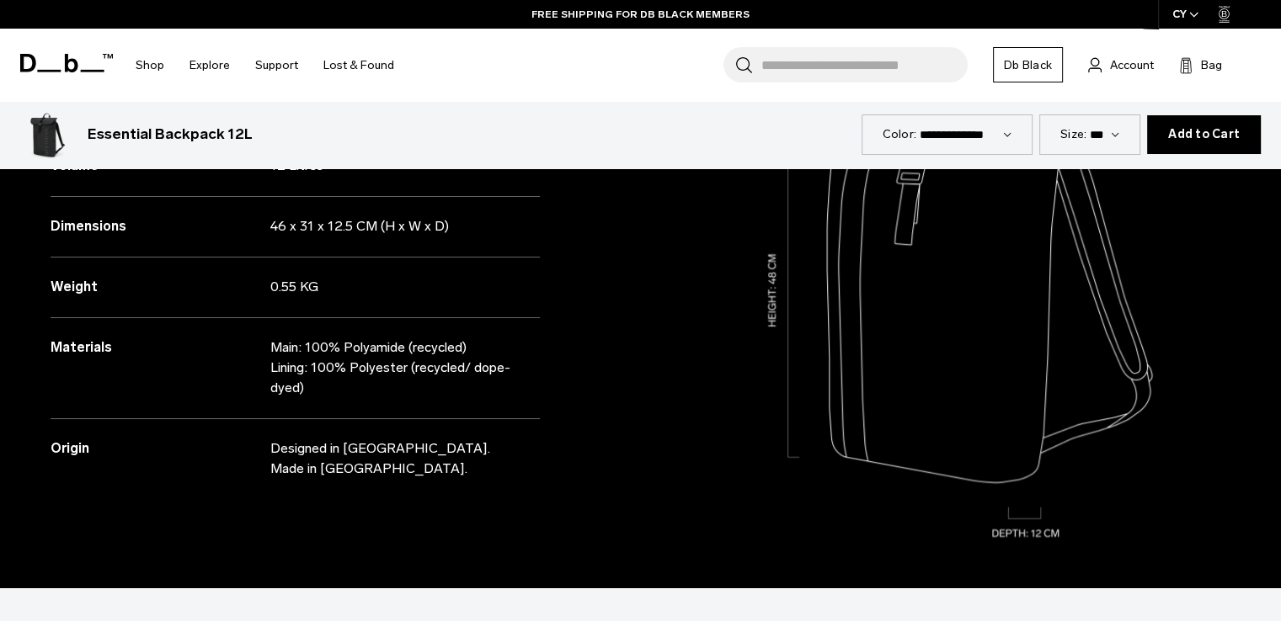
drag, startPoint x: 325, startPoint y: 401, endPoint x: 0, endPoint y: 352, distance: 328.7
click at [0, 352] on div "Specifications Volume 12 Litres Dimensions 46 x 31 x 12.5 CM (H x W x D) Weight" at bounding box center [320, 279] width 641 height 620
copy div "Materials Main: 100% Polyamide (recycled) Lining: 100% Polyester (recycled/ dop…"
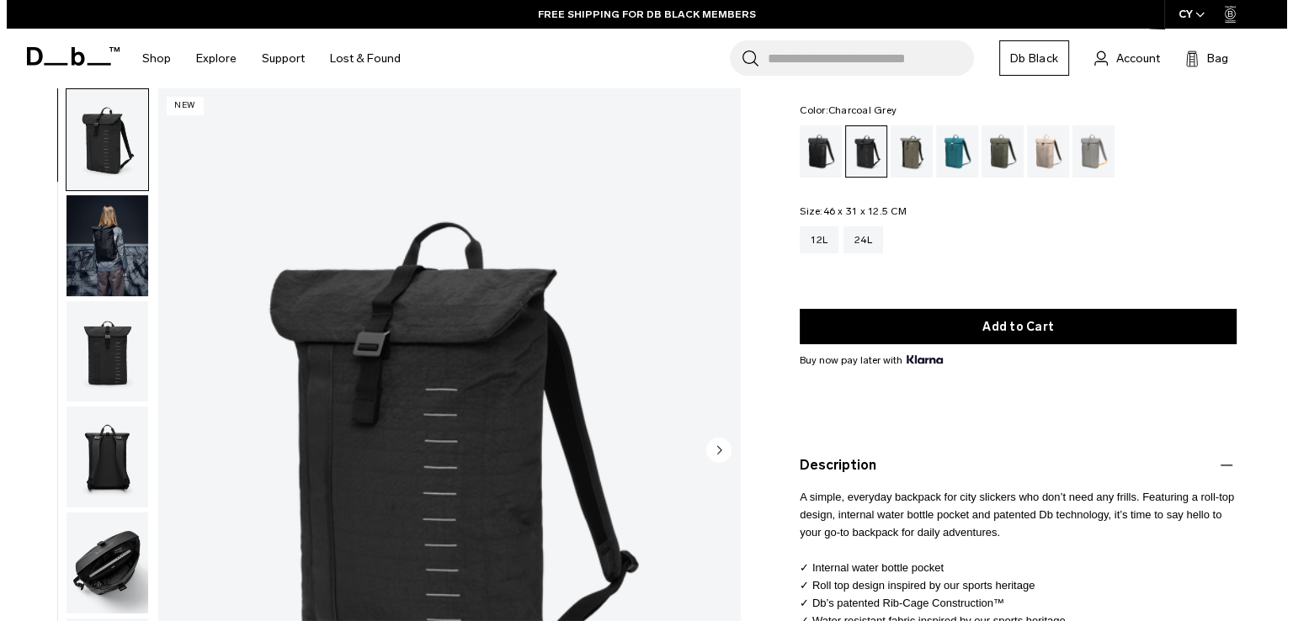
scroll to position [0, 0]
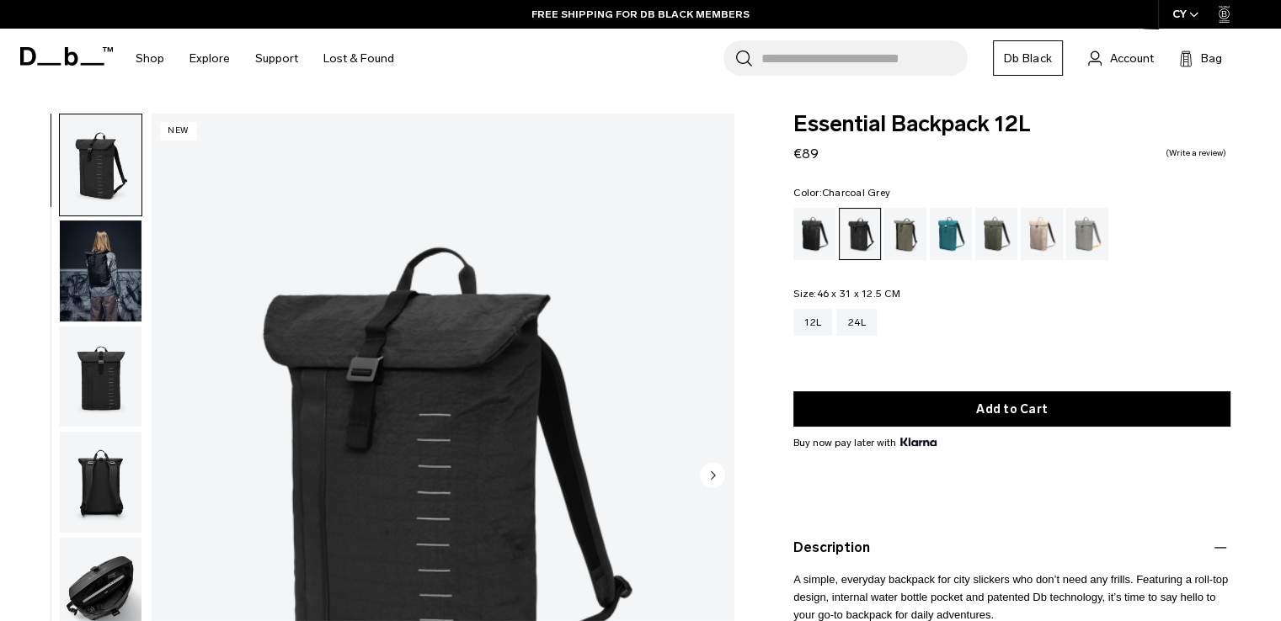
click at [399, 309] on img "1 / 7" at bounding box center [443, 477] width 582 height 727
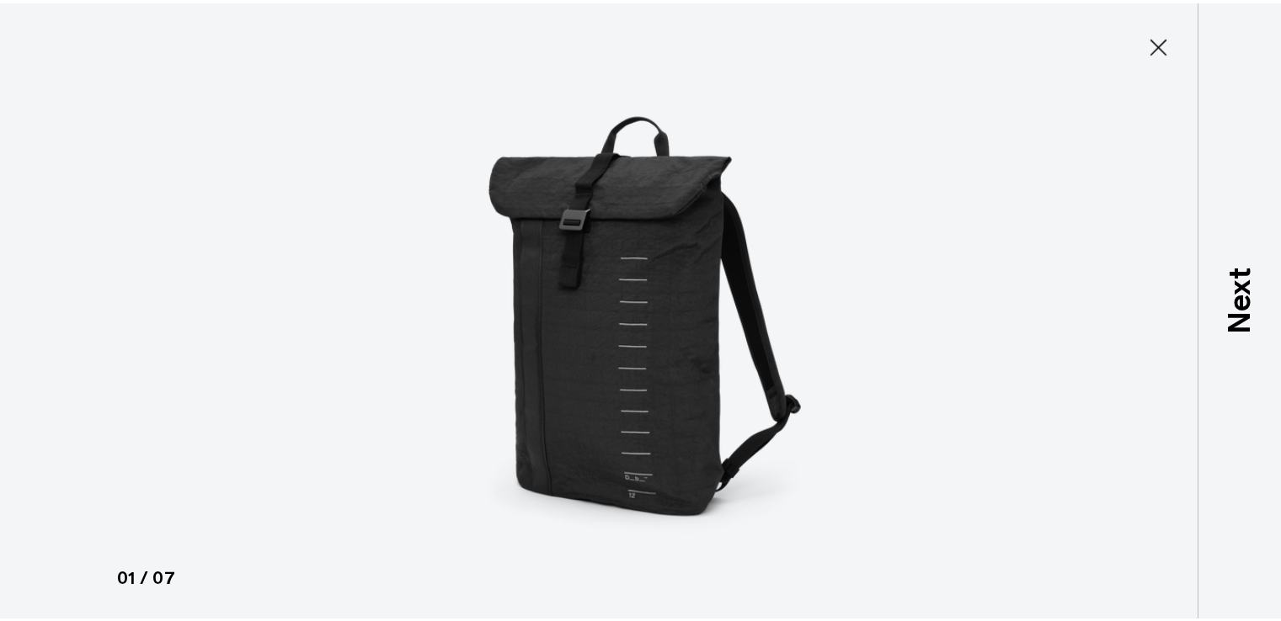
scroll to position [3, 0]
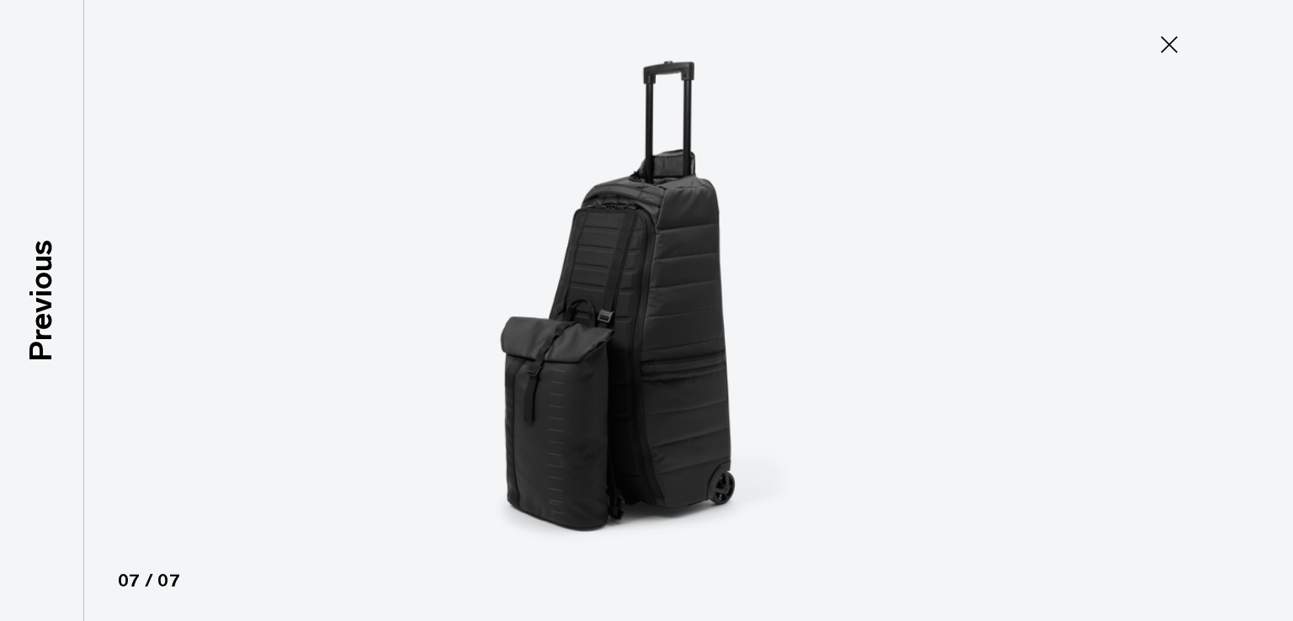
click at [1169, 45] on icon at bounding box center [1169, 44] width 17 height 17
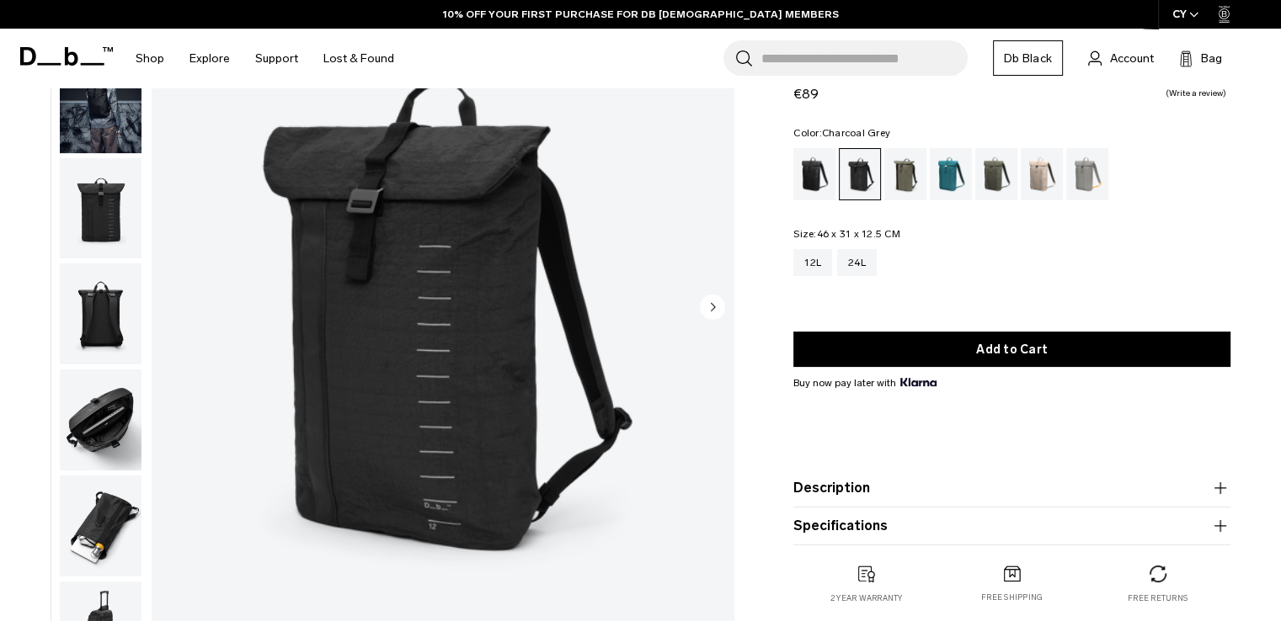
click at [932, 489] on button "Description" at bounding box center [1011, 488] width 437 height 20
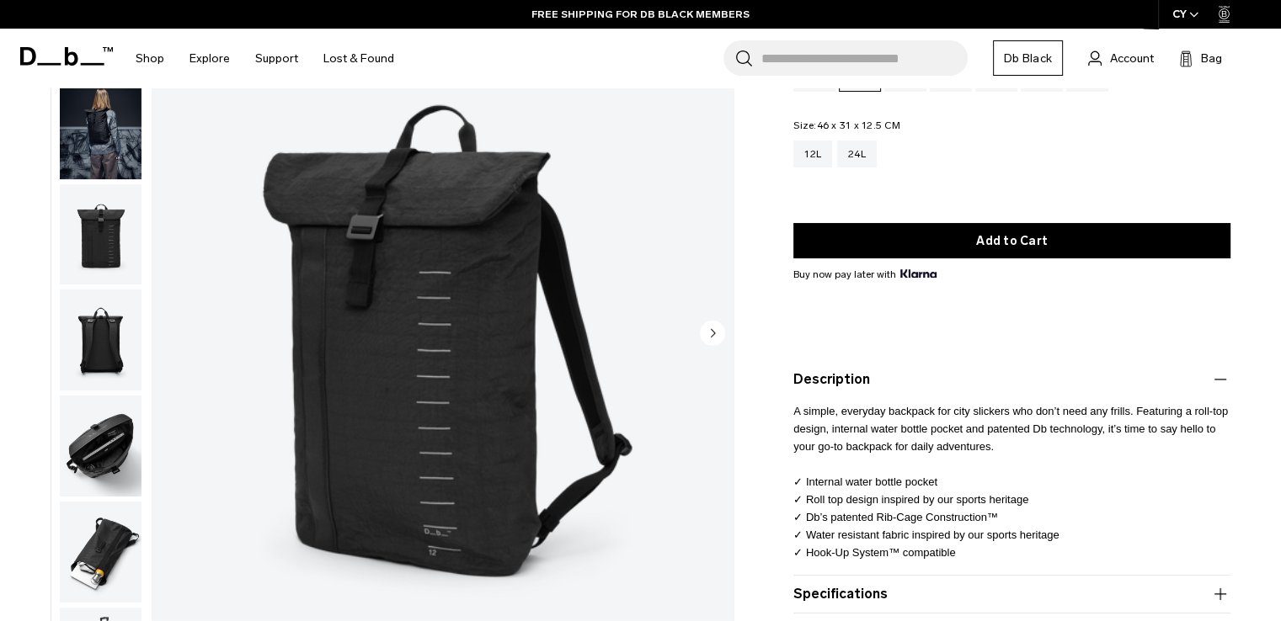
click at [877, 149] on div "12L 24L" at bounding box center [1011, 154] width 437 height 27
click at [862, 154] on div "24L" at bounding box center [857, 154] width 40 height 27
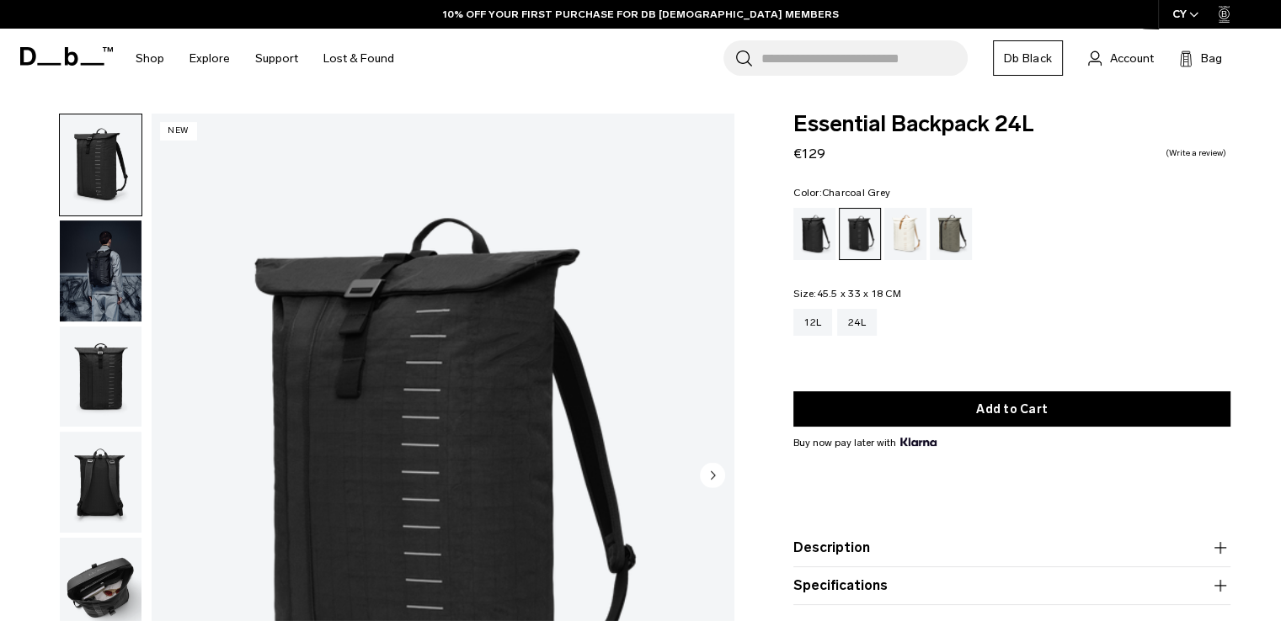
click at [1021, 540] on button "Description" at bounding box center [1011, 548] width 437 height 20
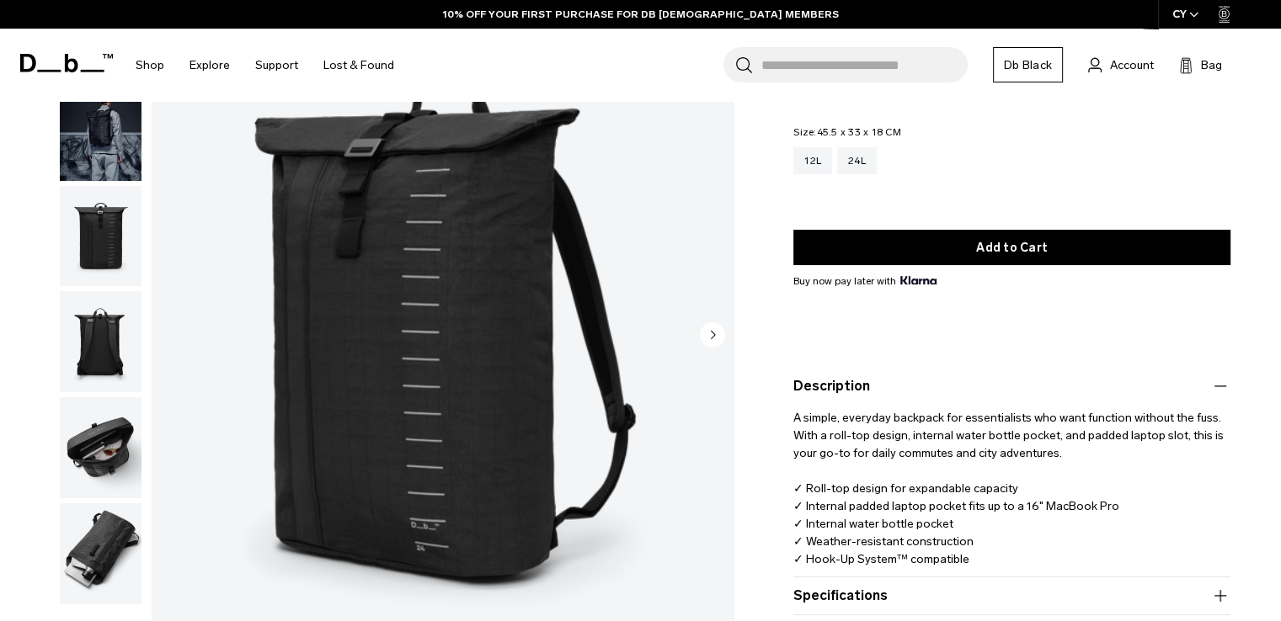
scroll to position [168, 0]
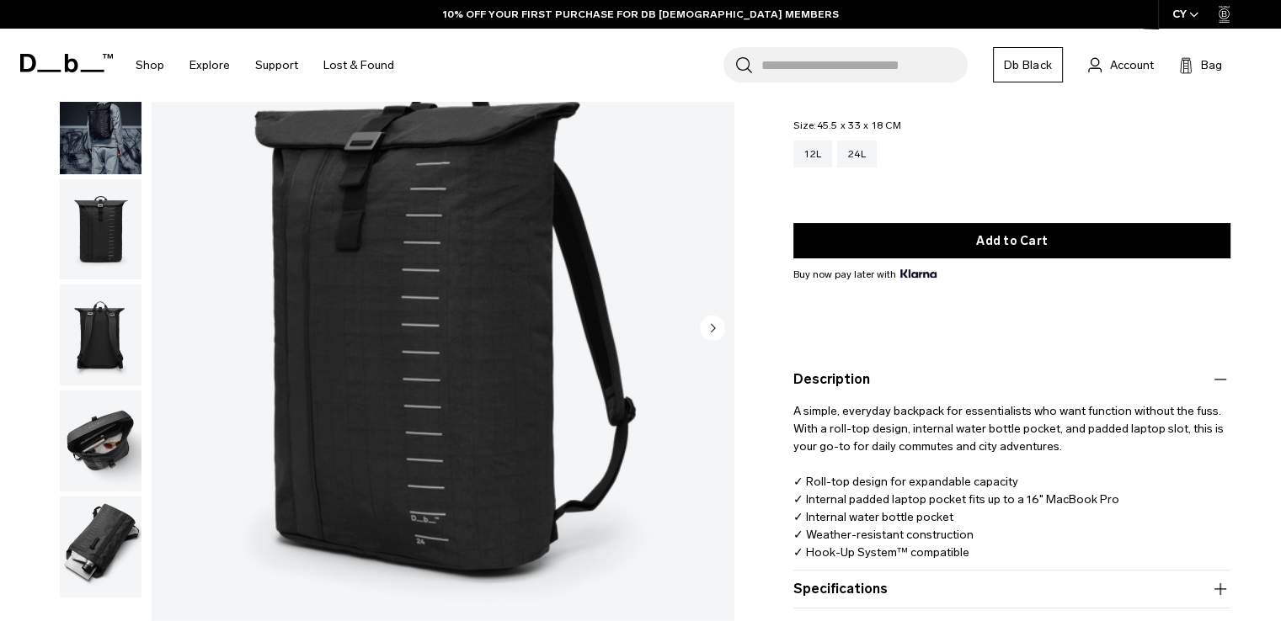
drag, startPoint x: 1083, startPoint y: 443, endPoint x: 784, endPoint y: 413, distance: 300.5
click at [784, 413] on div "Essential Backpack 24L €129 0.0 star rating Write a review Color: Charcoal Grey…" at bounding box center [1012, 323] width 538 height 756
copy p "A simple, everyday backpack for essentialists who want function without the fus…"
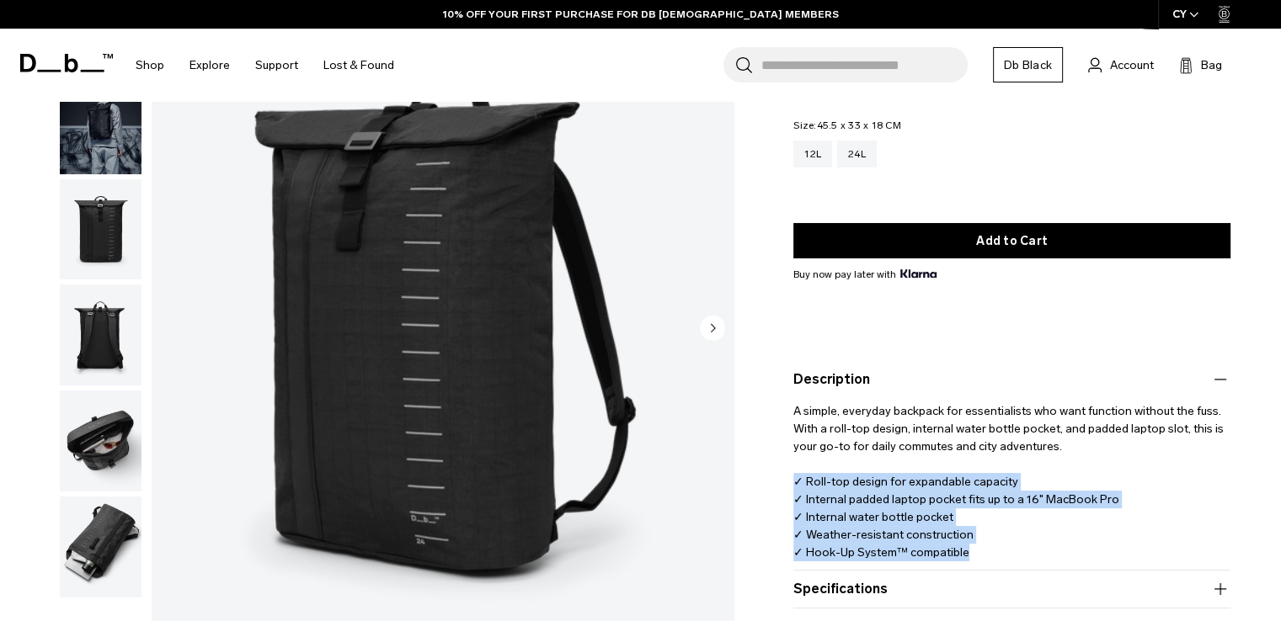
copy p "✓ Roll-top design for expandable capacity ✓ Internal padded laptop pocket fits …"
drag, startPoint x: 981, startPoint y: 554, endPoint x: 787, endPoint y: 474, distance: 210.3
click at [787, 474] on div "Essential Backpack 24L €129 0.0 star rating Write a review Color: Charcoal Grey…" at bounding box center [1012, 323] width 538 height 756
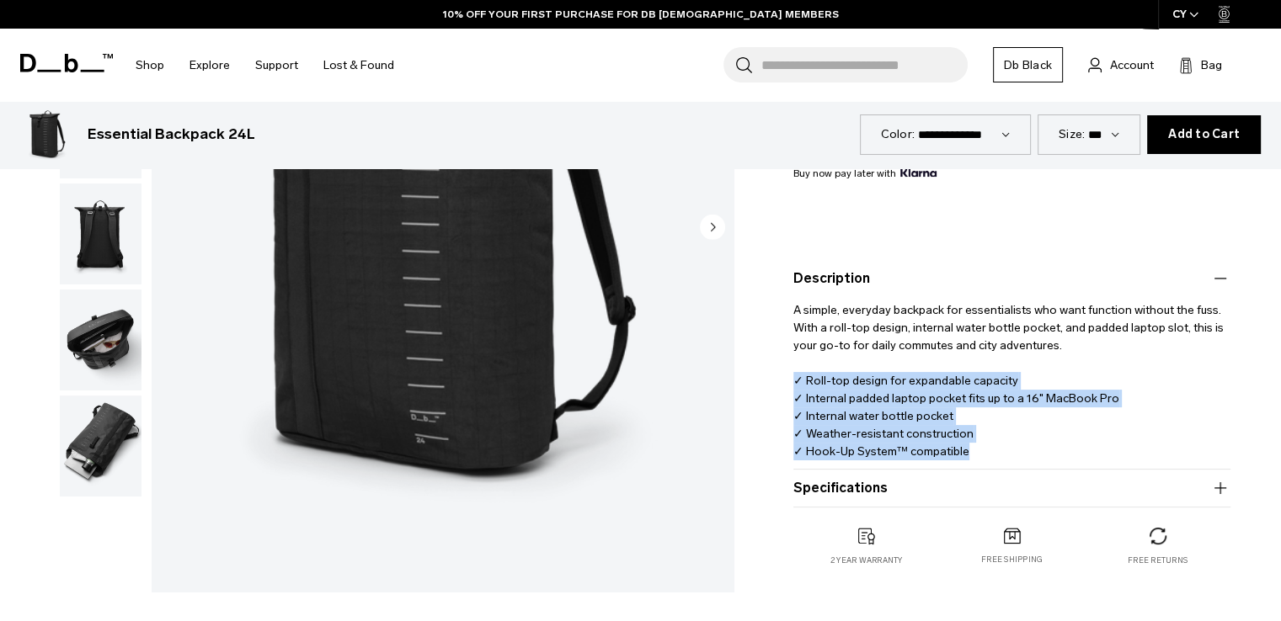
scroll to position [421, 0]
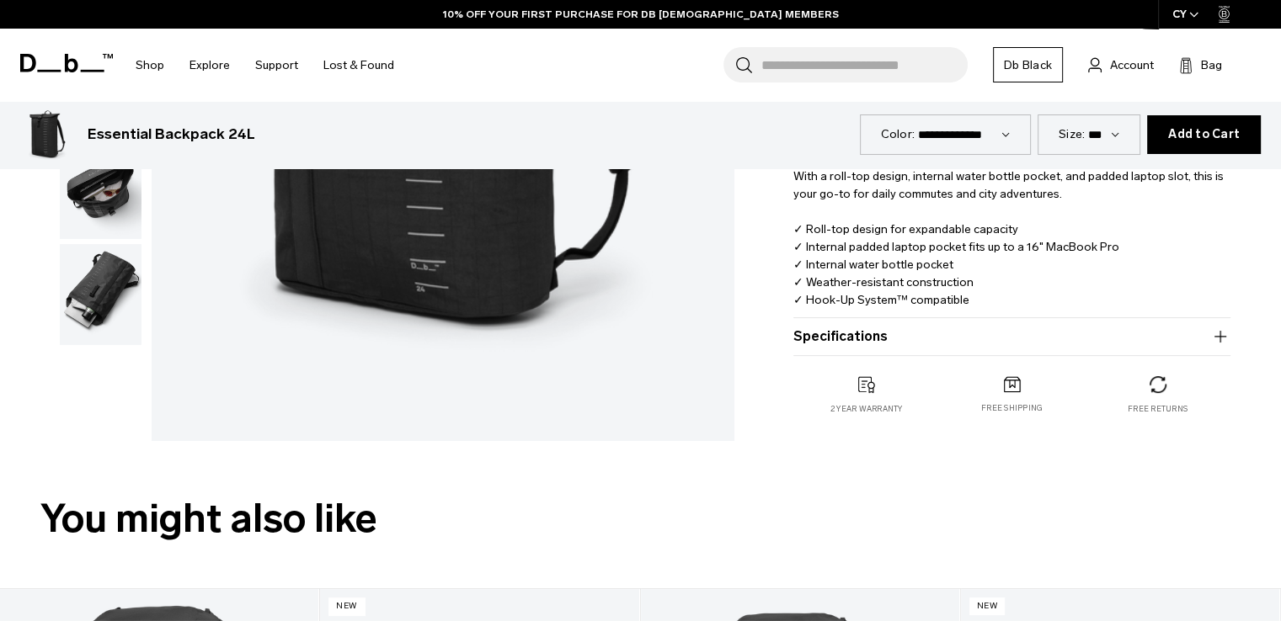
click at [917, 348] on product-accordion "Specifications Volume 24 Litres Dimensions 45.5 x 33 x 18 CM (H x W x D) Weight…" at bounding box center [1011, 337] width 437 height 38
click at [1004, 342] on button "Specifications" at bounding box center [1011, 337] width 437 height 20
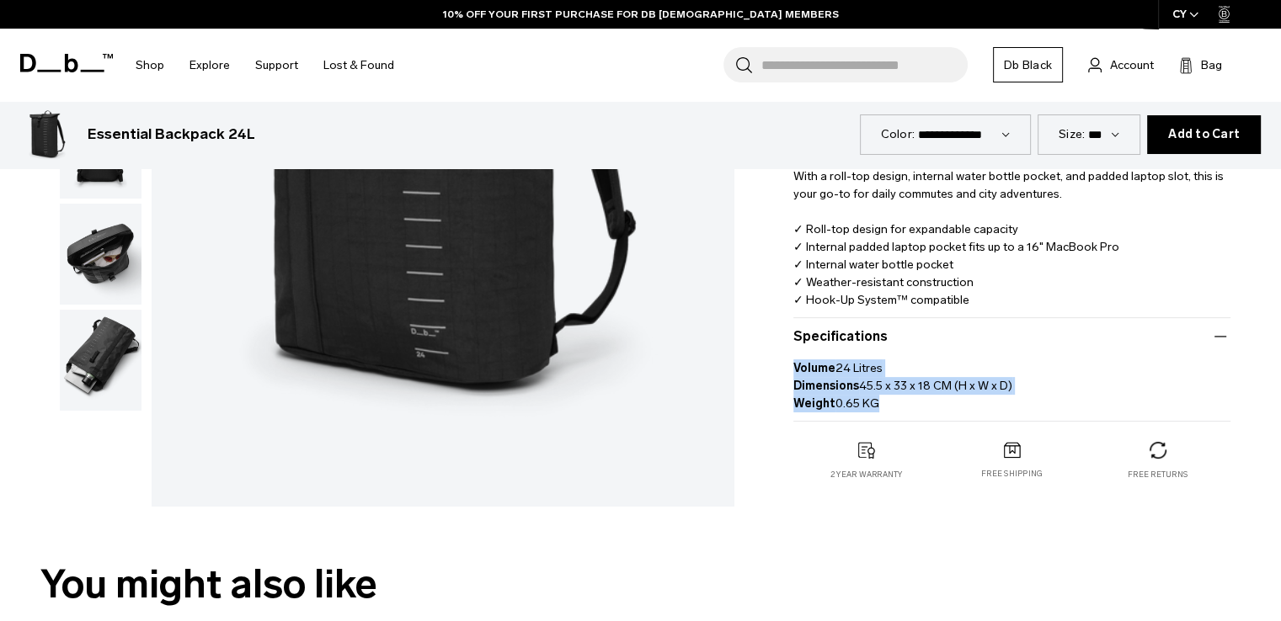
drag, startPoint x: 911, startPoint y: 412, endPoint x: 755, endPoint y: 373, distance: 161.3
click at [755, 373] on div "Essential Backpack 24L €129 0.0 star rating Write a review Color: Charcoal Grey…" at bounding box center [1012, 104] width 538 height 822
copy p "Volume 24 Litres Dimensions 45.5 x 33 x 18 CM (H x W x D) Weight 0.65 KG"
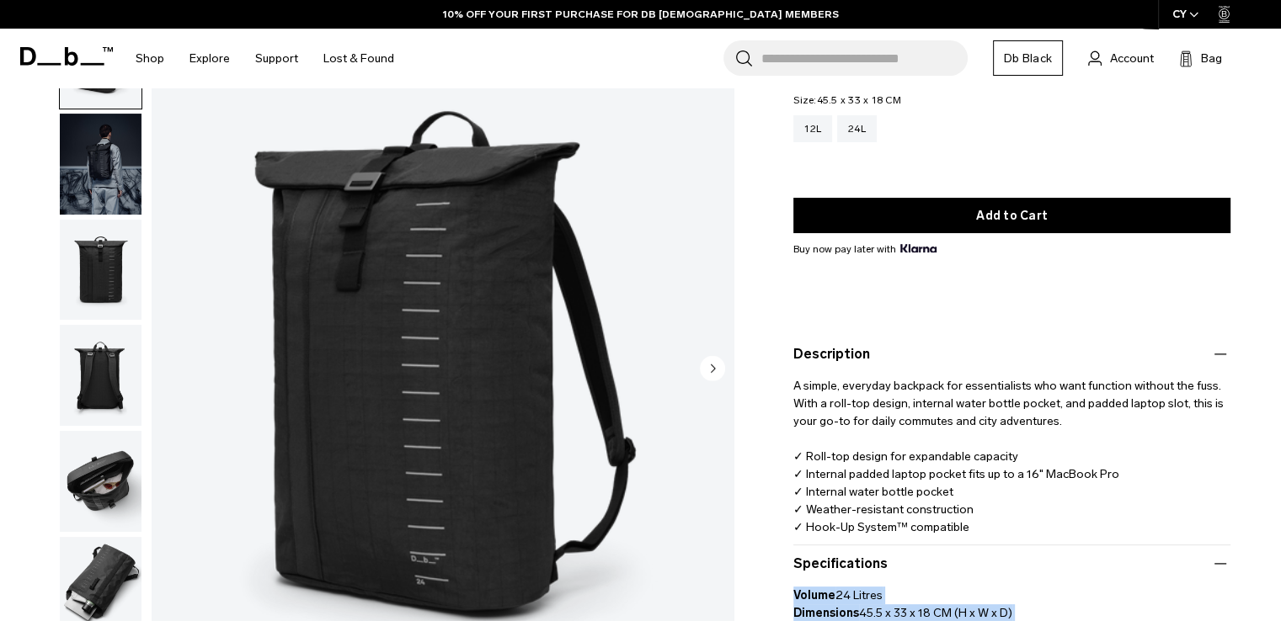
scroll to position [0, 0]
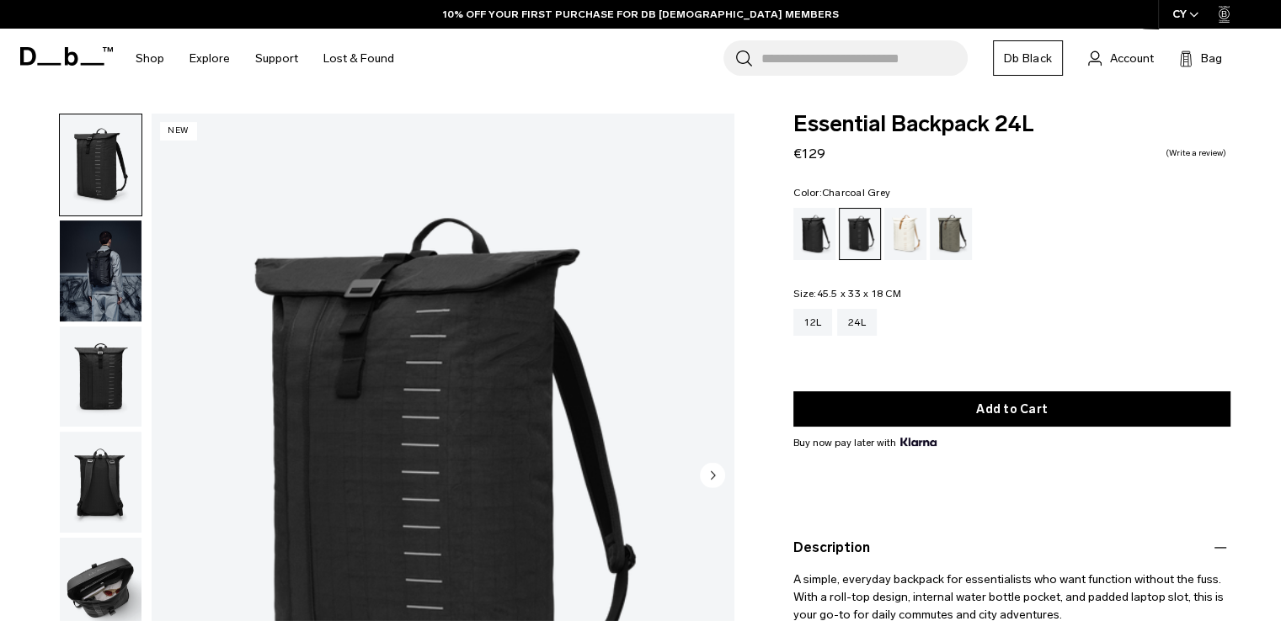
click at [441, 302] on img "1 / 6" at bounding box center [443, 477] width 582 height 727
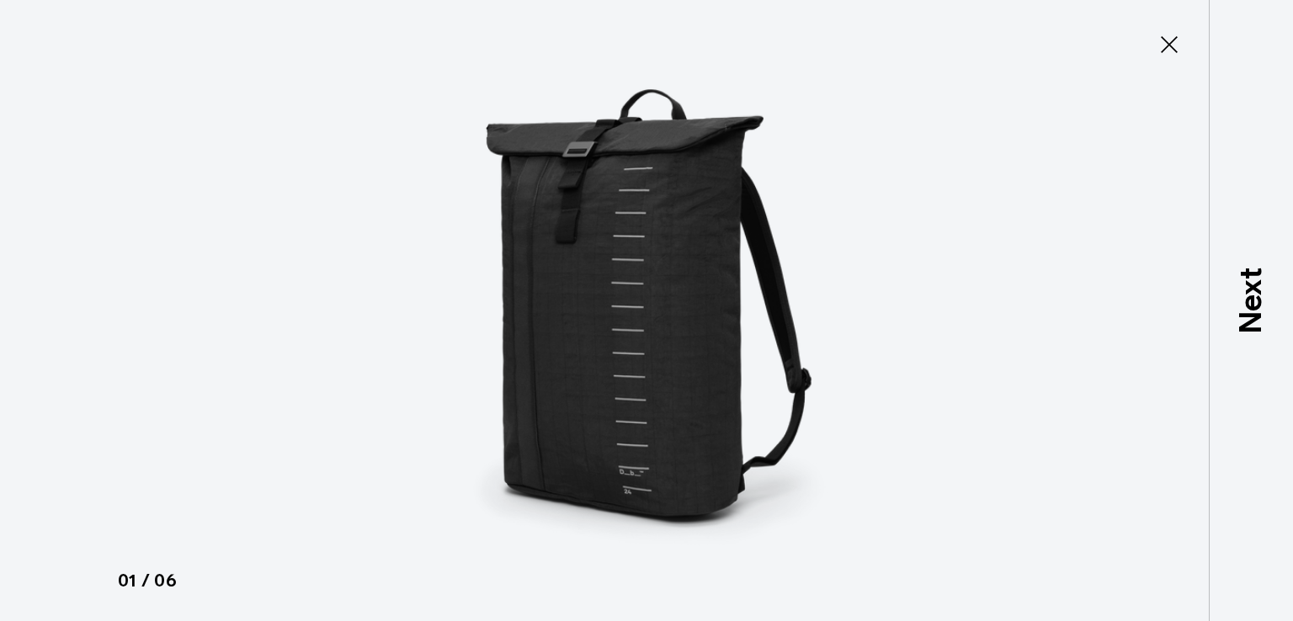
click at [1162, 35] on icon at bounding box center [1169, 44] width 27 height 27
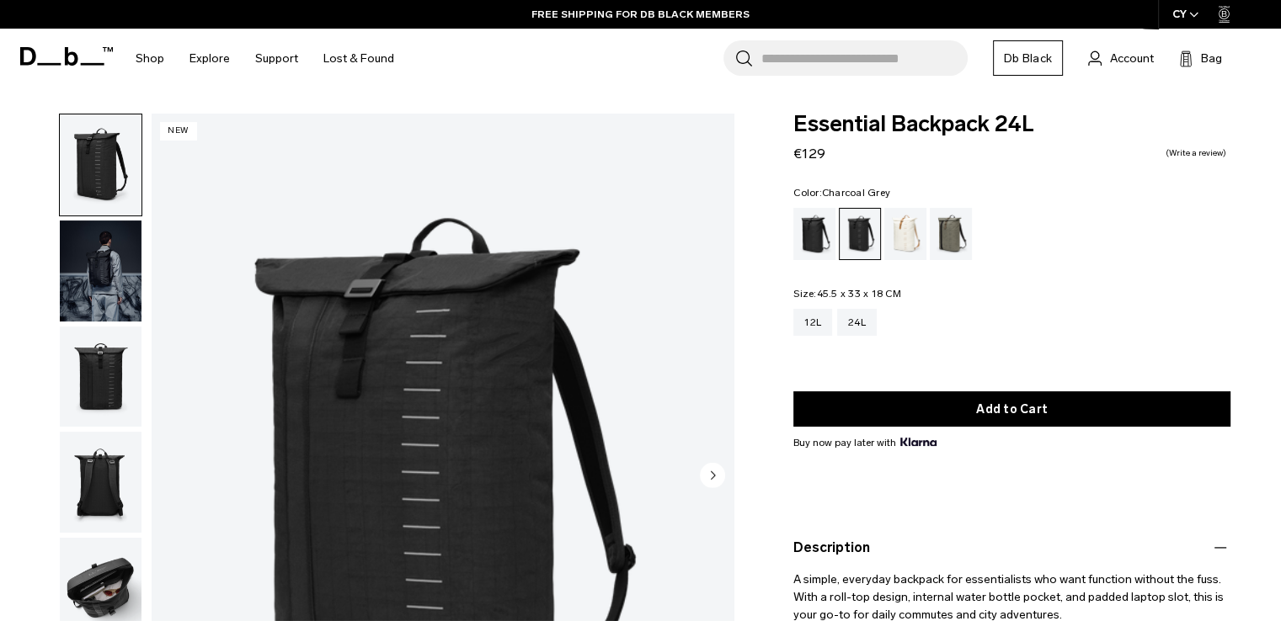
click at [449, 316] on img "1 / 6" at bounding box center [443, 477] width 582 height 727
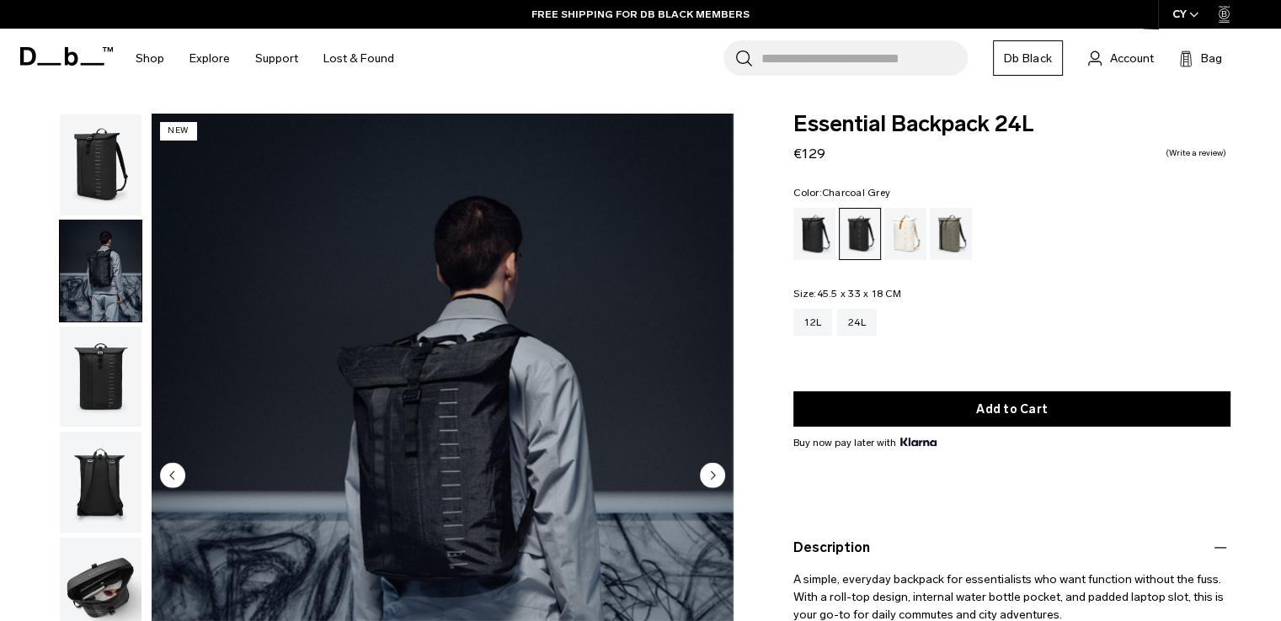
click at [99, 152] on img "button" at bounding box center [101, 165] width 82 height 101
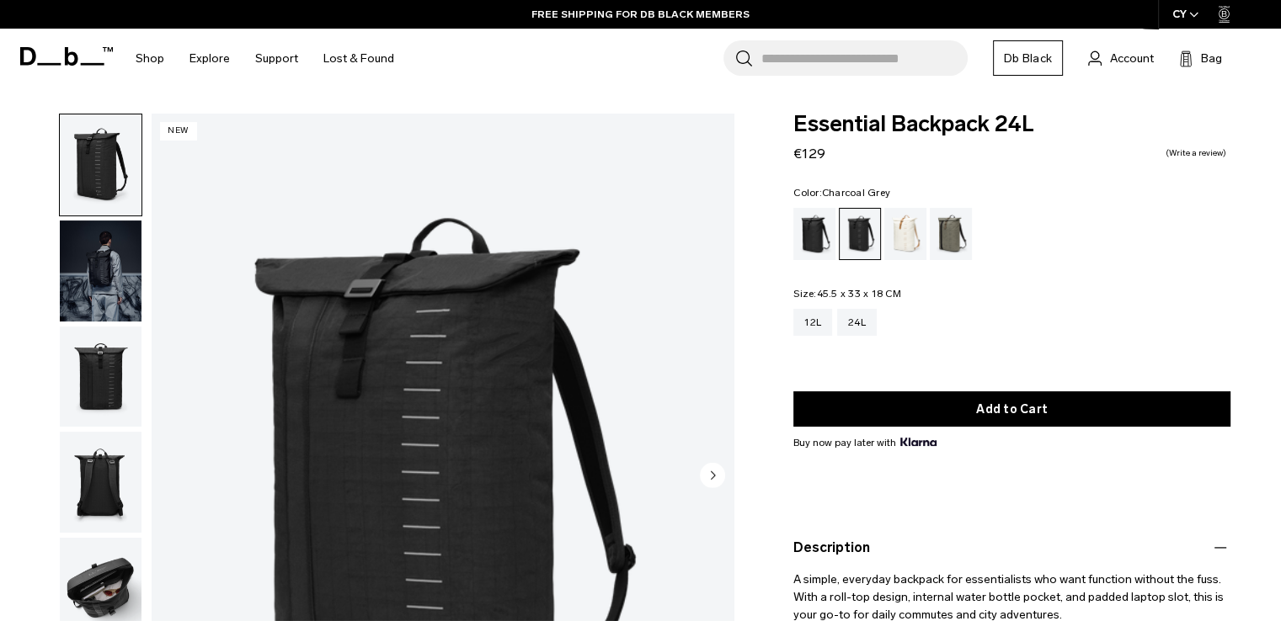
click at [360, 273] on img "1 / 6" at bounding box center [443, 477] width 582 height 727
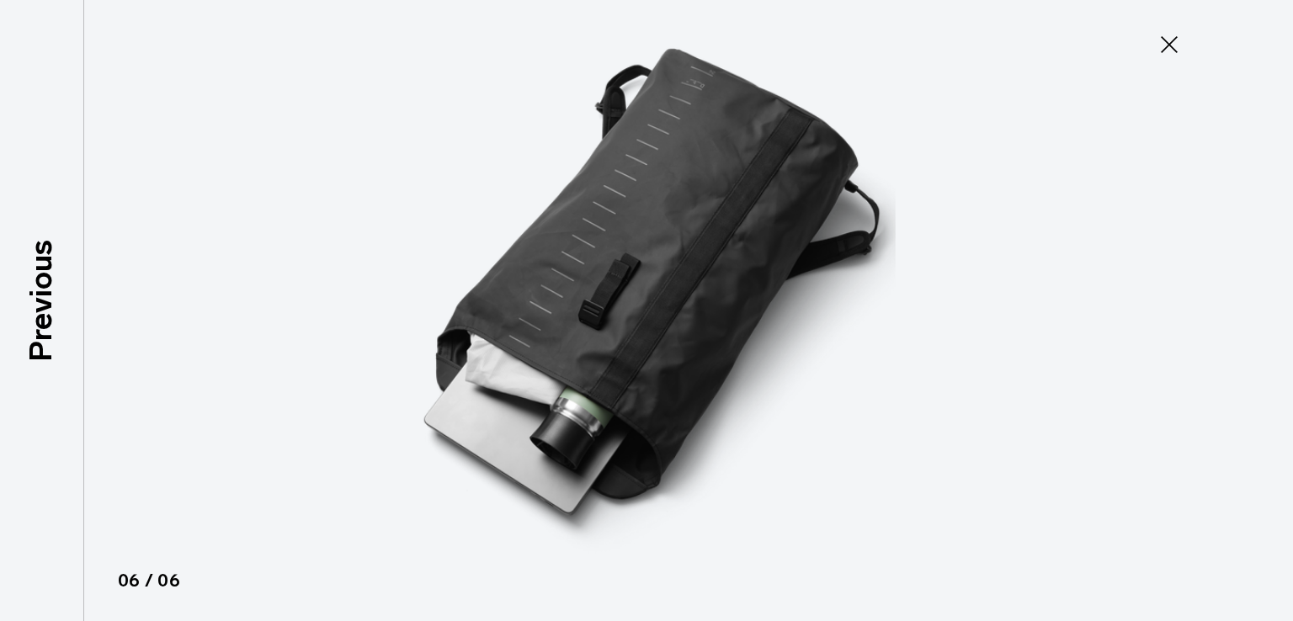
drag, startPoint x: 608, startPoint y: 275, endPoint x: 1156, endPoint y: 53, distance: 591.3
click at [1156, 53] on icon at bounding box center [1169, 44] width 27 height 27
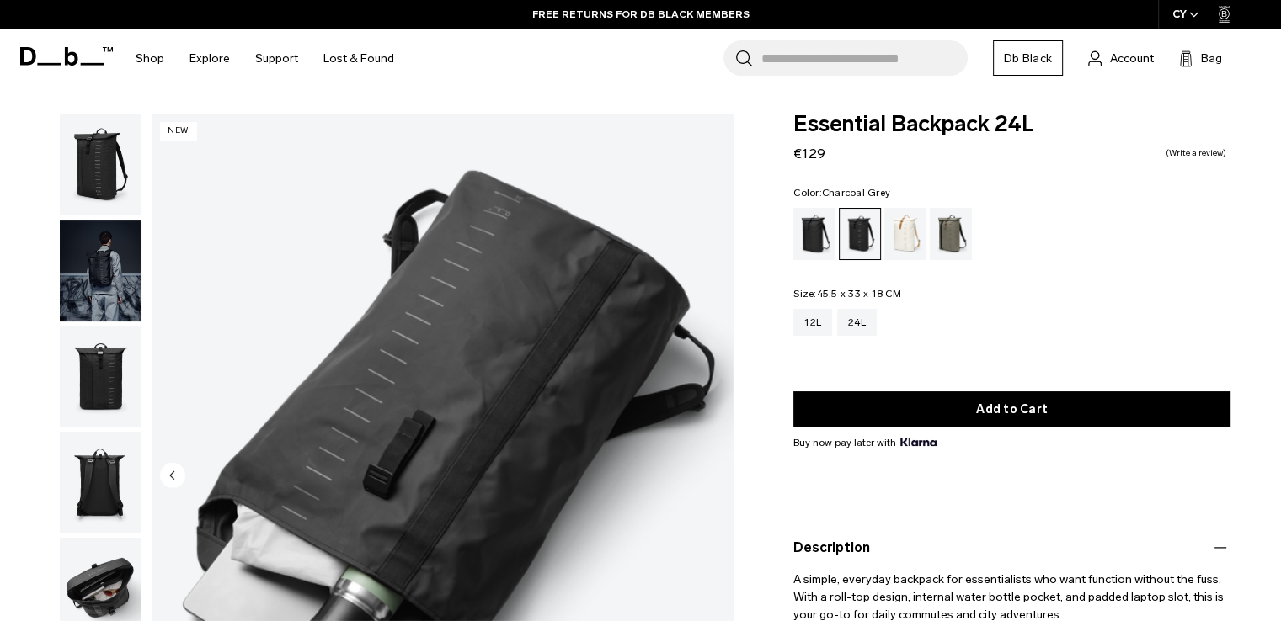
click at [1040, 311] on div "12L 24L" at bounding box center [1011, 322] width 437 height 27
drag, startPoint x: 953, startPoint y: 305, endPoint x: 1076, endPoint y: 292, distance: 123.6
click at [1076, 292] on fieldset "Size: 45.5 x 33 x 18 CM Out of stock 12L 24L" at bounding box center [1011, 325] width 437 height 72
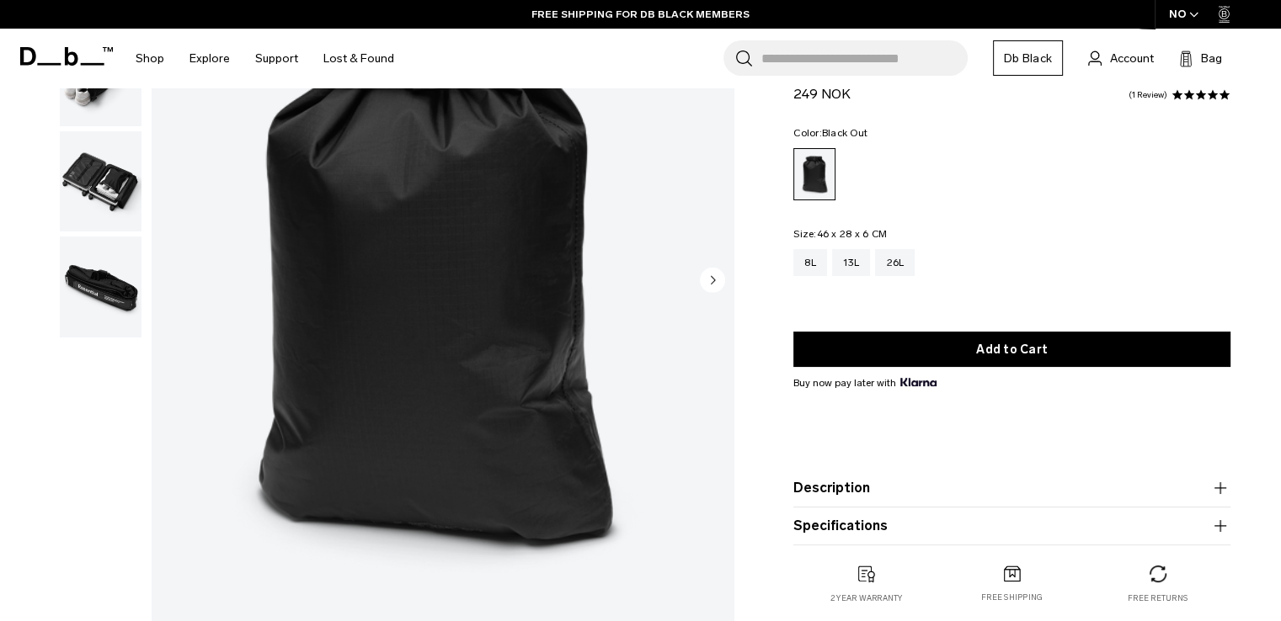
scroll to position [253, 0]
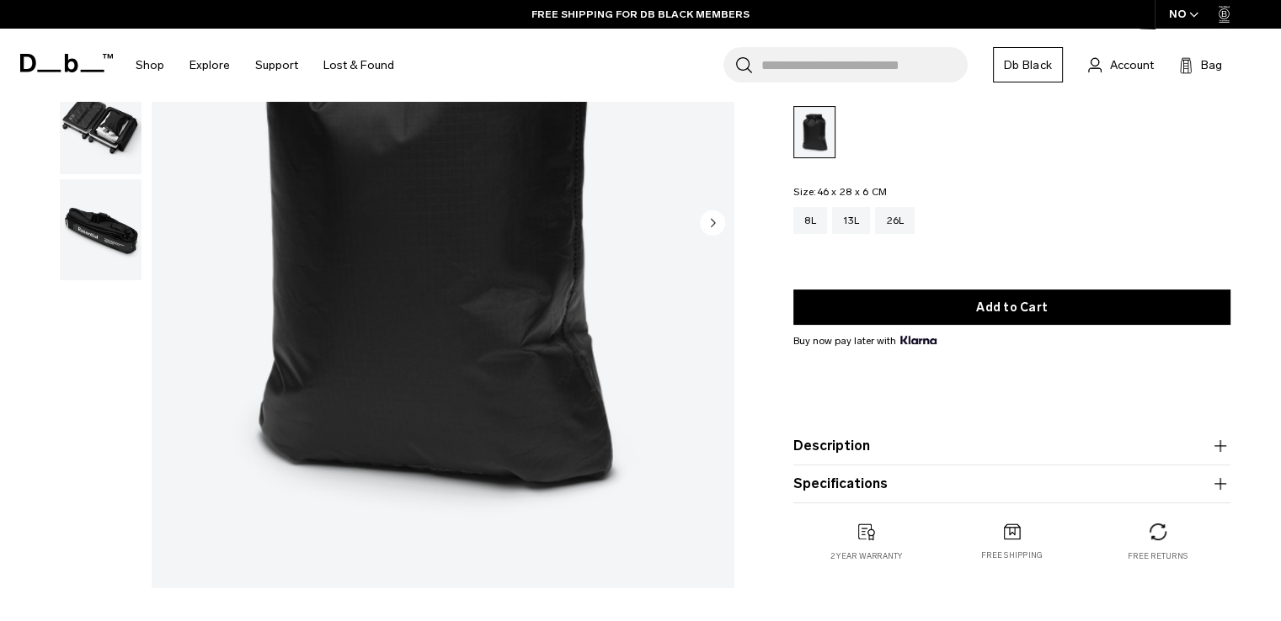
click at [1011, 461] on product-accordion "Description A lightweight drybag to keep your belongings safe from the elements…" at bounding box center [1011, 447] width 437 height 38
click at [1005, 446] on button "Description" at bounding box center [1011, 446] width 437 height 20
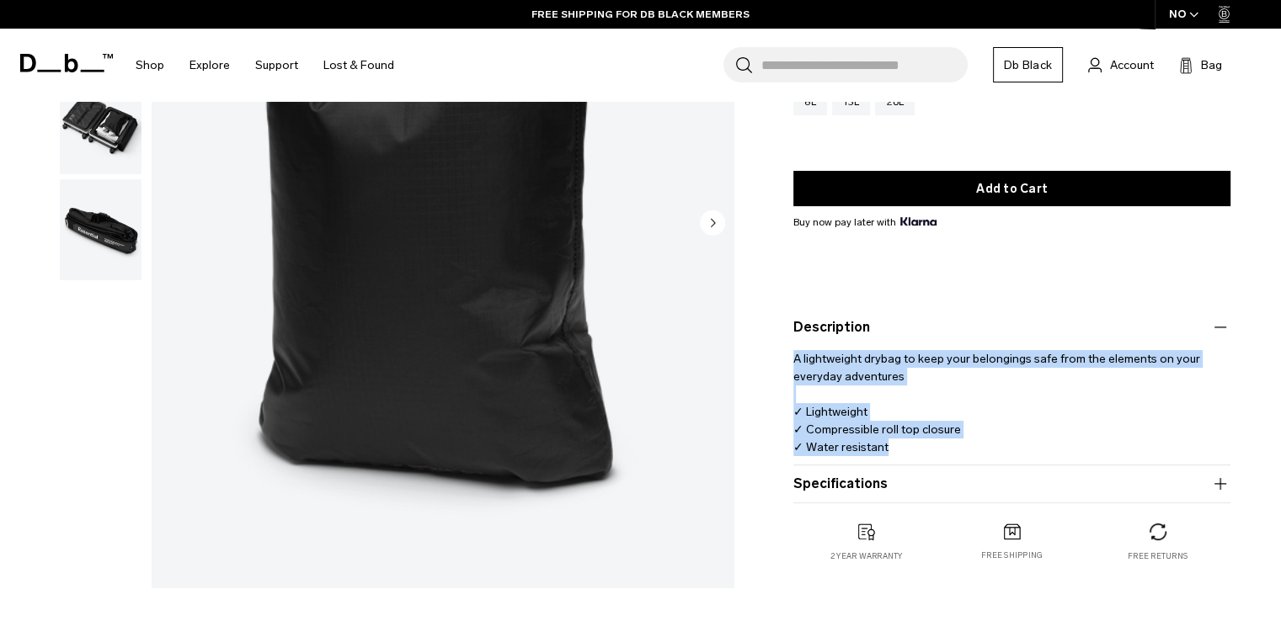
drag, startPoint x: 900, startPoint y: 457, endPoint x: 768, endPoint y: 360, distance: 164.4
click at [768, 360] on div "Essential Drybag 8L 249 NOK 5.0 star rating 1 Review Color: Black Out Out of st…" at bounding box center [1012, 244] width 538 height 703
copy p "A lightweight drybag to keep your belongings safe from the elements on your eve…"
drag, startPoint x: 1000, startPoint y: 488, endPoint x: 840, endPoint y: 453, distance: 163.9
click at [1000, 488] on button "Specifications" at bounding box center [1011, 484] width 437 height 20
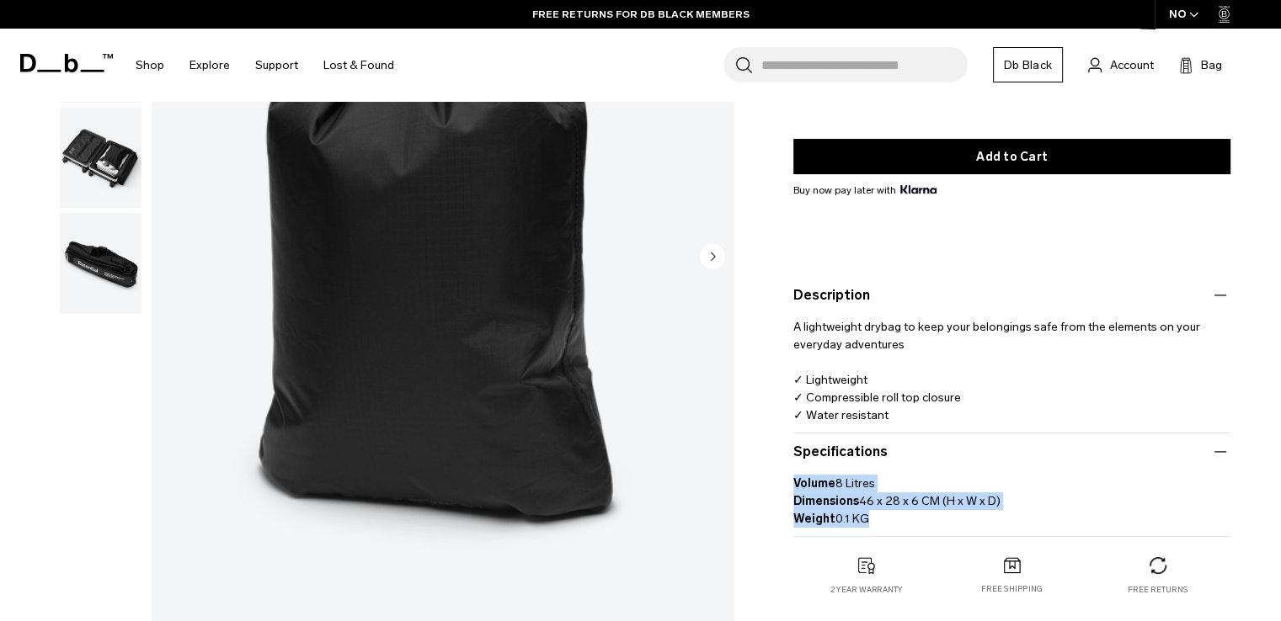
copy p "Volume 8 Litres Dimensions 46 x 28 x 6 CM (H x W x D) Weight 0.1 KG"
drag, startPoint x: 856, startPoint y: 520, endPoint x: 788, endPoint y: 491, distance: 73.2
click at [788, 491] on div "Essential Drybag 8L 249 NOK 5.0 star rating 1 Review Color: Black Out Out of st…" at bounding box center [1012, 245] width 538 height 769
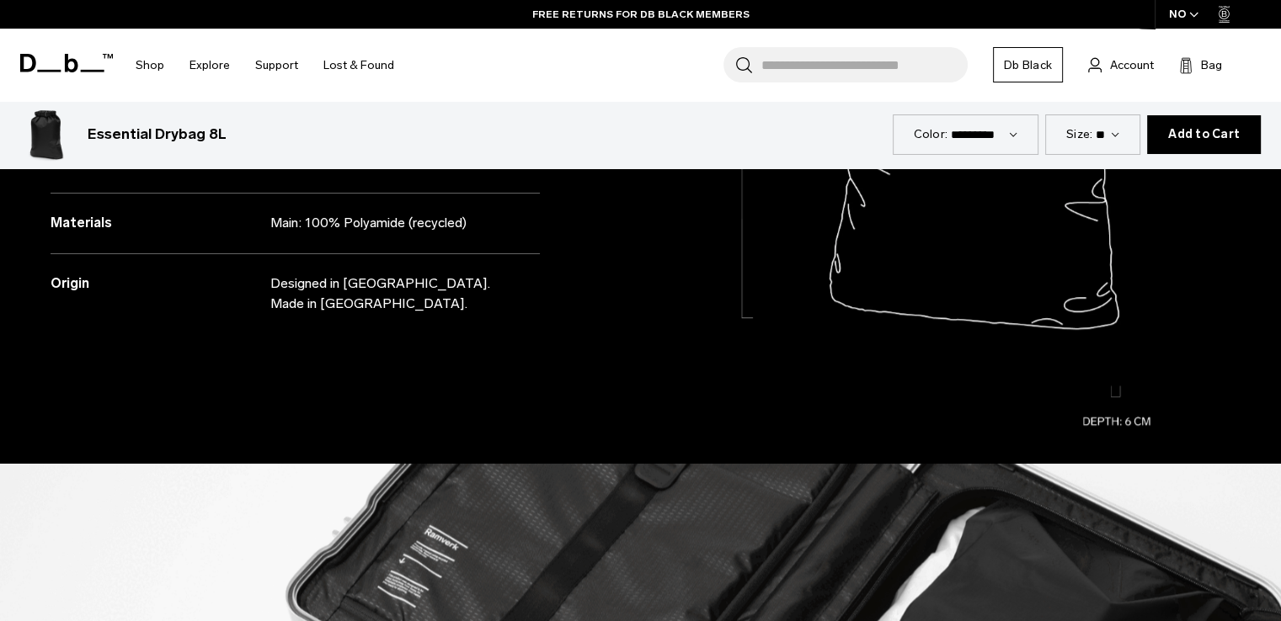
scroll to position [1516, 0]
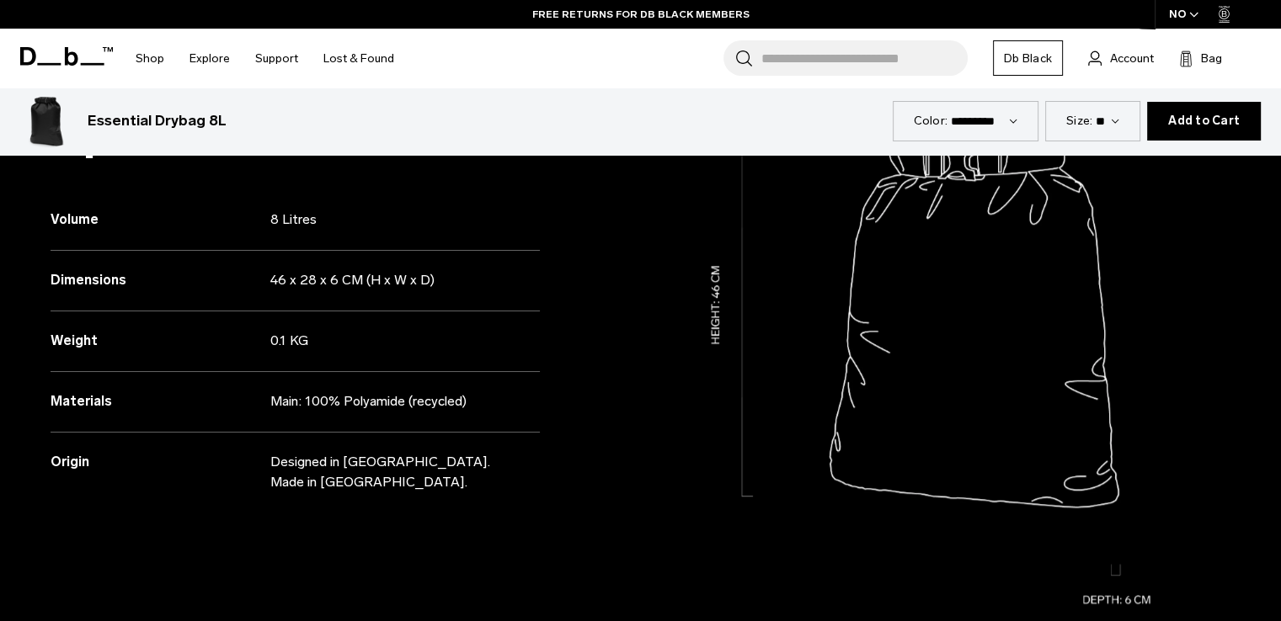
drag, startPoint x: 511, startPoint y: 402, endPoint x: 29, endPoint y: 401, distance: 481.7
click at [29, 401] on div "Specifications Volume 8 Litres Dimensions 46 x 28 x 6 CM (H x W x D) Weight" at bounding box center [320, 333] width 641 height 621
copy div "Materials Main: 100% Polyamide (recycled)"
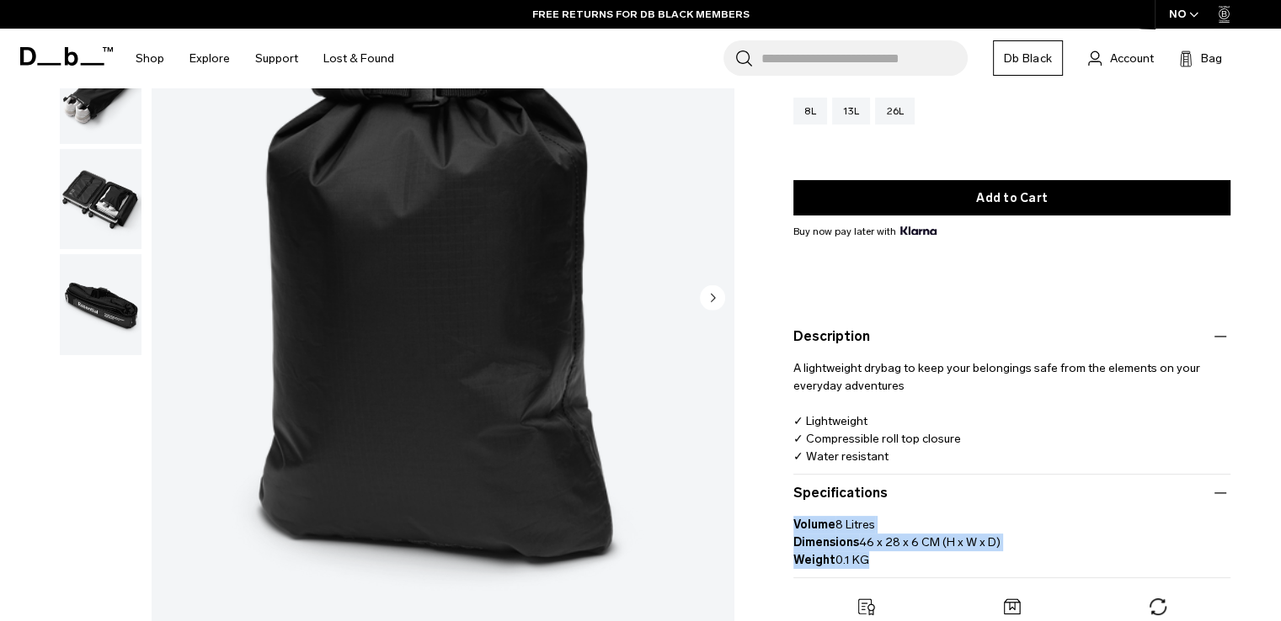
scroll to position [0, 0]
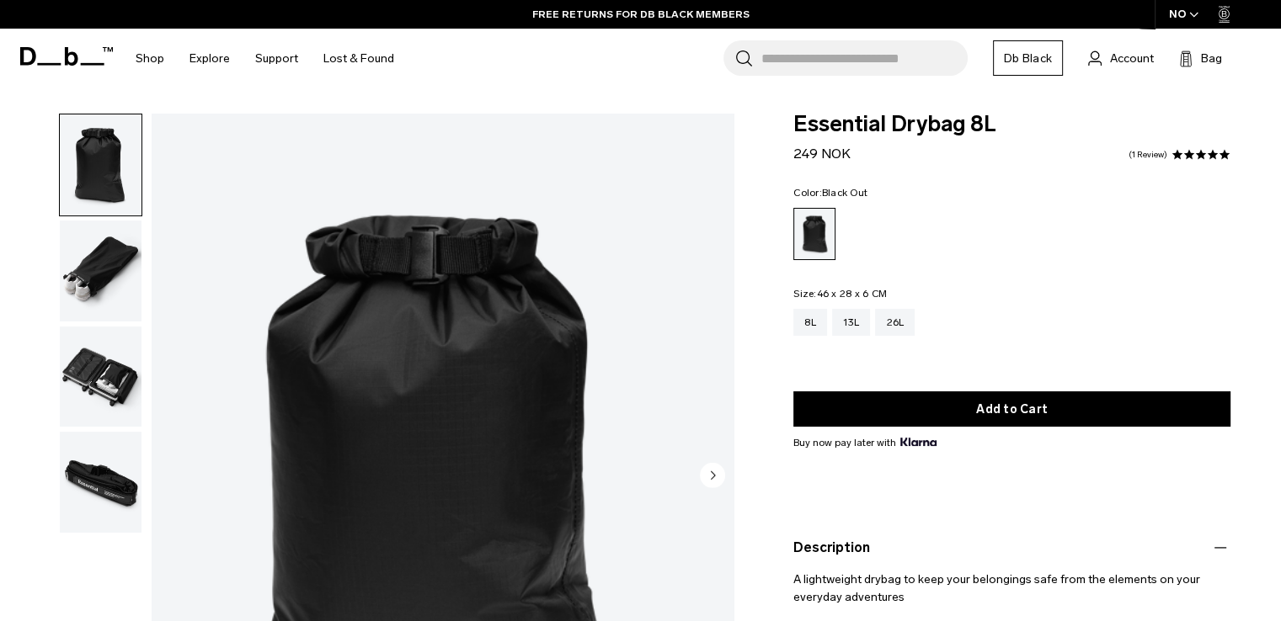
click at [356, 363] on img "1 / 4" at bounding box center [443, 477] width 582 height 727
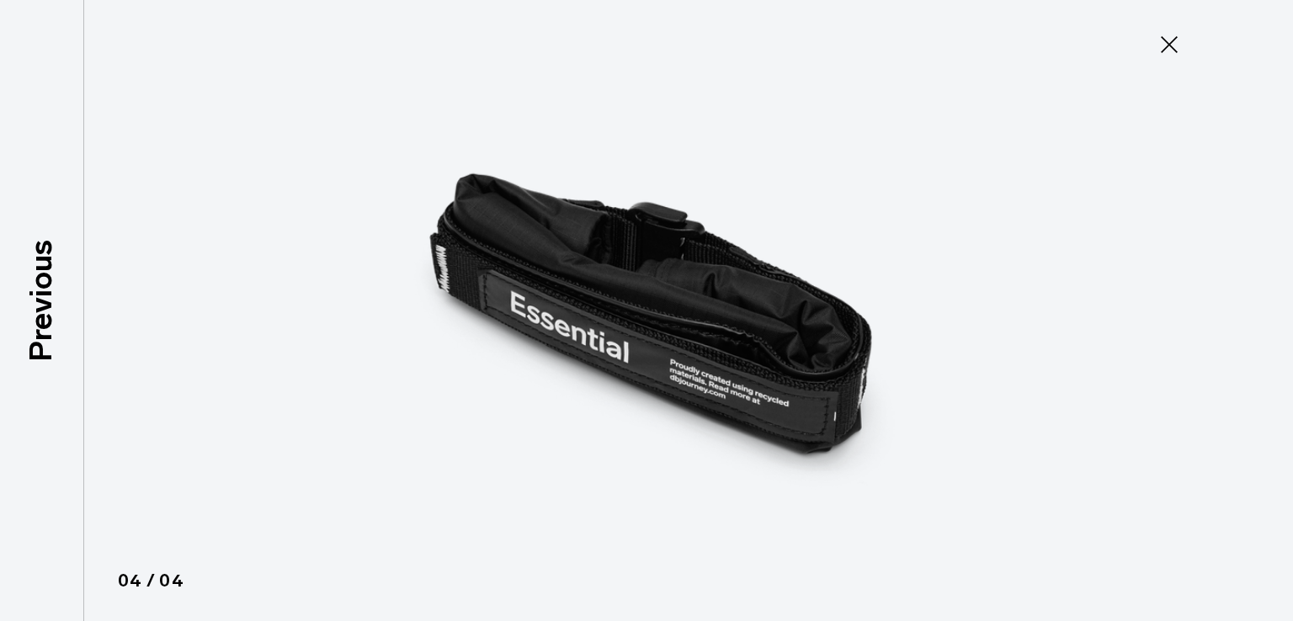
click at [1176, 43] on icon at bounding box center [1169, 44] width 27 height 27
